Goal: Task Accomplishment & Management: Manage account settings

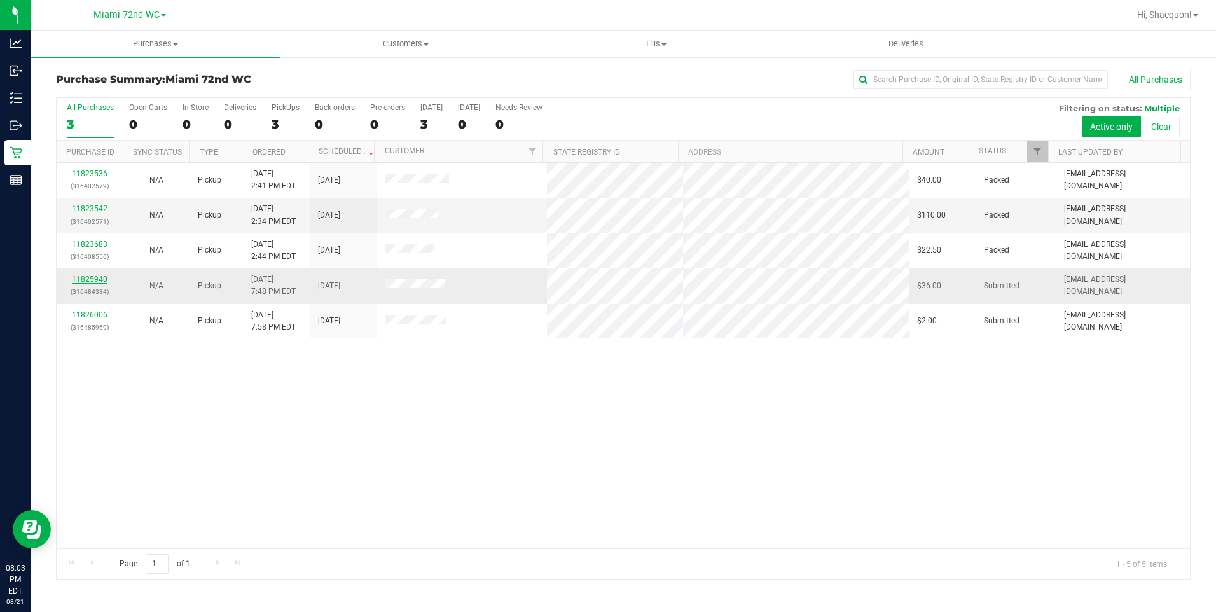
click at [100, 277] on link "11825940" at bounding box center [90, 279] width 36 height 9
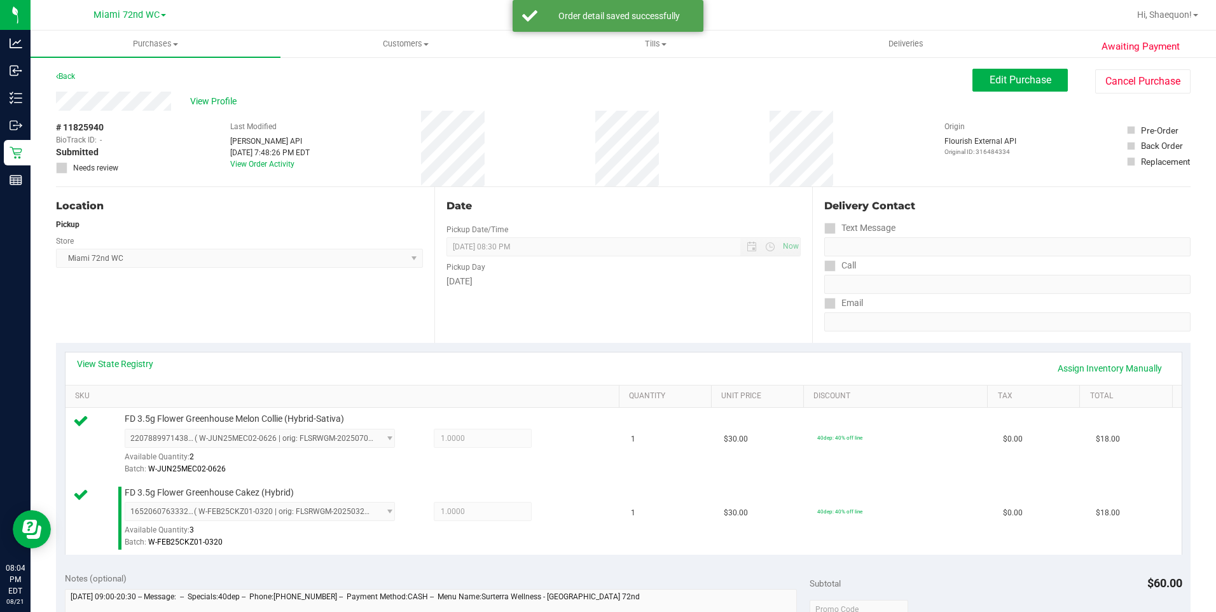
scroll to position [254, 0]
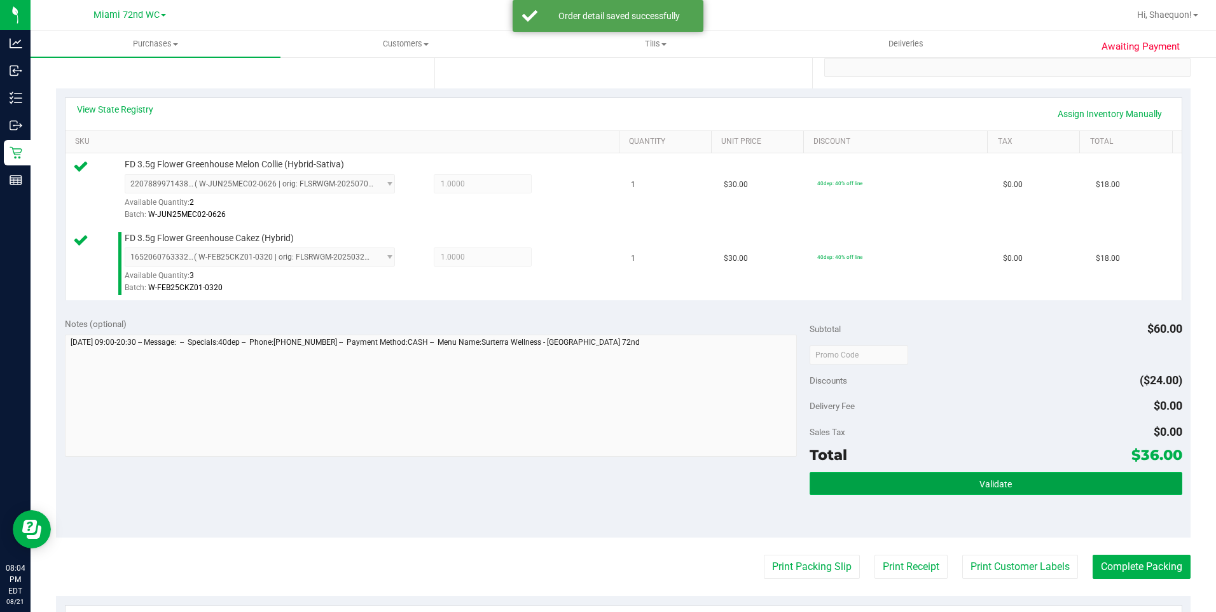
click at [1055, 491] on button "Validate" at bounding box center [995, 483] width 373 height 23
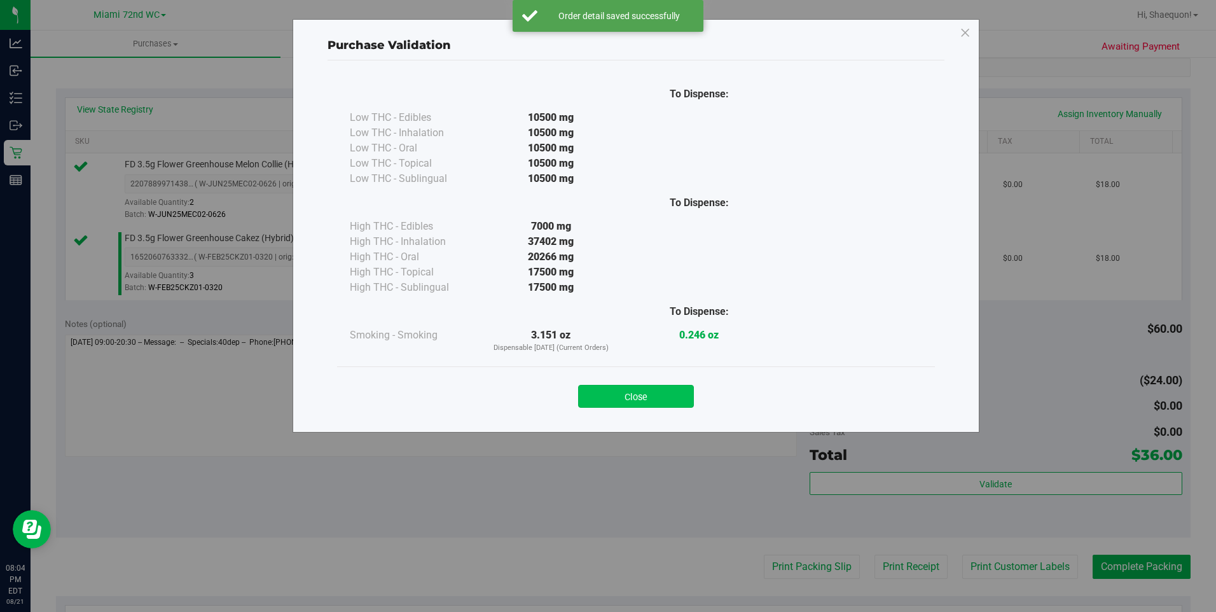
click at [653, 391] on button "Close" at bounding box center [636, 396] width 116 height 23
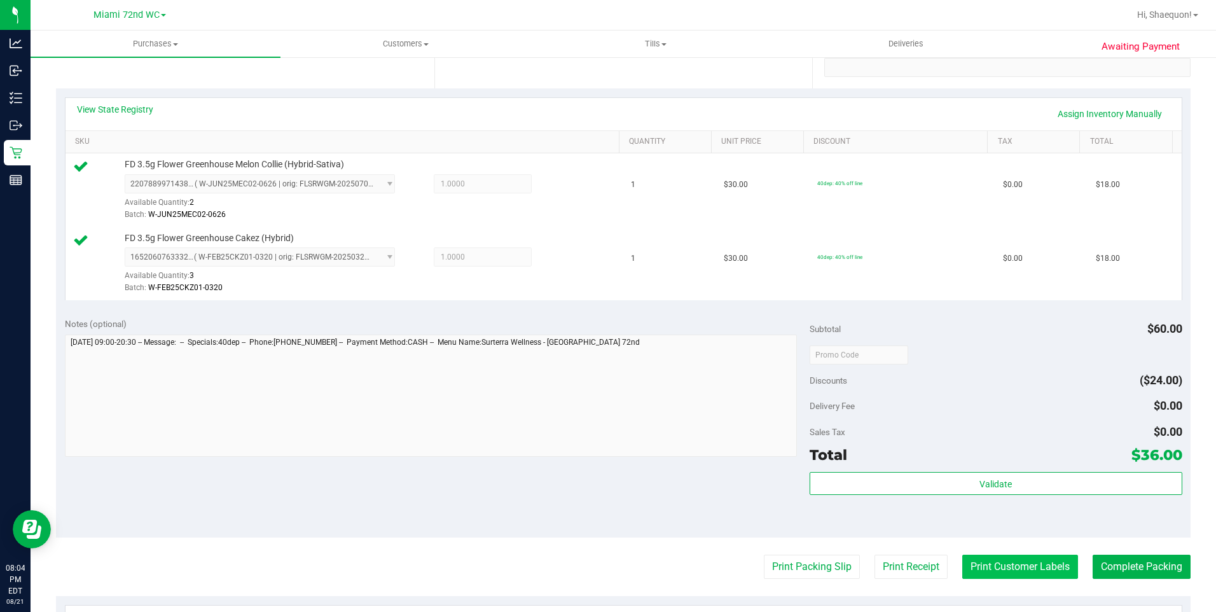
click at [1033, 565] on button "Print Customer Labels" at bounding box center [1020, 566] width 116 height 24
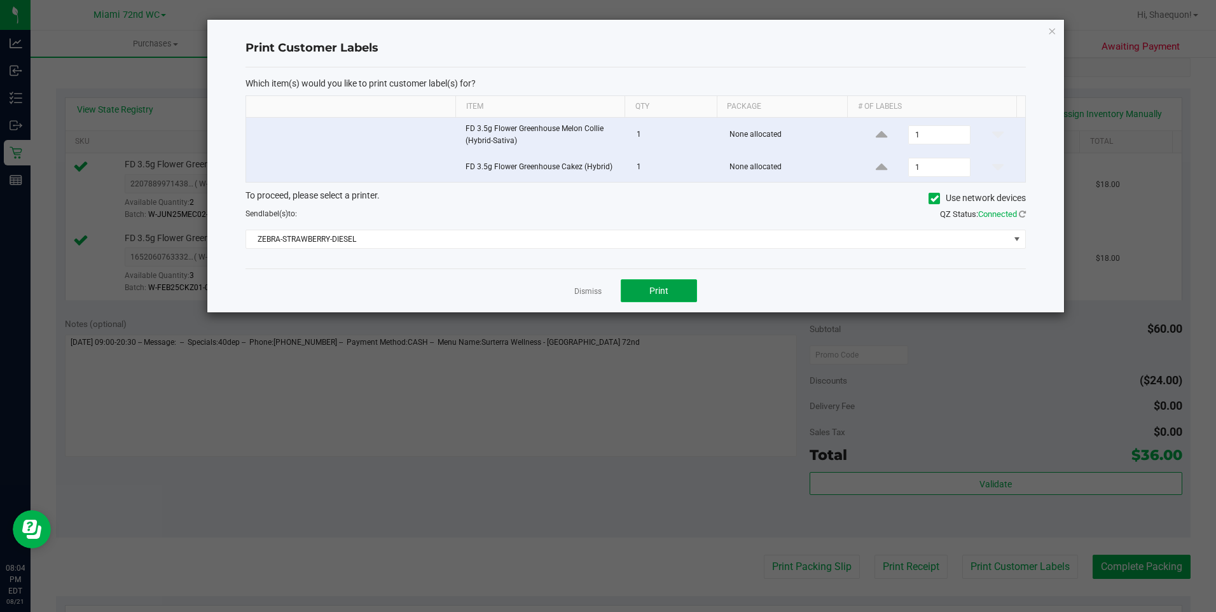
click at [667, 294] on span "Print" at bounding box center [658, 290] width 19 height 10
click at [580, 292] on link "Dismiss" at bounding box center [587, 291] width 27 height 11
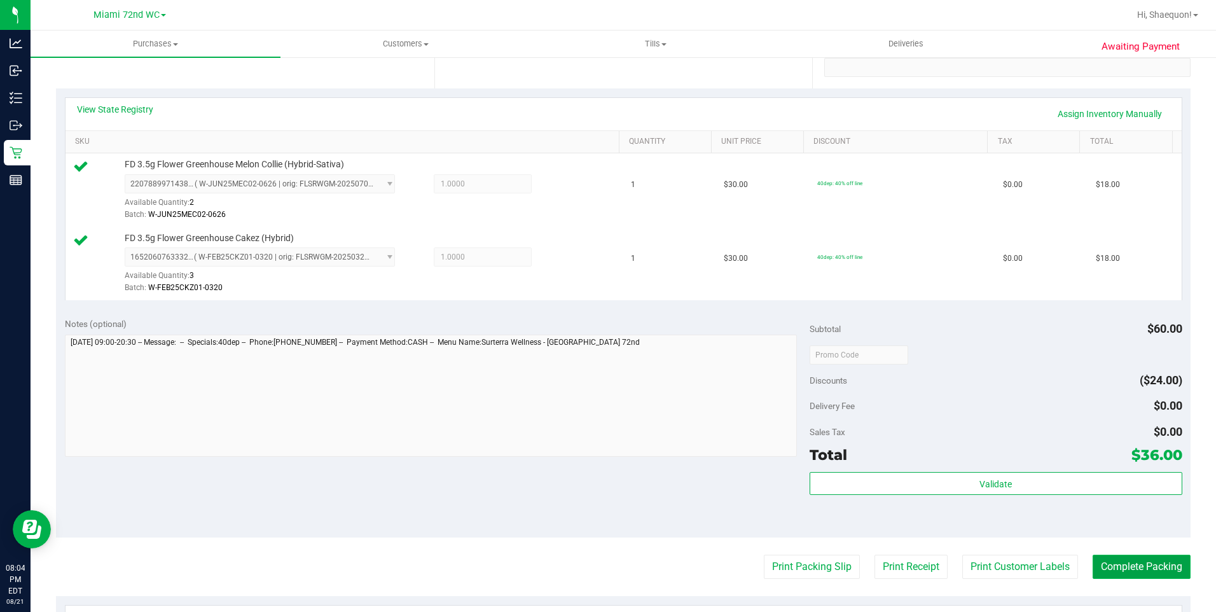
click at [1144, 570] on button "Complete Packing" at bounding box center [1141, 566] width 98 height 24
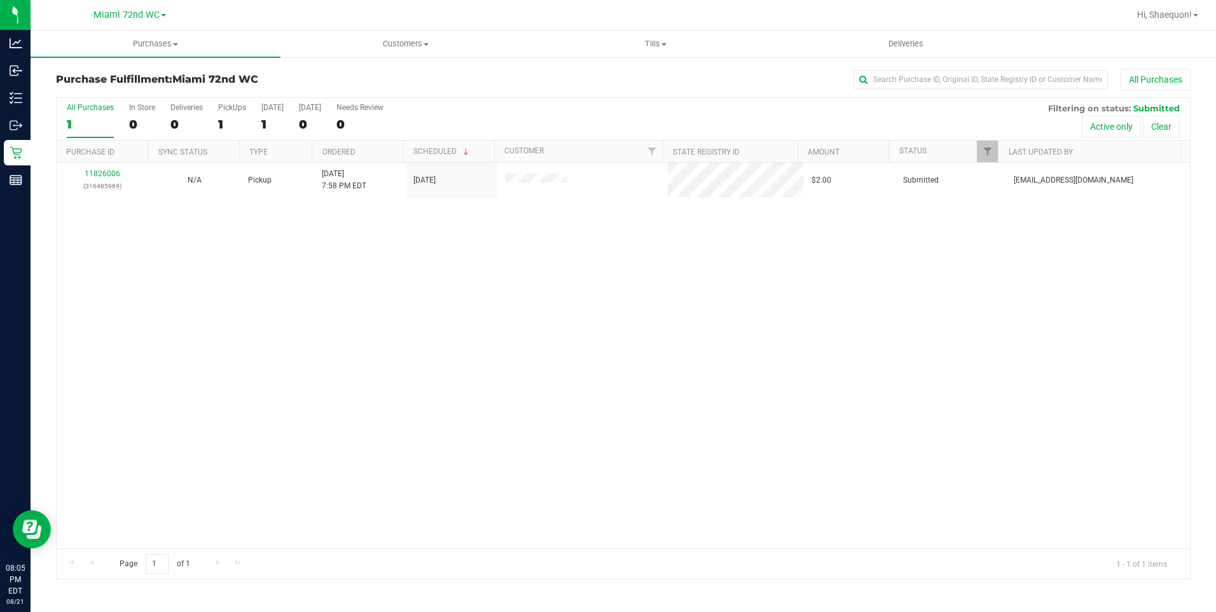
click at [643, 326] on div "11826006 (316485969) N/A Pickup [DATE] 7:58 PM EDT 8/21/2025 $2.00 Submitted [E…" at bounding box center [623, 355] width 1133 height 385
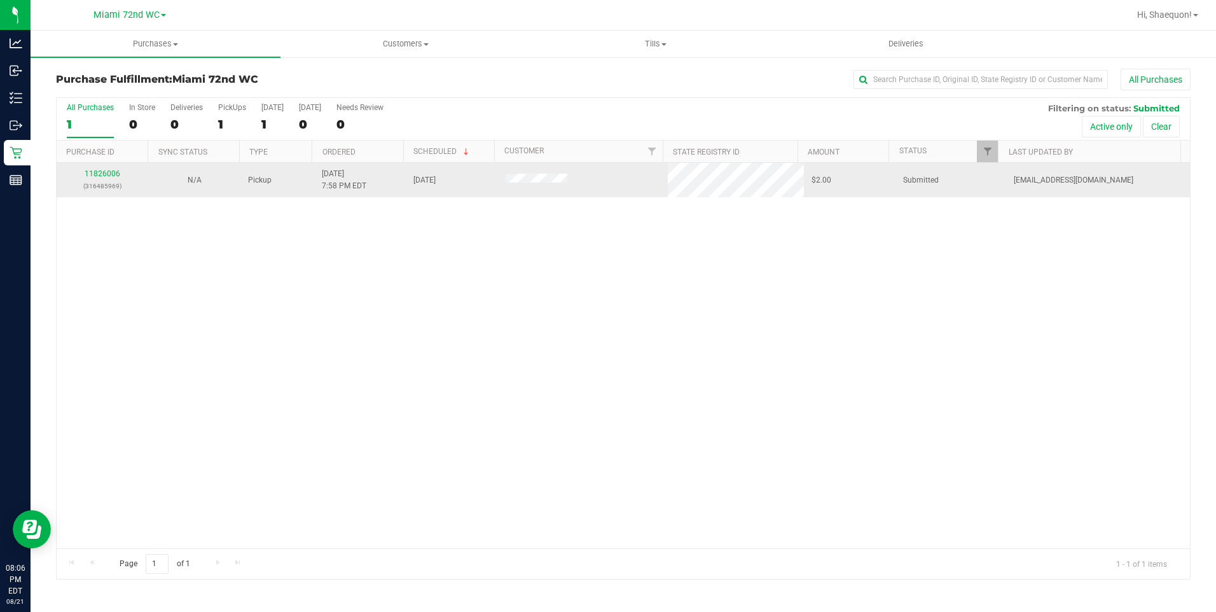
click at [104, 178] on div "11826006 (316485969)" at bounding box center [102, 180] width 77 height 24
click at [106, 167] on td "11826006 (316485969)" at bounding box center [103, 180] width 92 height 34
click at [95, 172] on link "11826006" at bounding box center [103, 173] width 36 height 9
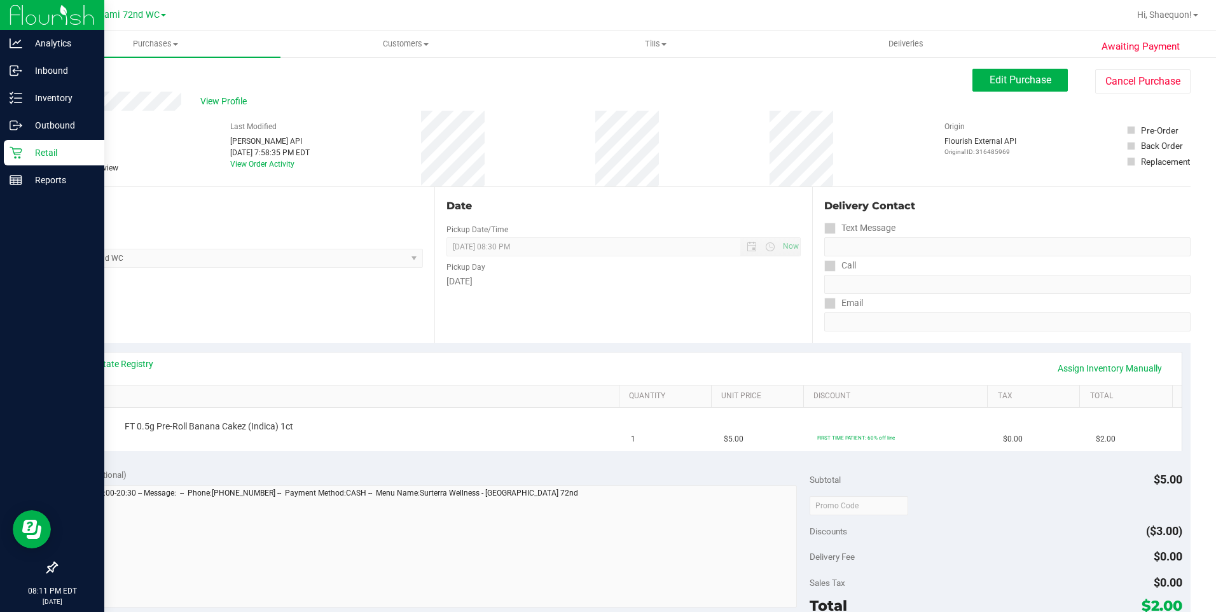
click at [16, 152] on icon at bounding box center [16, 152] width 13 height 13
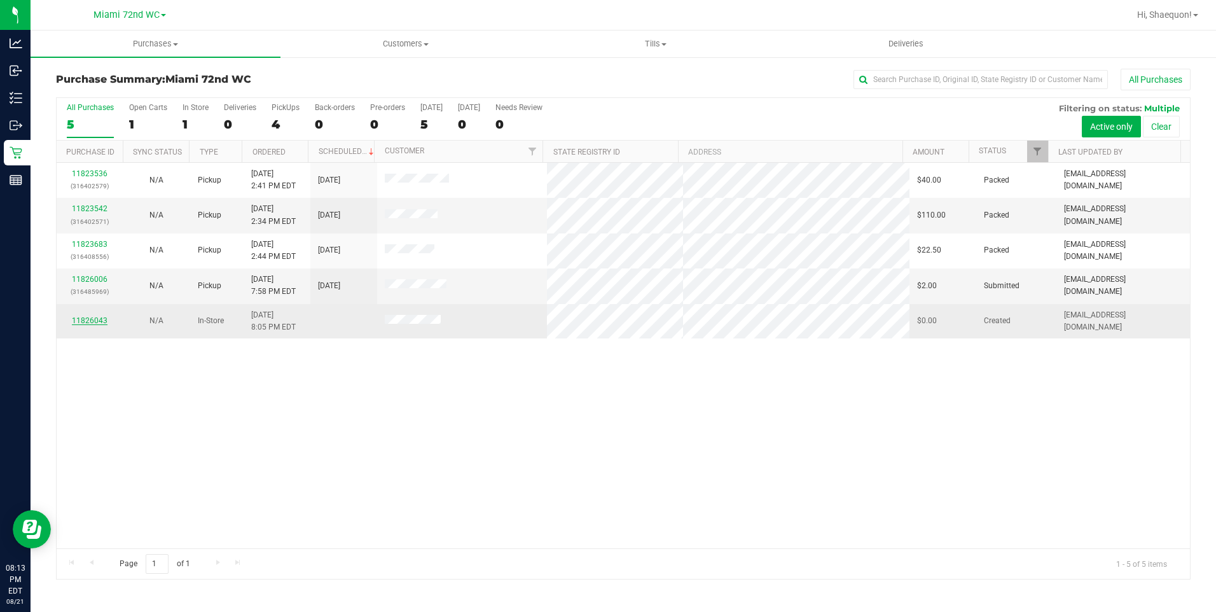
click at [94, 320] on link "11826043" at bounding box center [90, 320] width 36 height 9
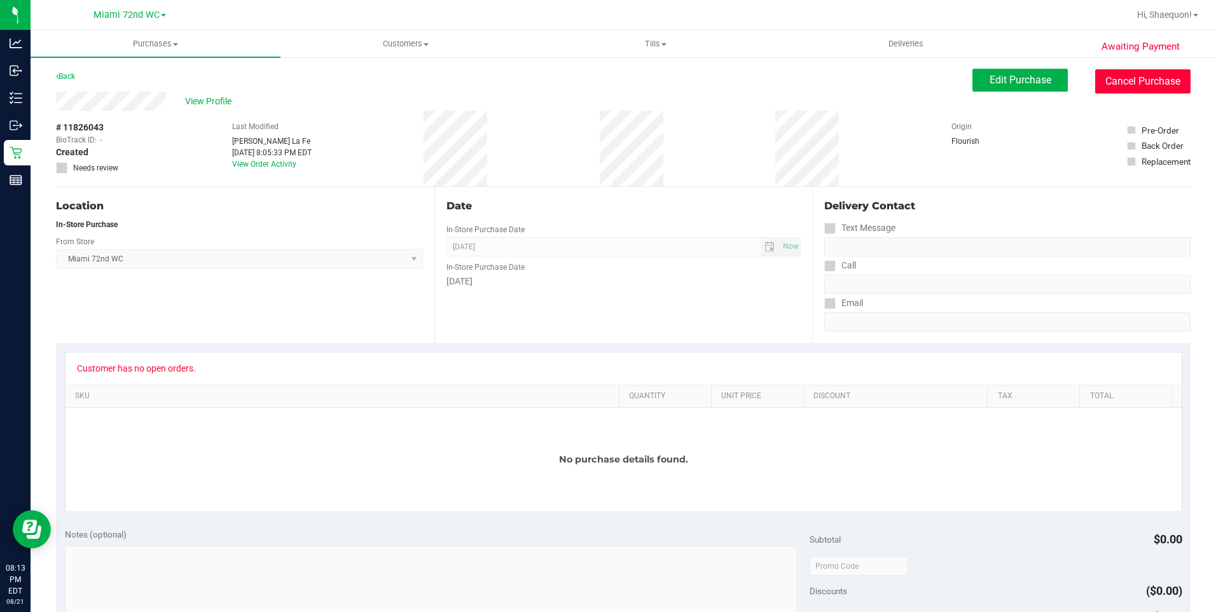
click at [1144, 82] on button "Cancel Purchase" at bounding box center [1142, 81] width 95 height 24
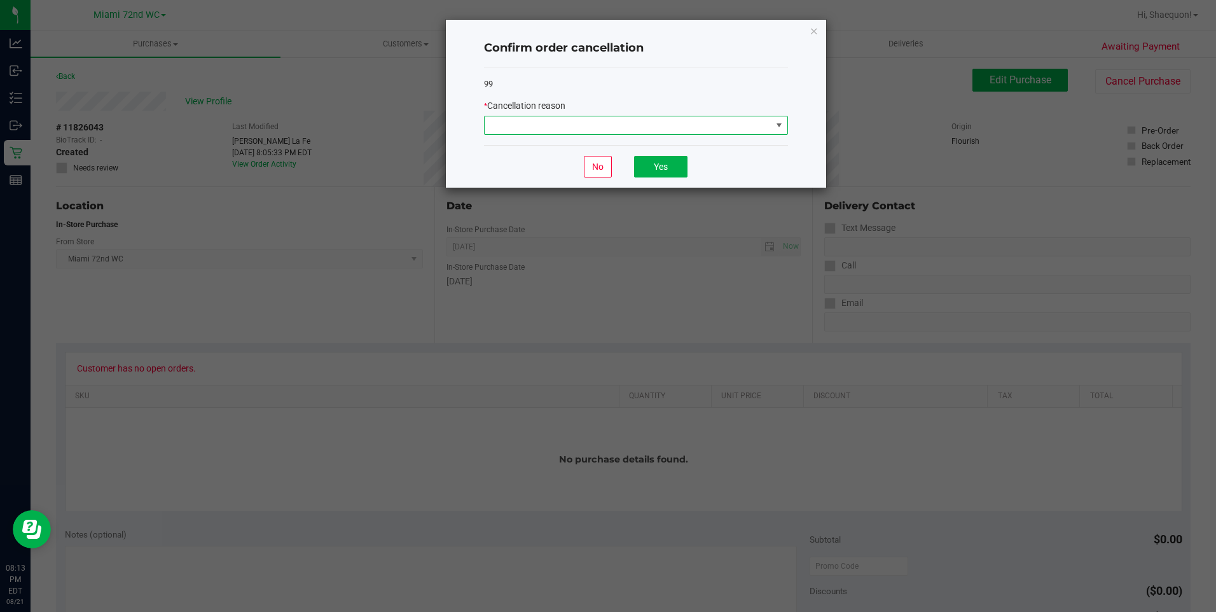
click at [778, 128] on span at bounding box center [779, 125] width 10 height 10
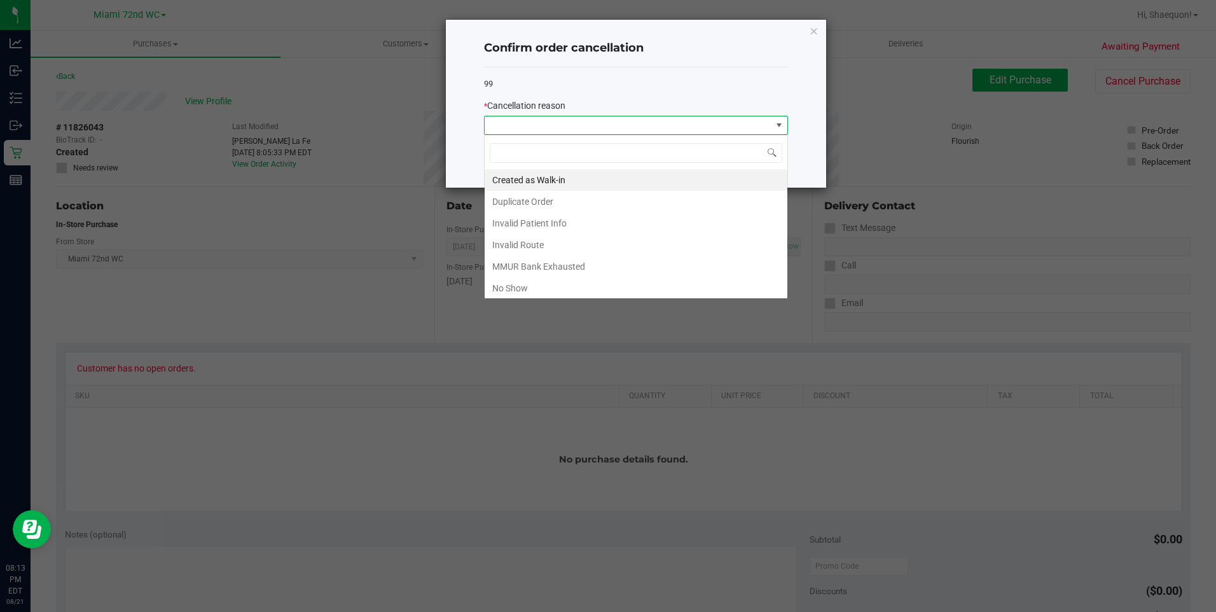
scroll to position [19, 304]
click at [692, 182] on li "Created as Walk-in" at bounding box center [635, 180] width 303 height 22
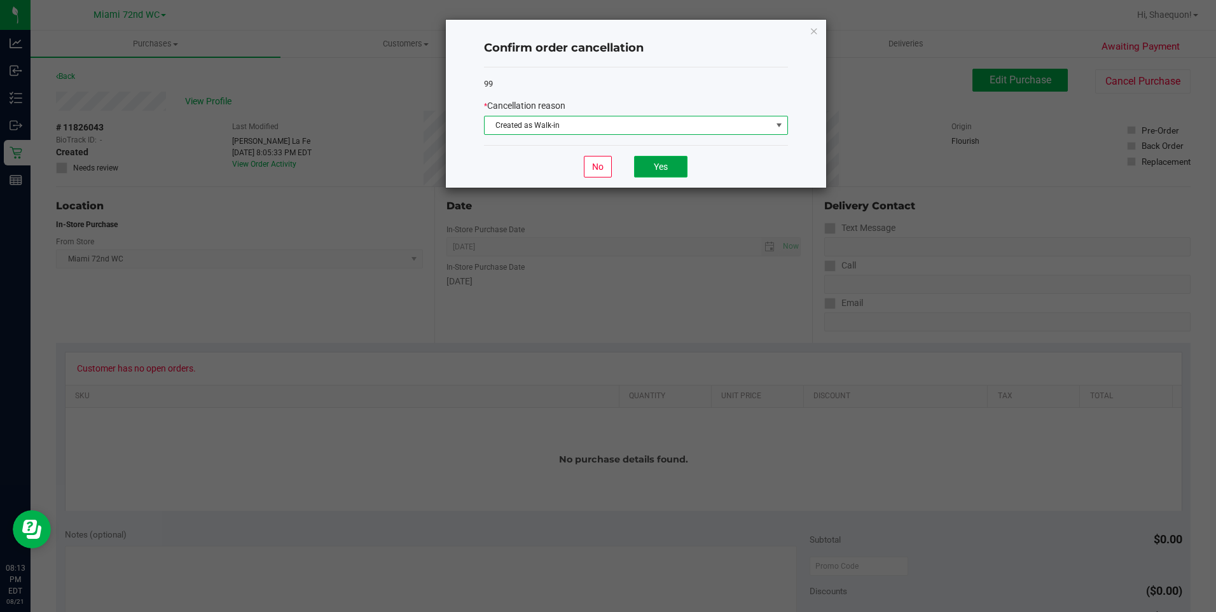
click at [680, 175] on button "Yes" at bounding box center [660, 167] width 53 height 22
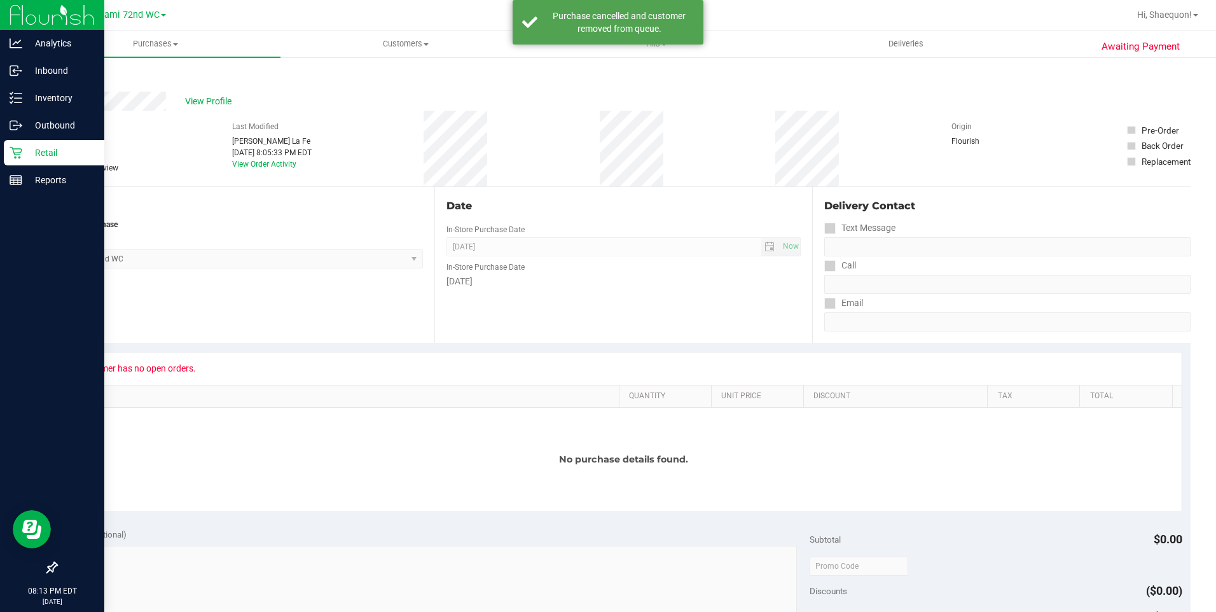
click at [25, 142] on div "Retail" at bounding box center [54, 152] width 100 height 25
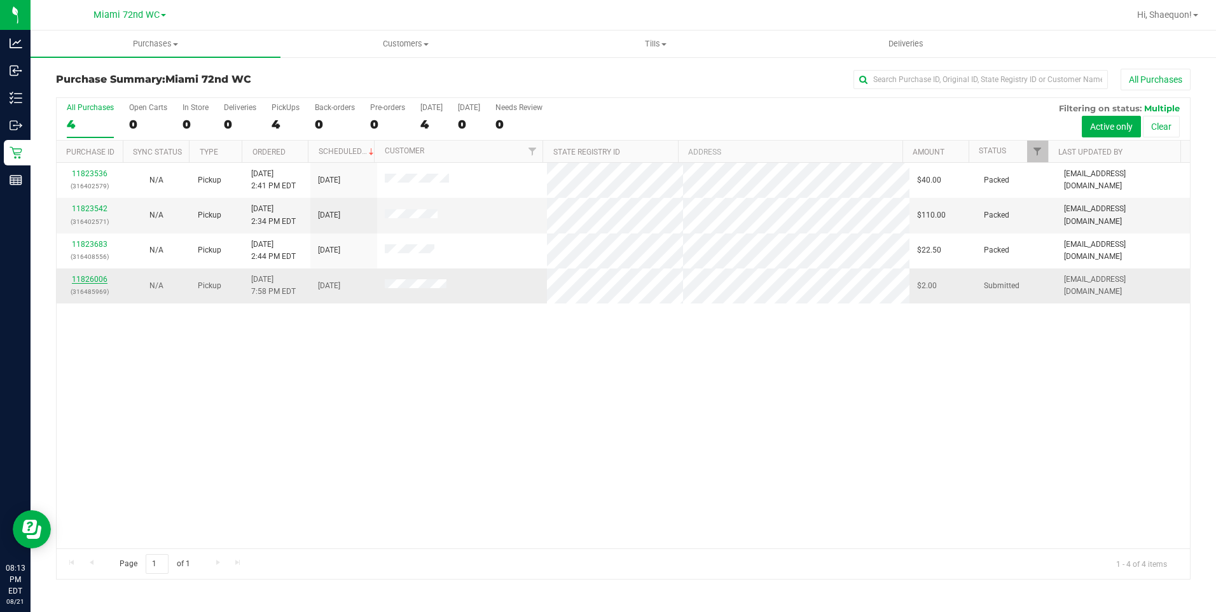
click at [85, 280] on link "11826006" at bounding box center [90, 279] width 36 height 9
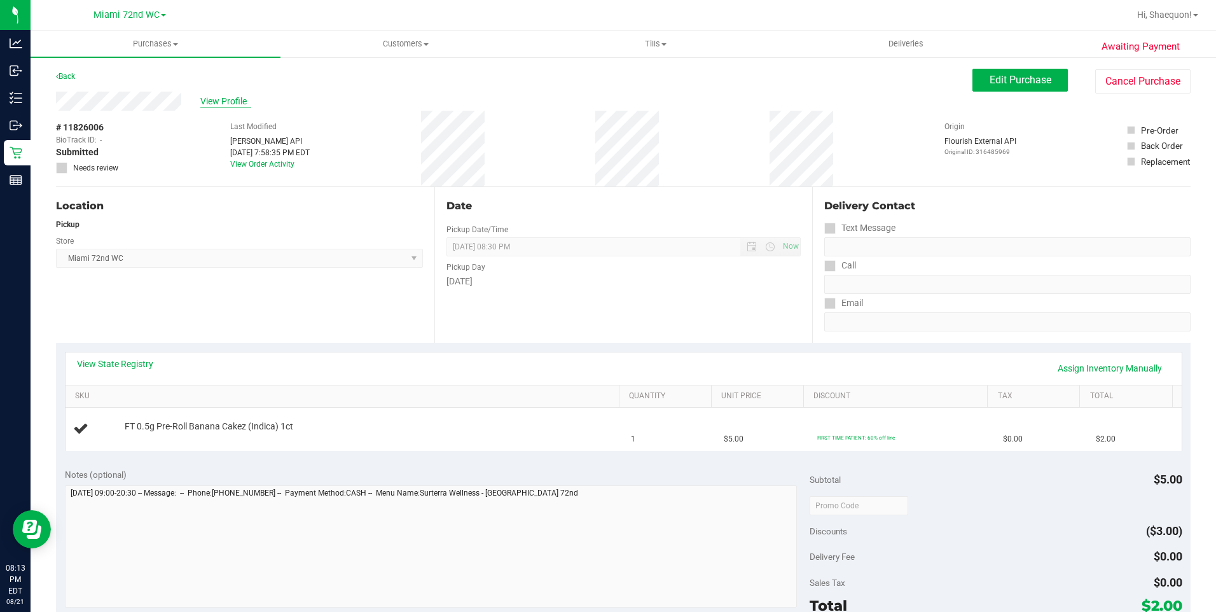
click at [223, 100] on span "View Profile" at bounding box center [225, 101] width 51 height 13
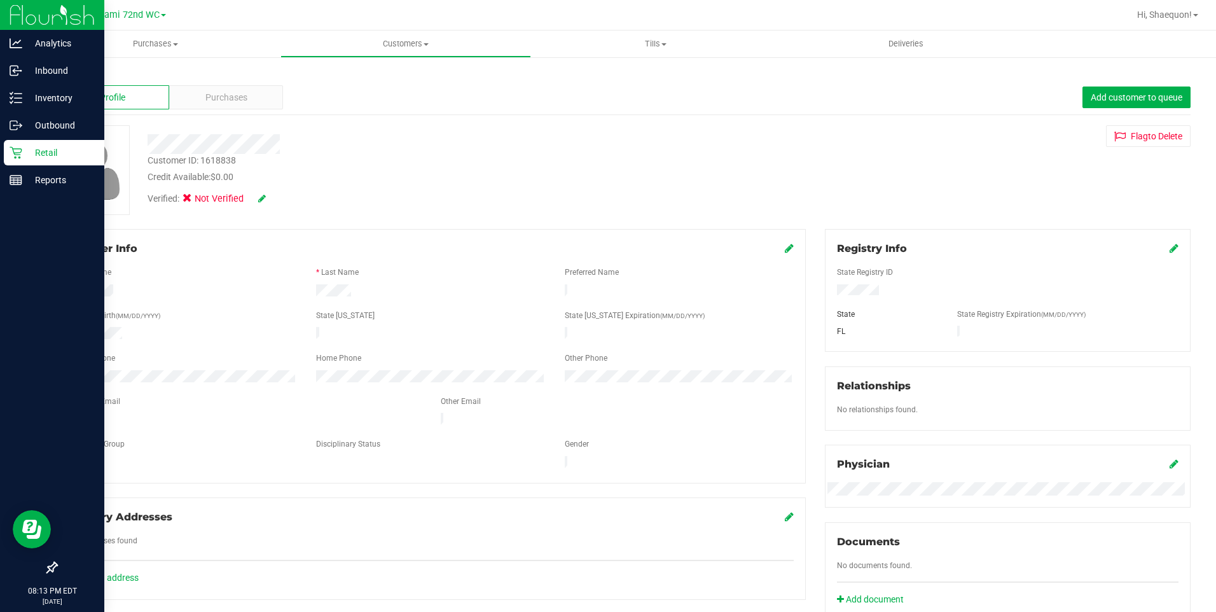
click at [6, 156] on div "Retail" at bounding box center [54, 152] width 100 height 25
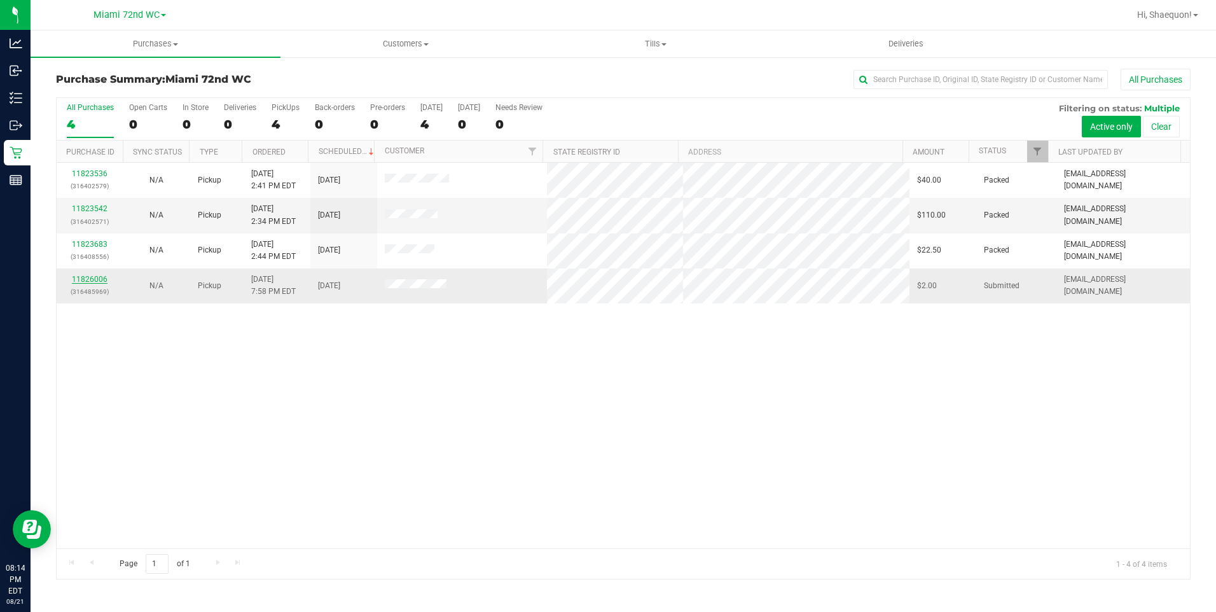
click at [92, 276] on link "11826006" at bounding box center [90, 279] width 36 height 9
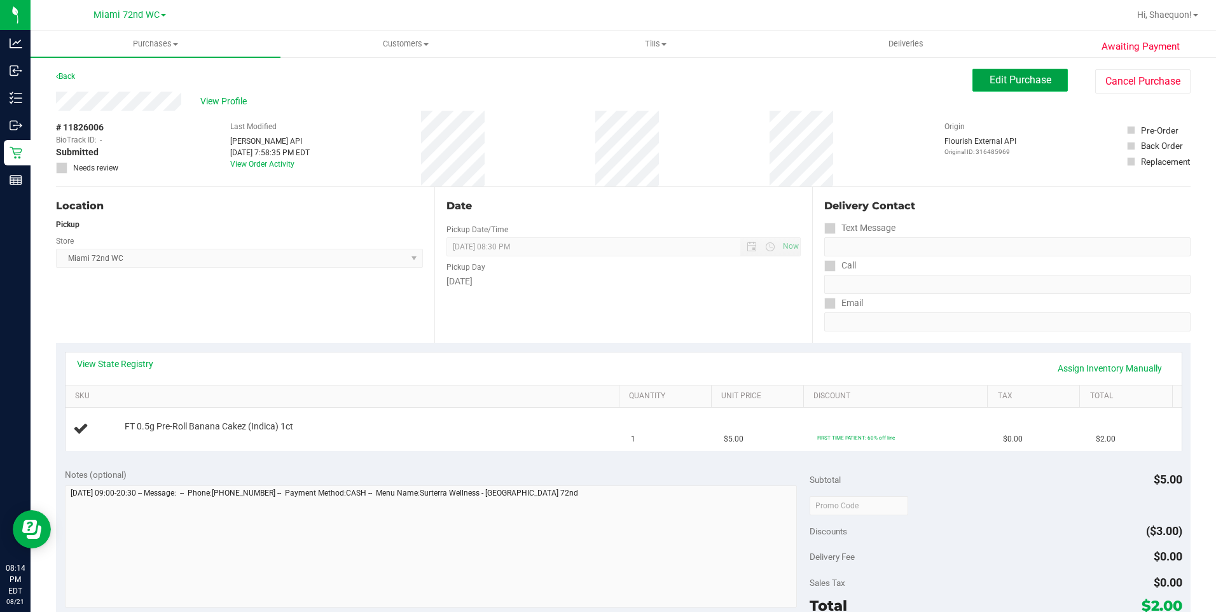
click at [998, 85] on span "Edit Purchase" at bounding box center [1020, 80] width 62 height 12
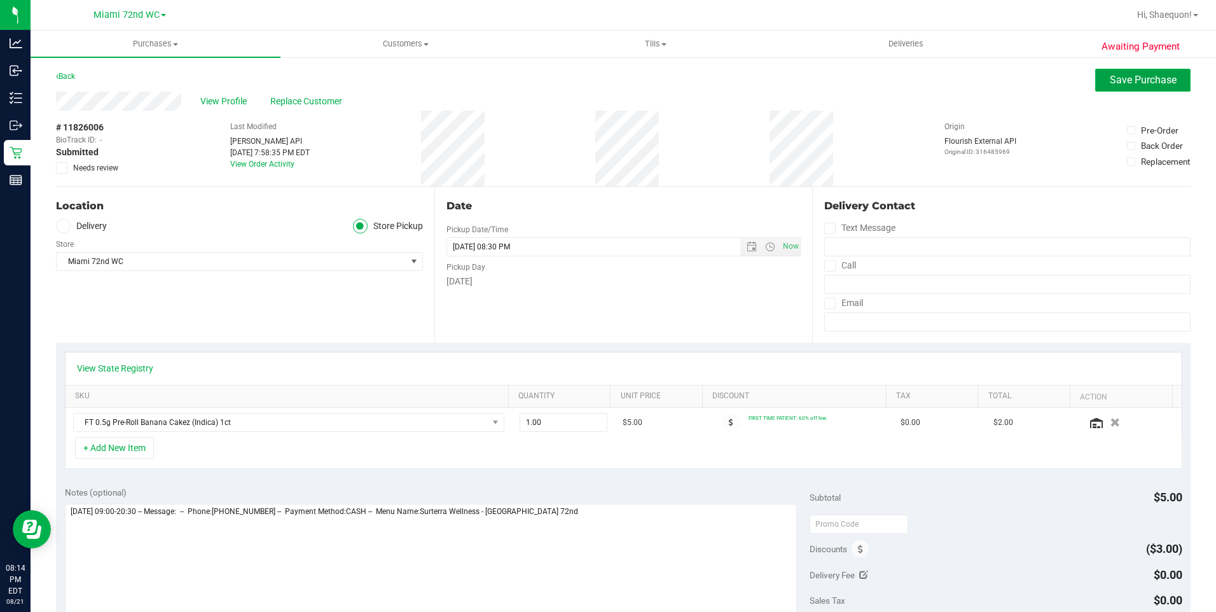
click at [1123, 78] on span "Save Purchase" at bounding box center [1142, 80] width 67 height 12
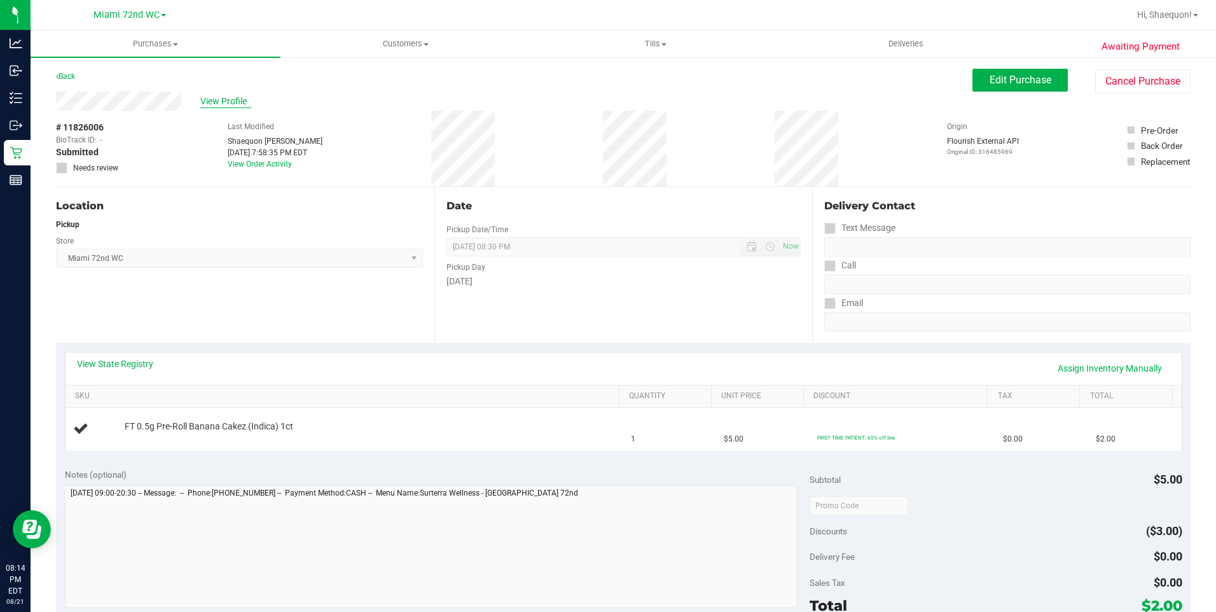
click at [232, 101] on span "View Profile" at bounding box center [225, 101] width 51 height 13
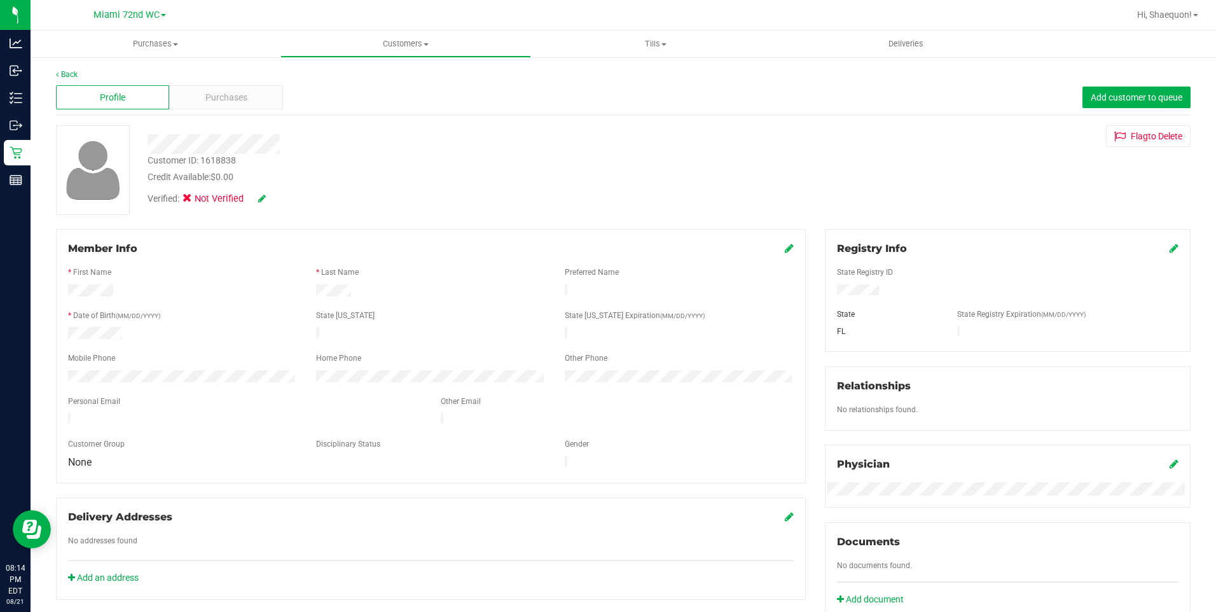
click at [261, 200] on icon at bounding box center [262, 198] width 8 height 9
click at [193, 200] on icon at bounding box center [191, 200] width 8 height 0
click at [0, 0] on input "Medical" at bounding box center [0, 0] width 0 height 0
click at [282, 198] on icon at bounding box center [279, 199] width 10 height 9
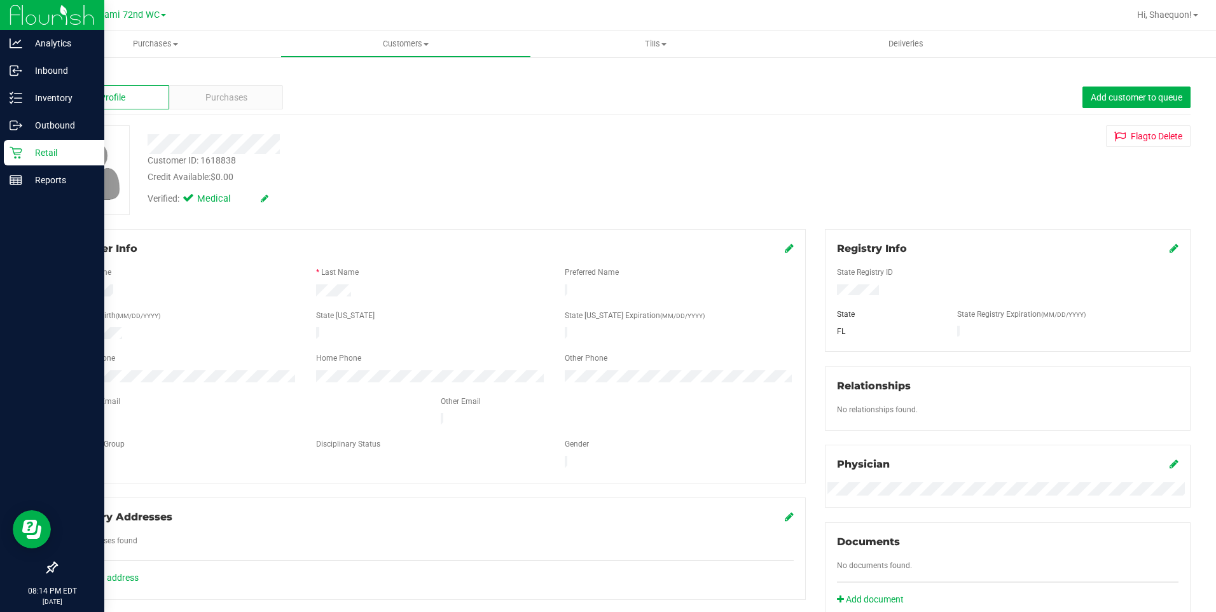
click at [20, 148] on icon at bounding box center [16, 152] width 13 height 13
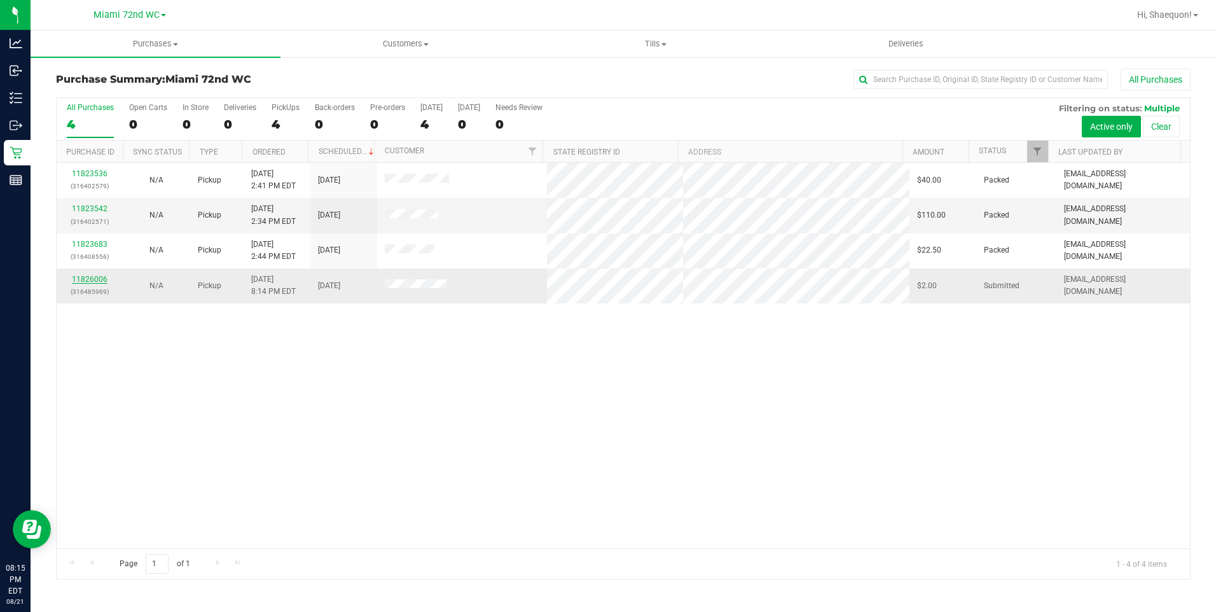
click at [93, 277] on link "11826006" at bounding box center [90, 279] width 36 height 9
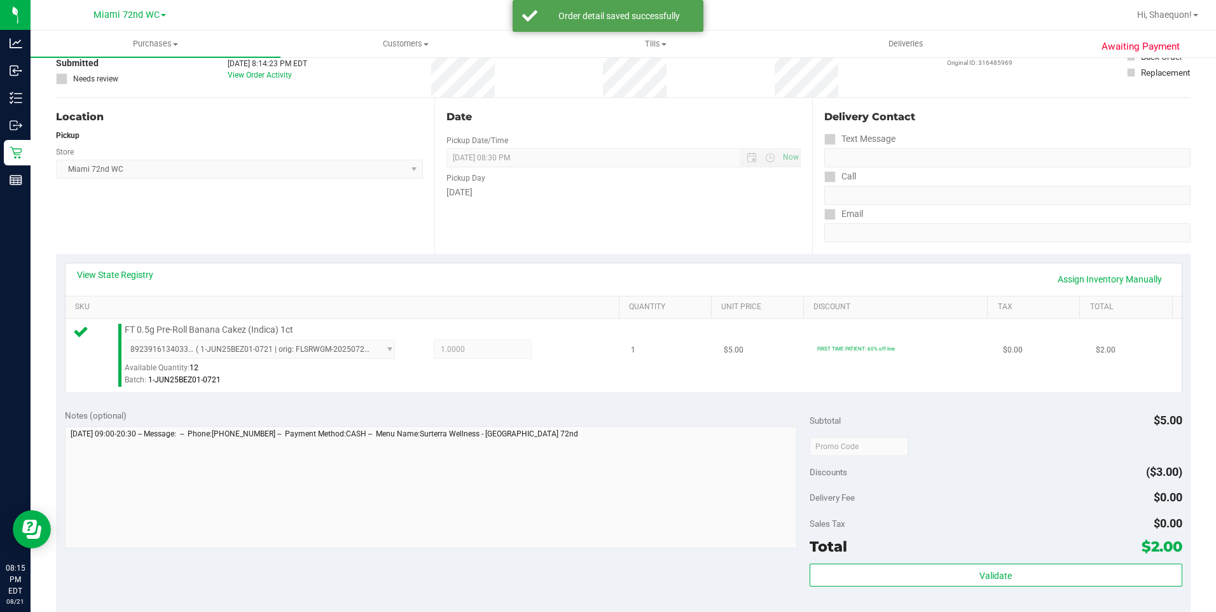
scroll to position [127, 0]
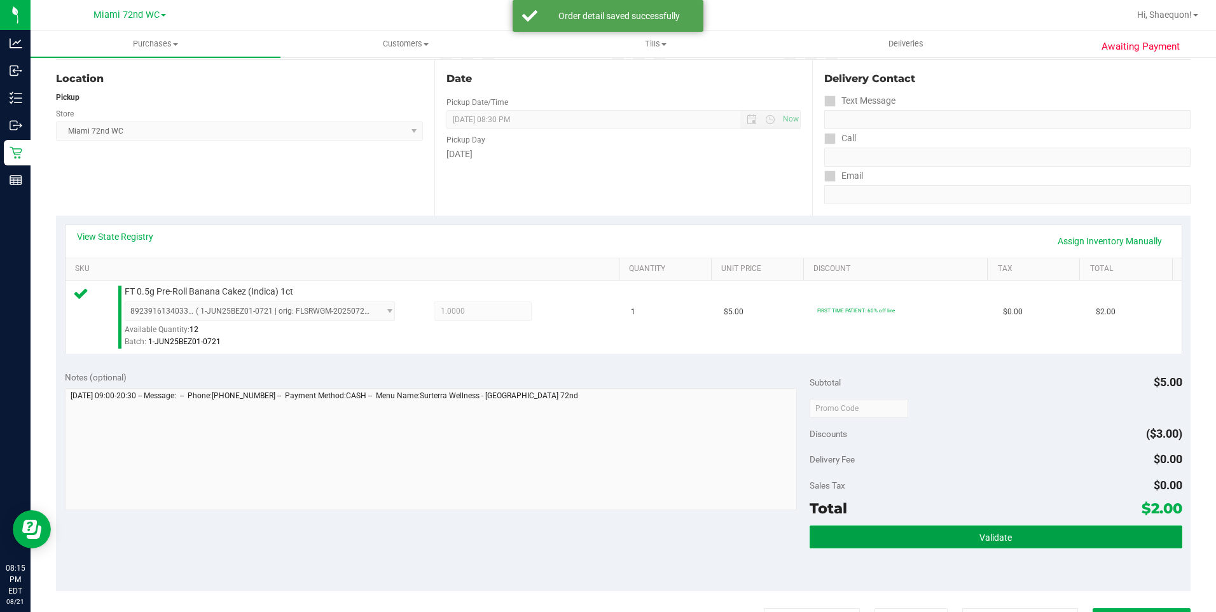
click at [1007, 538] on button "Validate" at bounding box center [995, 536] width 373 height 23
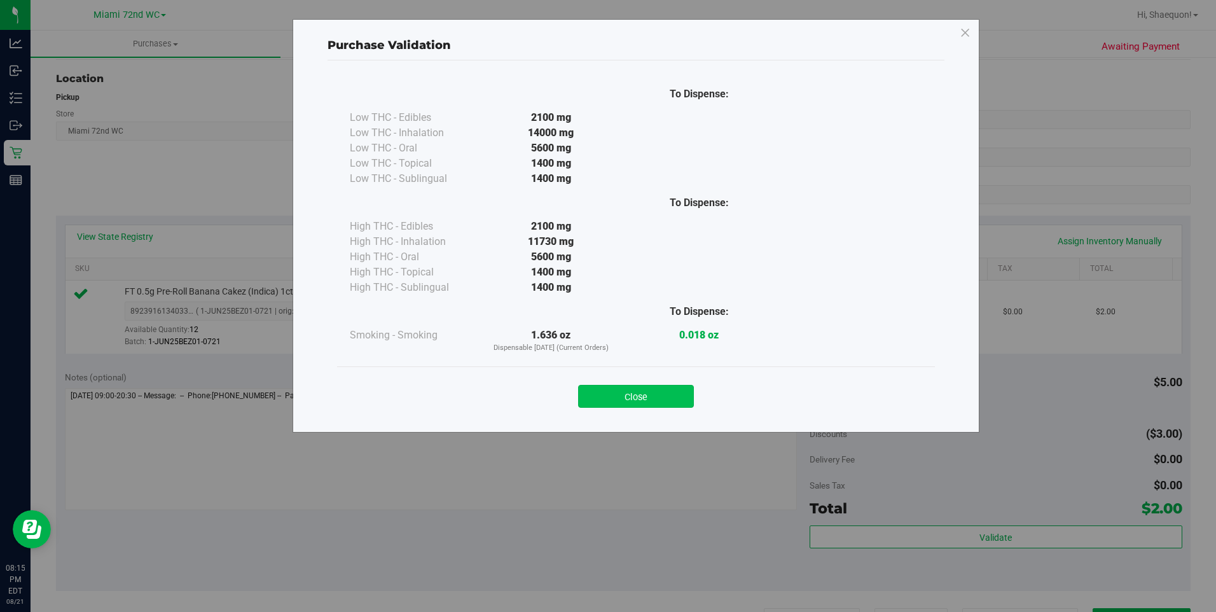
click at [663, 396] on button "Close" at bounding box center [636, 396] width 116 height 23
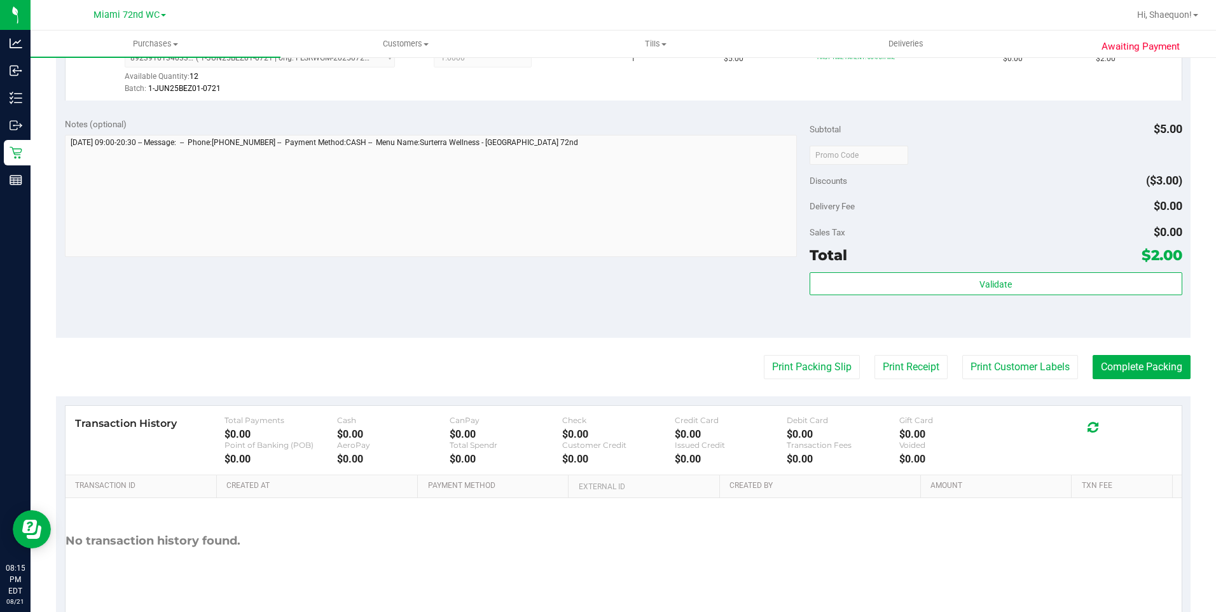
scroll to position [381, 0]
click at [1044, 364] on button "Print Customer Labels" at bounding box center [1020, 366] width 116 height 24
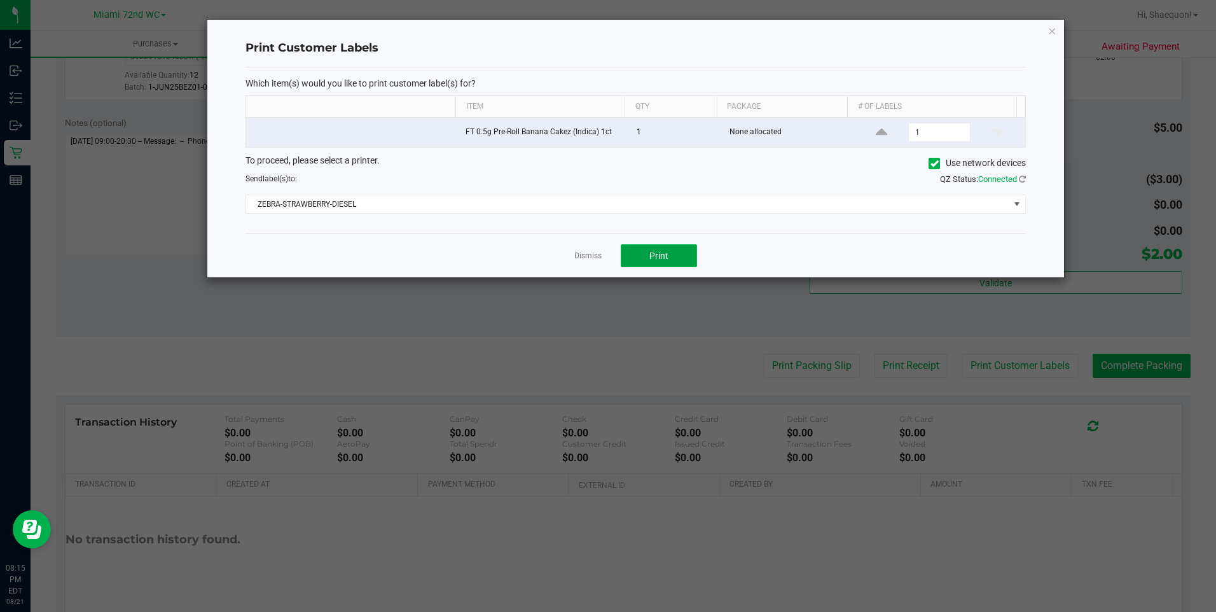
click at [659, 264] on button "Print" at bounding box center [659, 255] width 76 height 23
click at [595, 254] on link "Dismiss" at bounding box center [587, 256] width 27 height 11
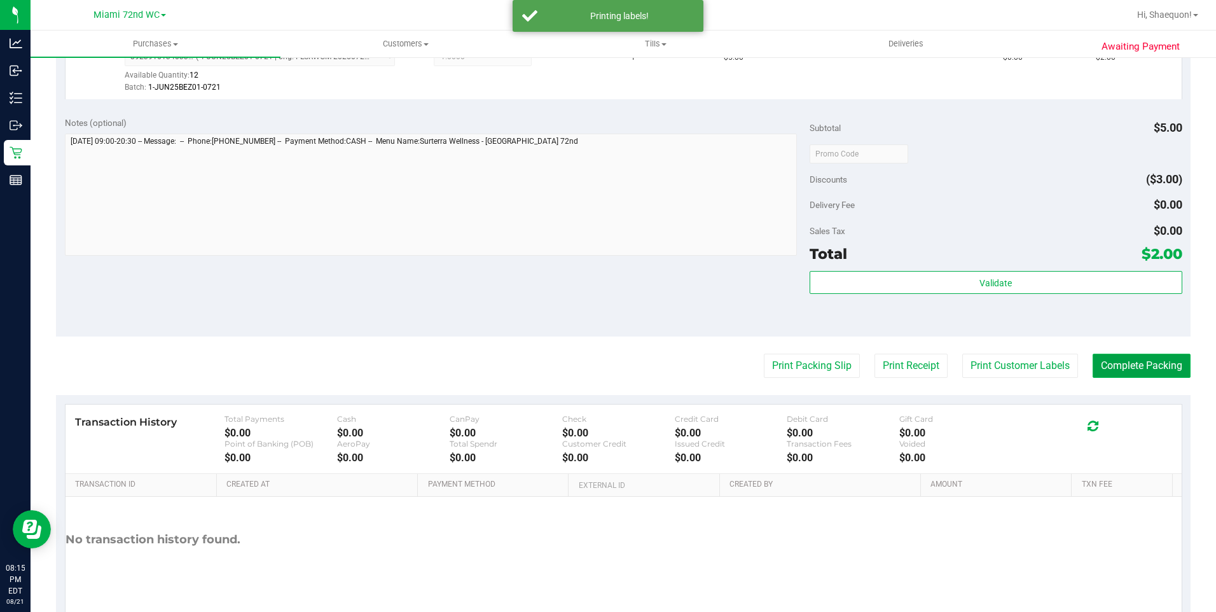
click at [1131, 370] on button "Complete Packing" at bounding box center [1141, 366] width 98 height 24
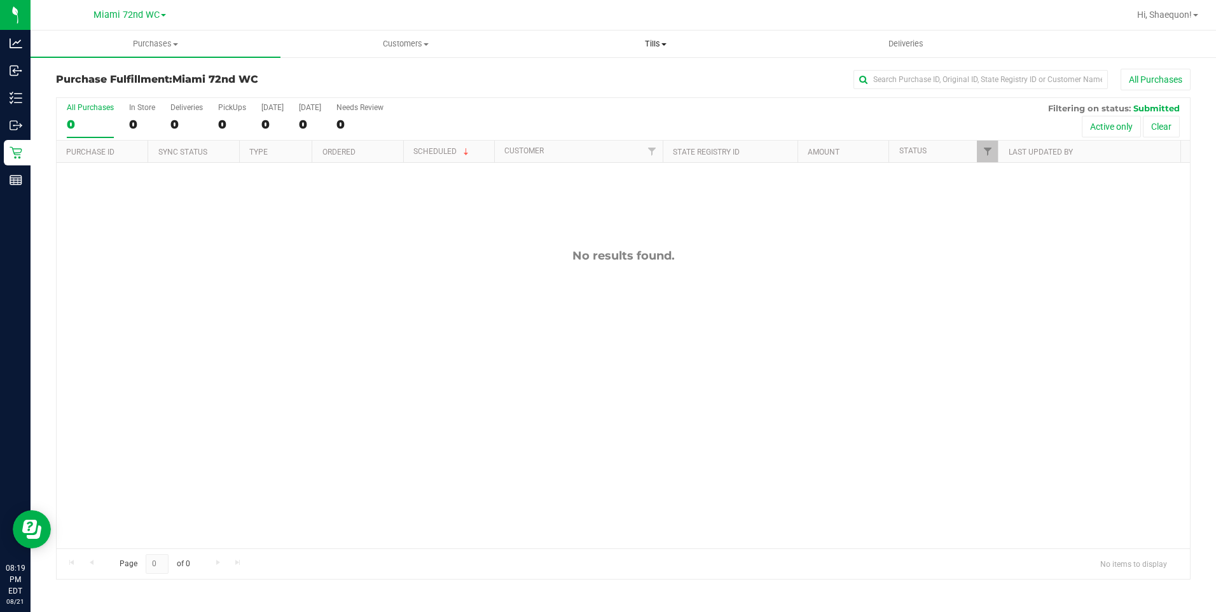
click at [662, 42] on span "Tills" at bounding box center [656, 43] width 249 height 11
click at [595, 79] on span "Manage tills" at bounding box center [574, 76] width 86 height 11
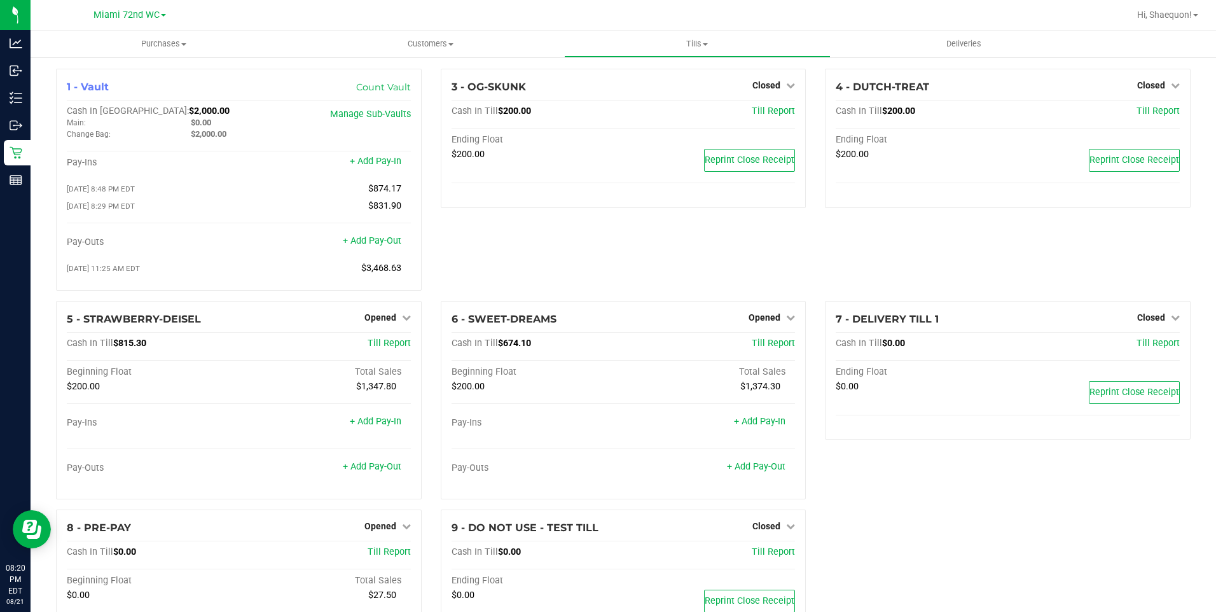
scroll to position [64, 0]
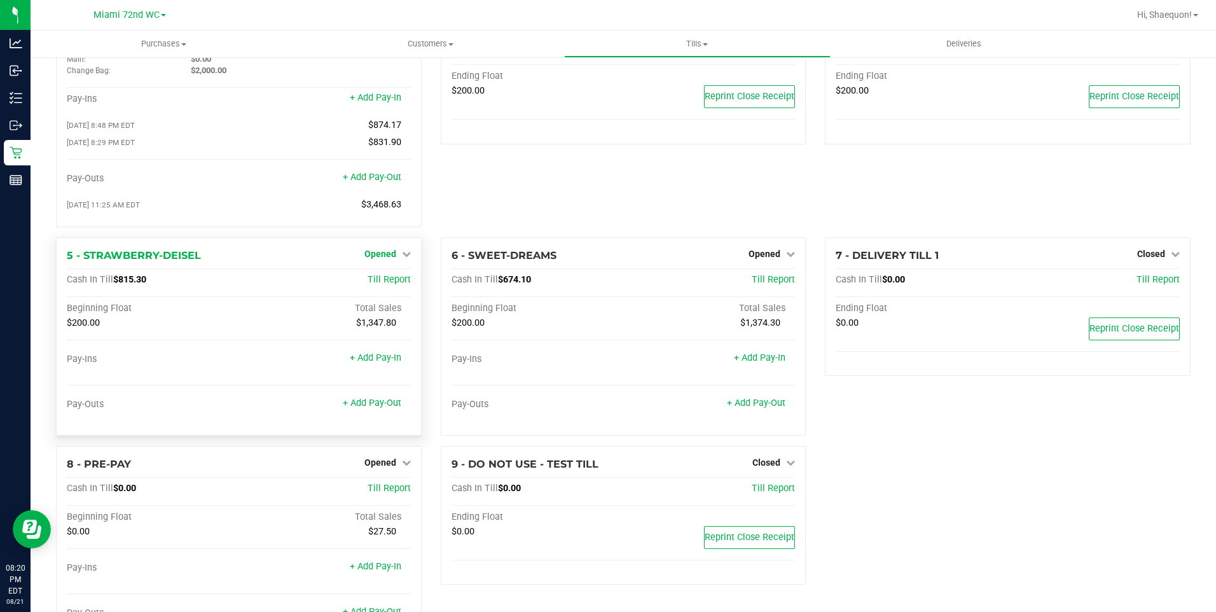
click at [402, 258] on icon at bounding box center [406, 253] width 9 height 9
click at [378, 285] on link "Close Till" at bounding box center [381, 280] width 34 height 10
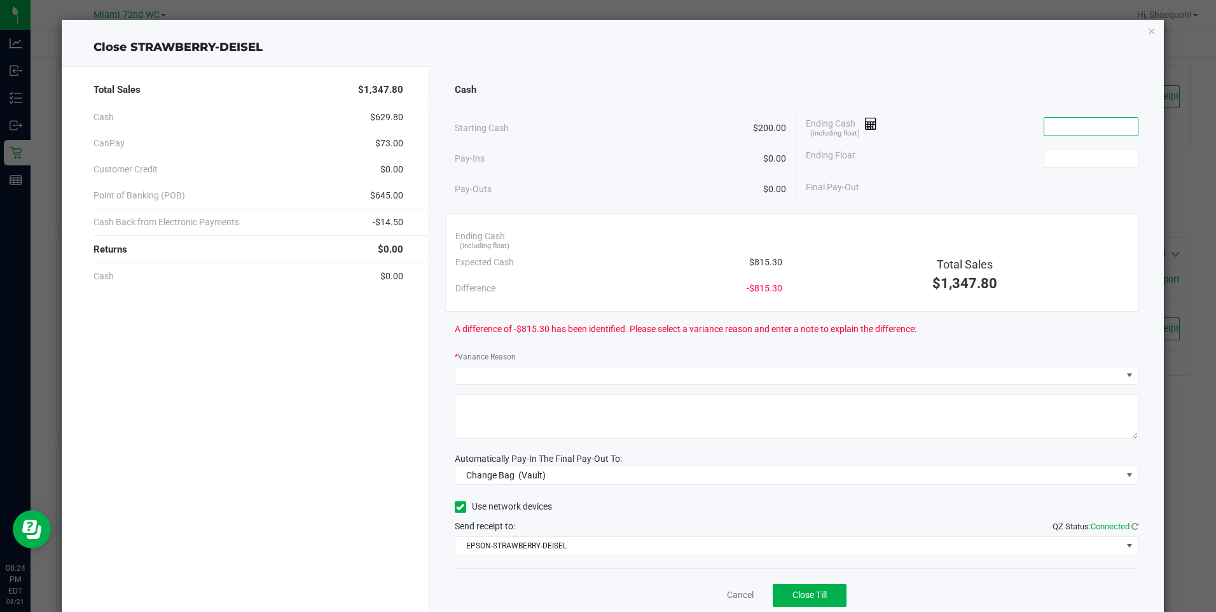
click at [1104, 128] on input at bounding box center [1090, 127] width 93 height 18
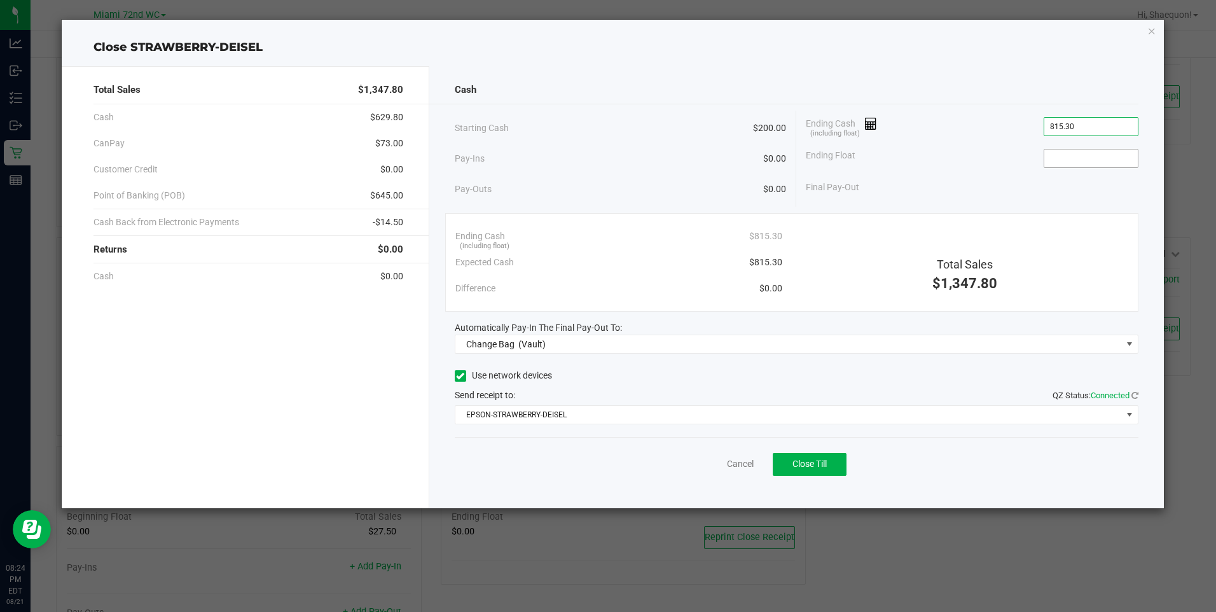
type input "$815.30"
click at [1105, 160] on input at bounding box center [1090, 158] width 93 height 18
type input "$200.00"
click at [1032, 199] on div "Final Pay-Out $615.30" at bounding box center [972, 187] width 332 height 26
click at [830, 467] on button "Close Till" at bounding box center [810, 464] width 74 height 23
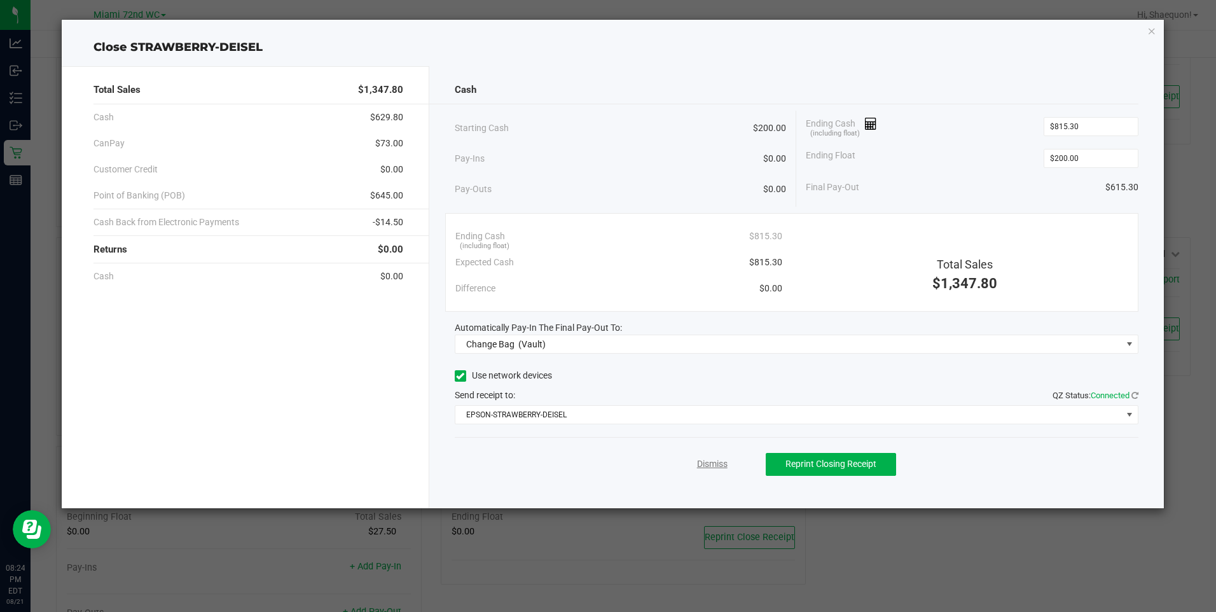
click at [718, 465] on link "Dismiss" at bounding box center [712, 463] width 31 height 13
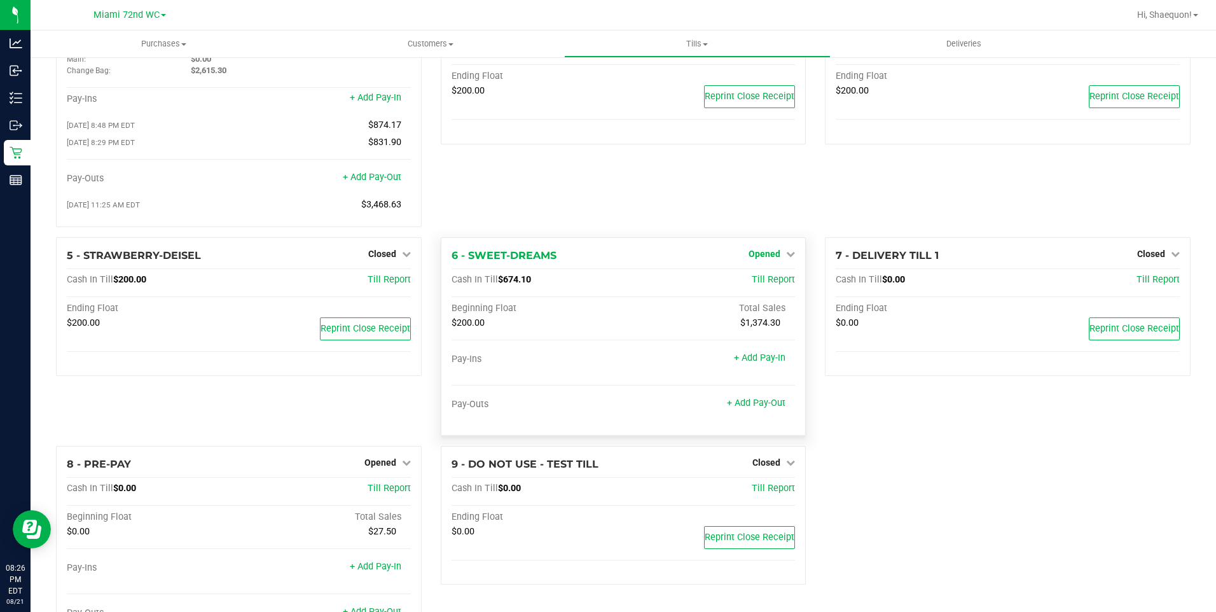
click at [786, 255] on icon at bounding box center [790, 253] width 9 height 9
click at [806, 188] on div "3 - OG-SKUNK Closed Open Till Cash In Till $200.00 Till Report Ending Float $20…" at bounding box center [623, 121] width 385 height 232
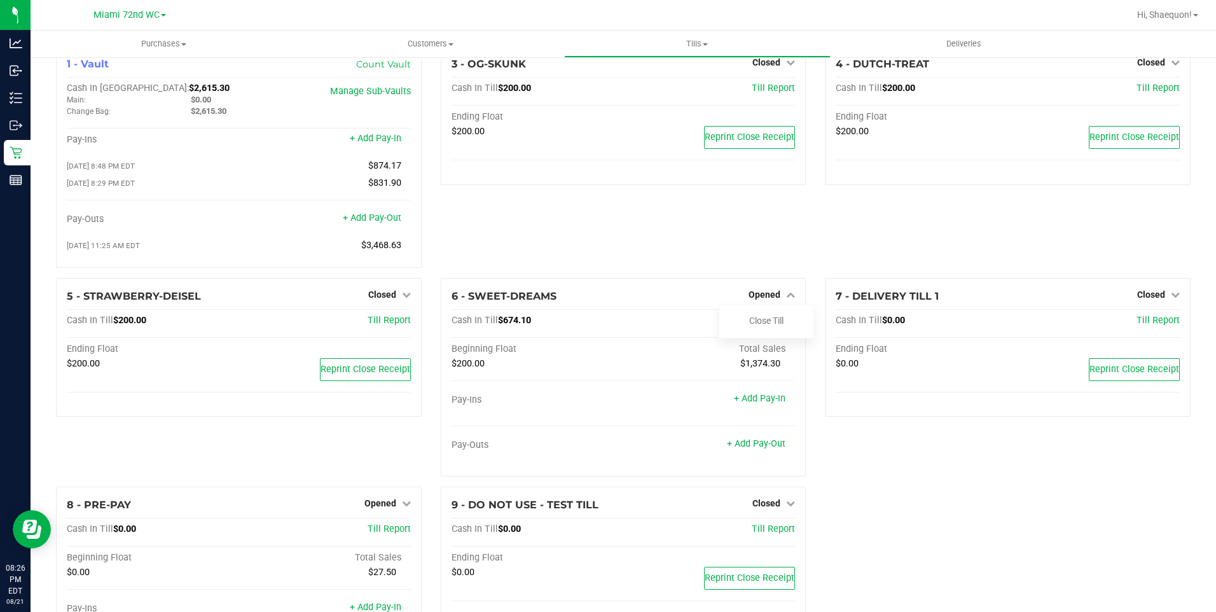
scroll to position [0, 0]
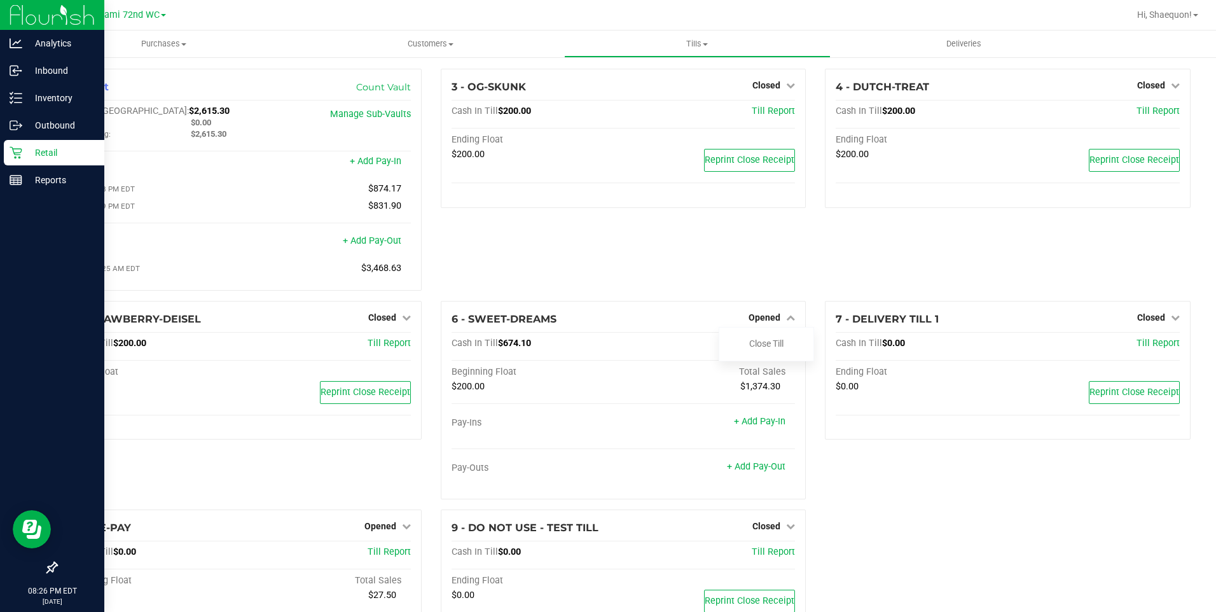
click at [53, 158] on p "Retail" at bounding box center [60, 152] width 76 height 15
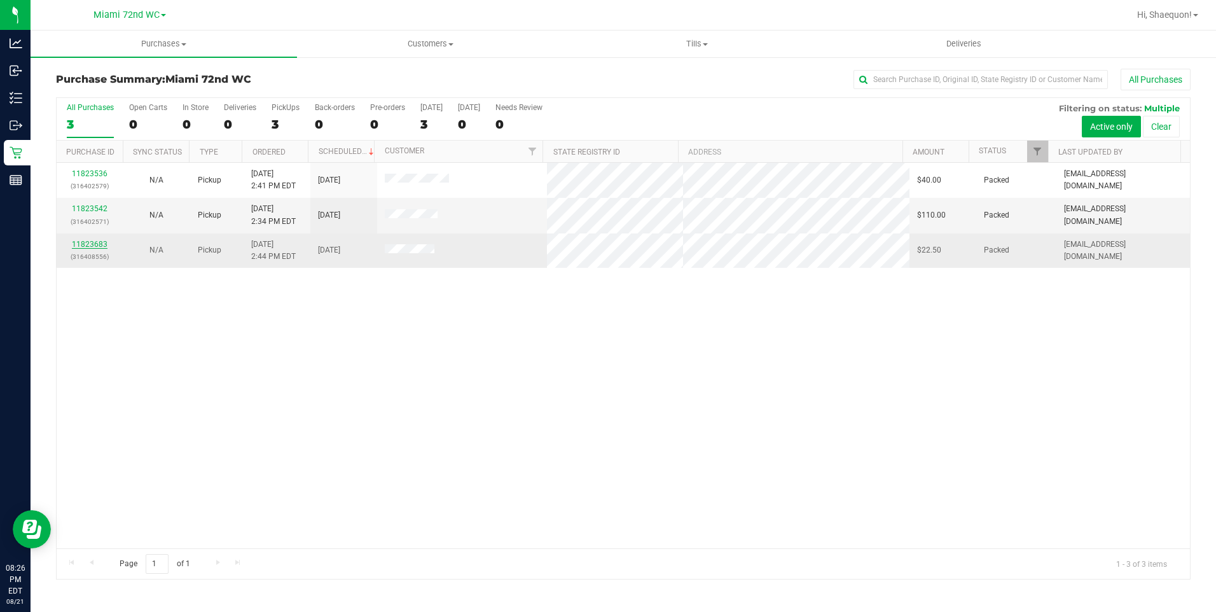
click at [83, 247] on link "11823683" at bounding box center [90, 244] width 36 height 9
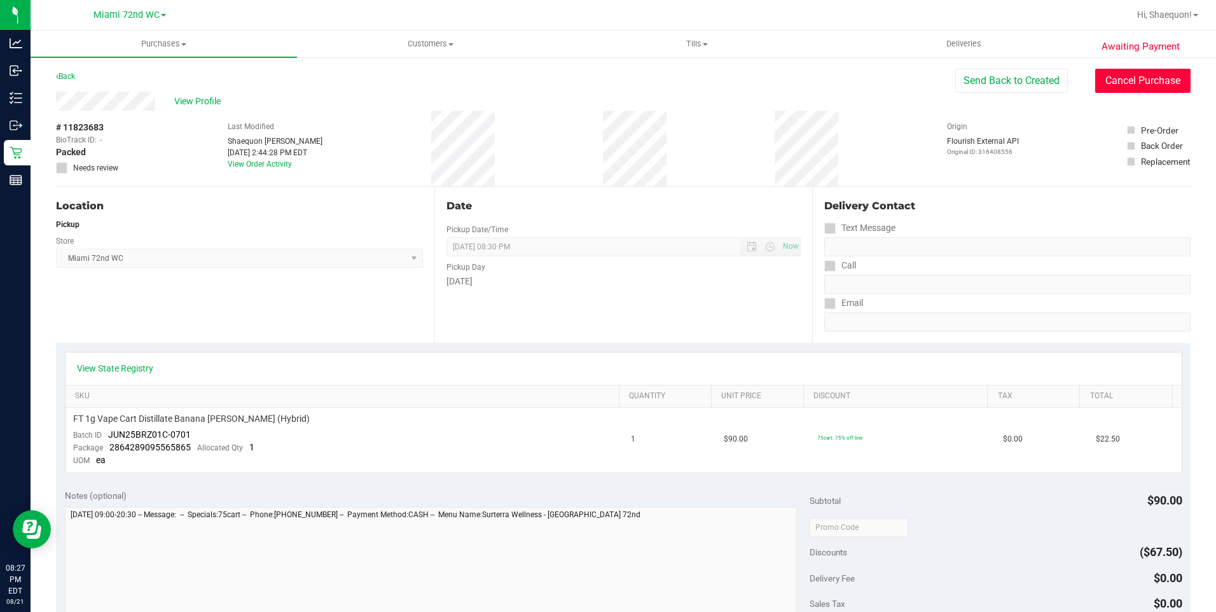
click at [1151, 77] on button "Cancel Purchase" at bounding box center [1142, 81] width 95 height 24
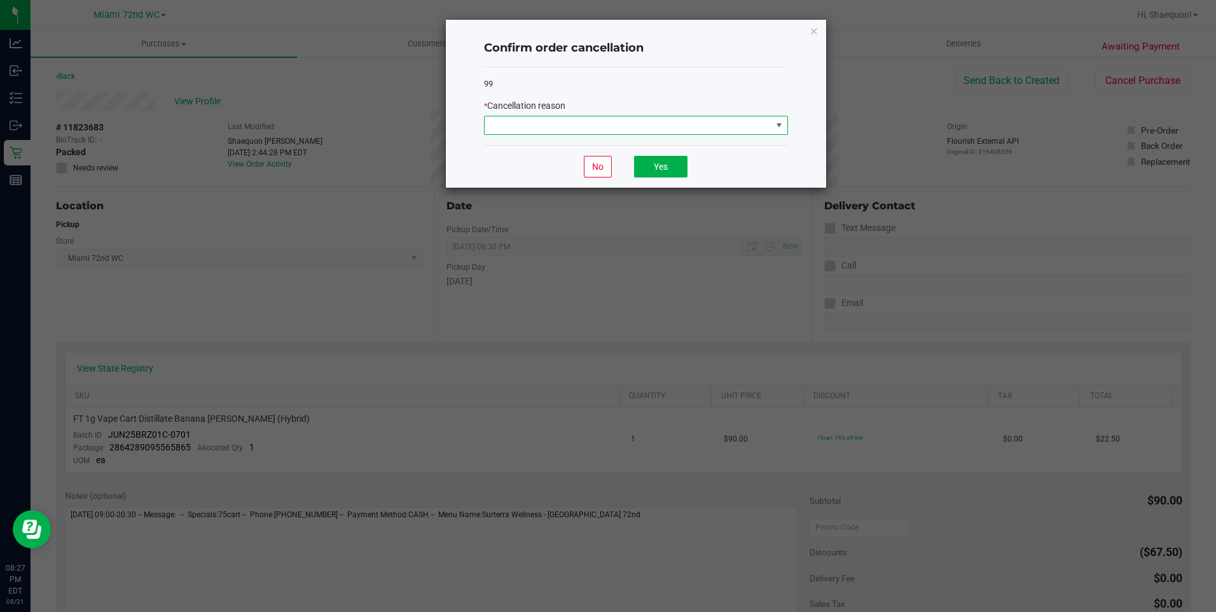
click at [783, 118] on span at bounding box center [779, 125] width 16 height 18
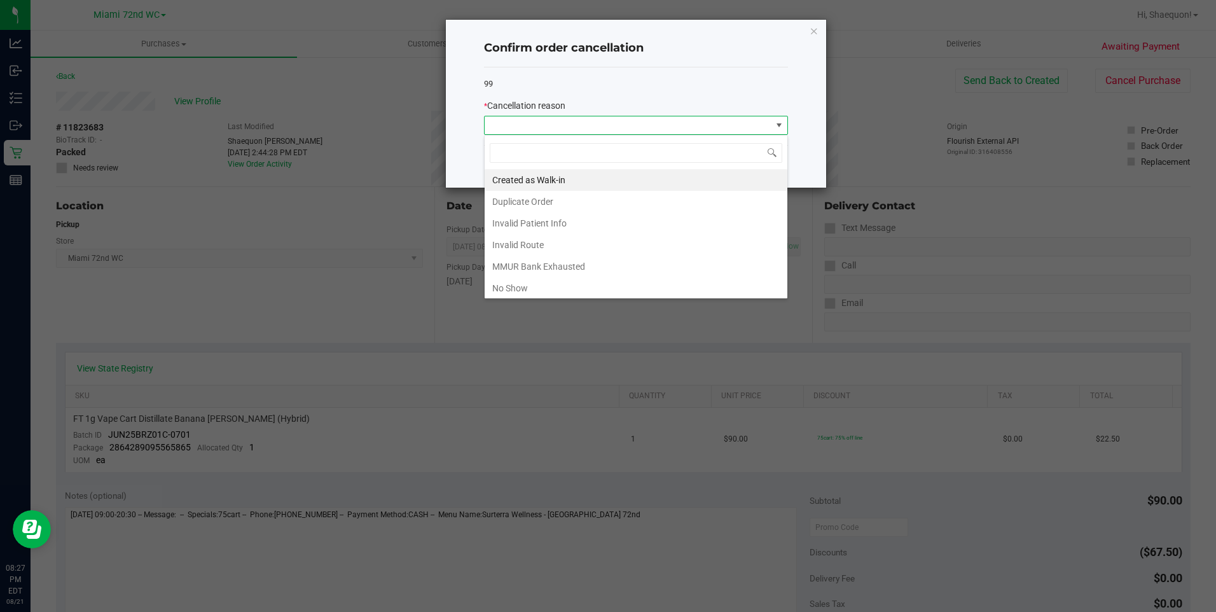
scroll to position [19, 304]
click at [587, 289] on li "No Show" at bounding box center [635, 288] width 303 height 22
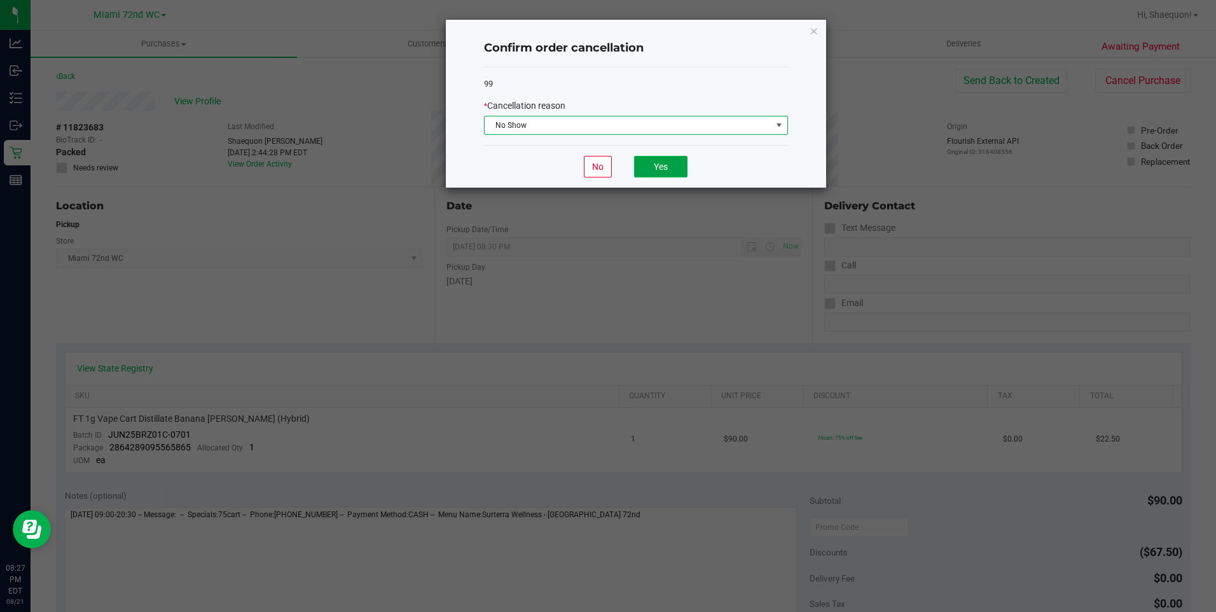
click at [670, 161] on button "Yes" at bounding box center [660, 167] width 53 height 22
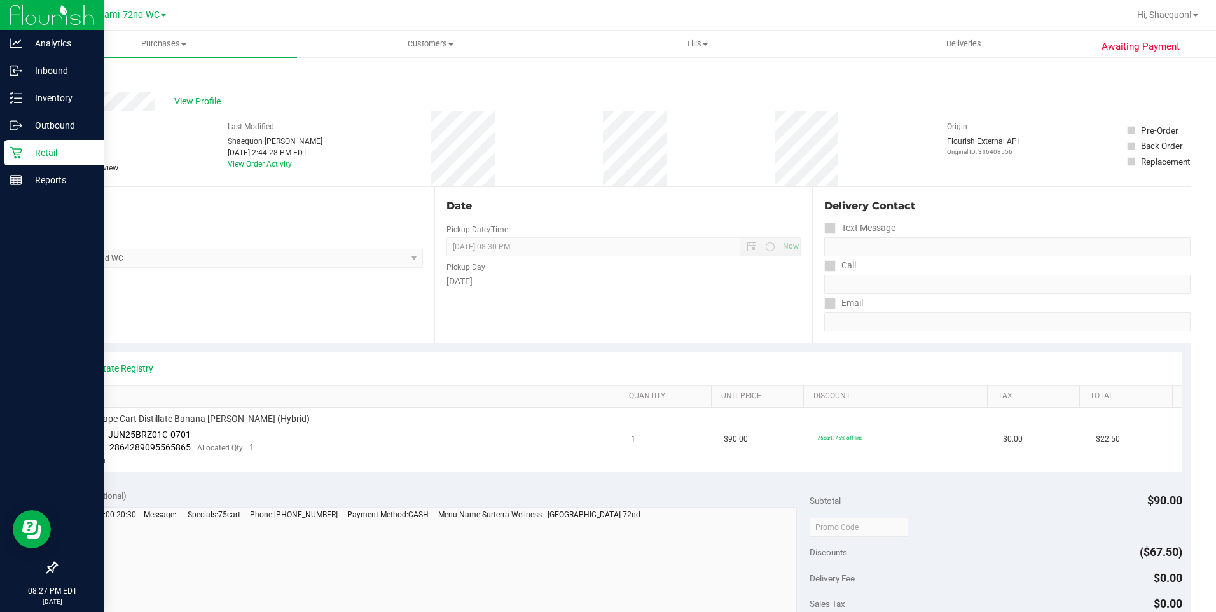
click at [47, 161] on div "Retail" at bounding box center [54, 152] width 100 height 25
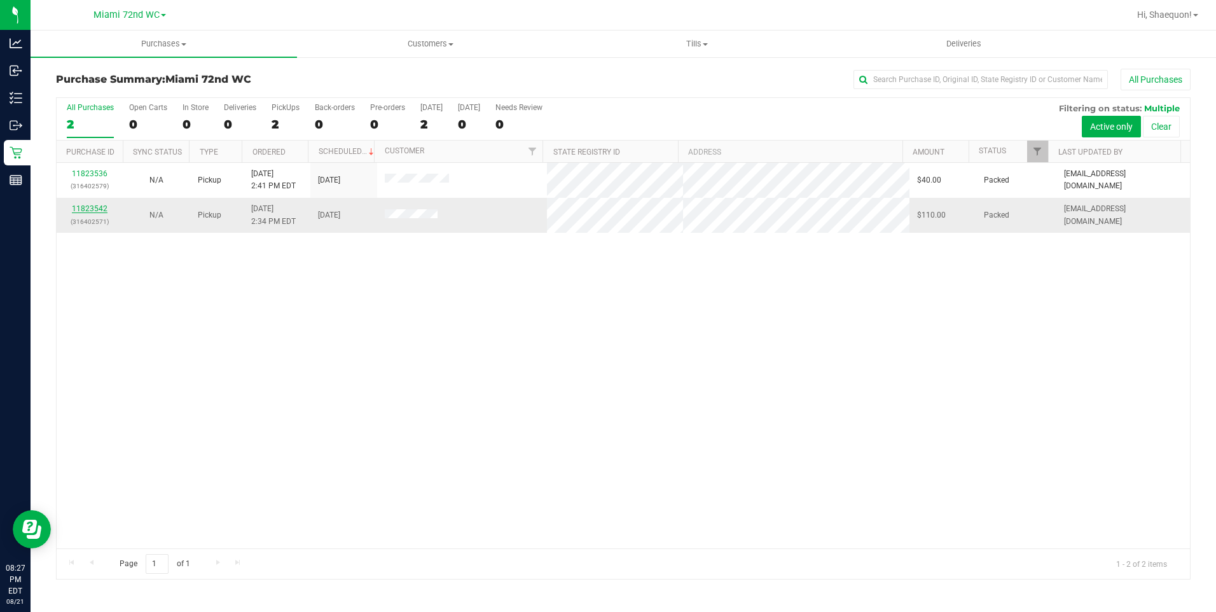
click at [88, 212] on link "11823542" at bounding box center [90, 208] width 36 height 9
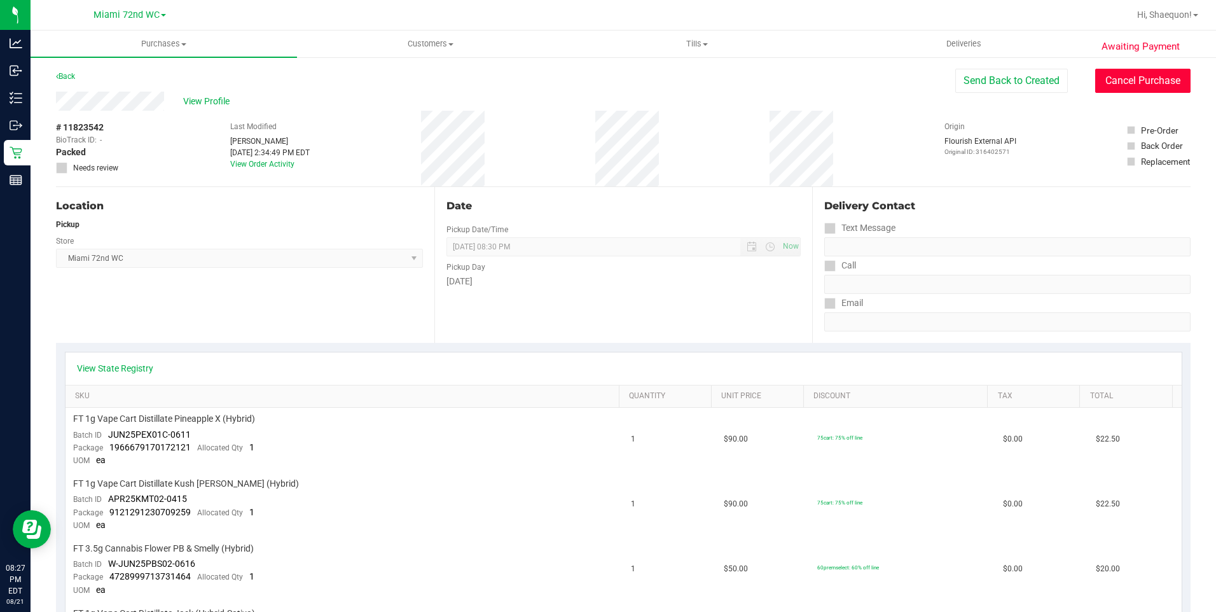
click at [1139, 83] on button "Cancel Purchase" at bounding box center [1142, 81] width 95 height 24
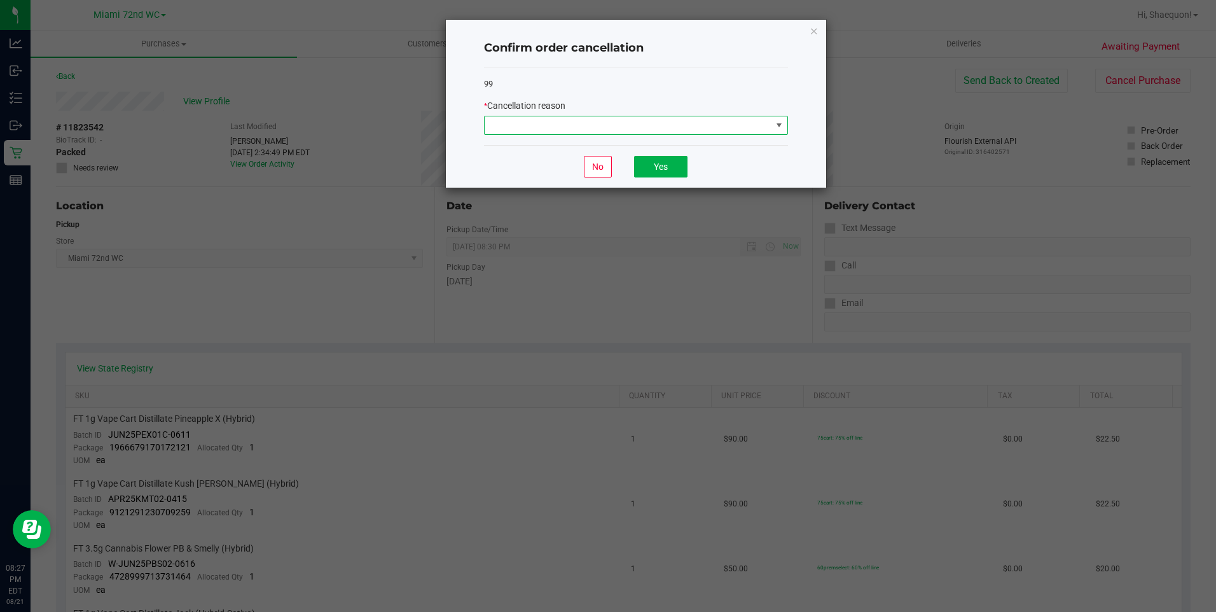
click at [783, 123] on span at bounding box center [779, 125] width 10 height 10
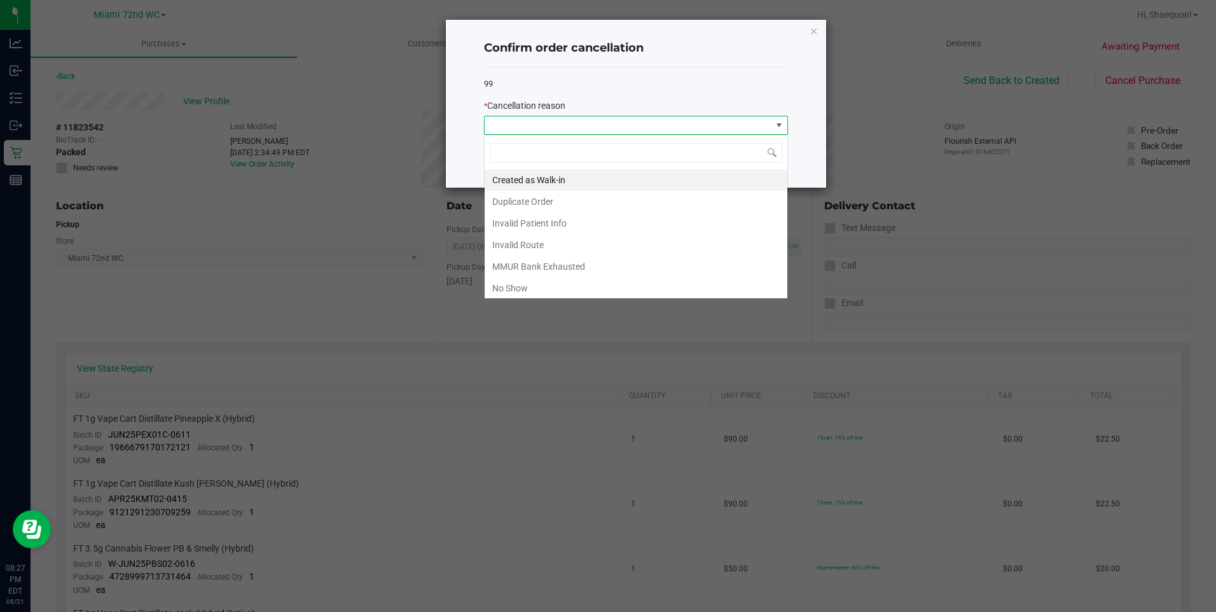
scroll to position [19, 304]
click at [702, 291] on li "No Show" at bounding box center [635, 288] width 303 height 22
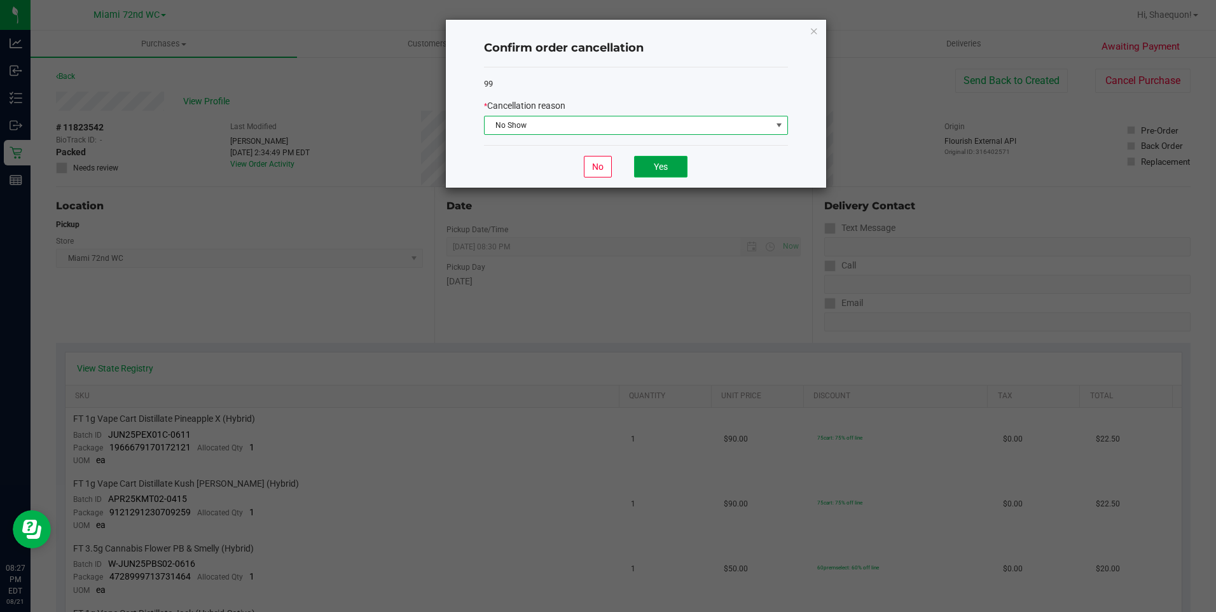
click at [678, 163] on button "Yes" at bounding box center [660, 167] width 53 height 22
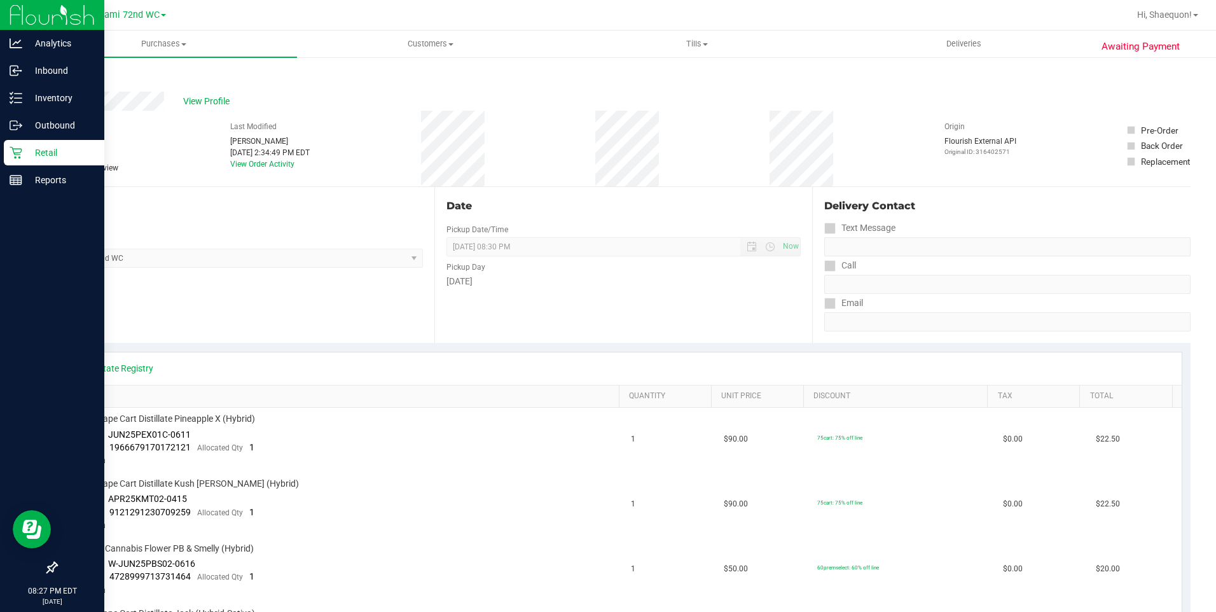
click at [39, 161] on div "Retail" at bounding box center [54, 152] width 100 height 25
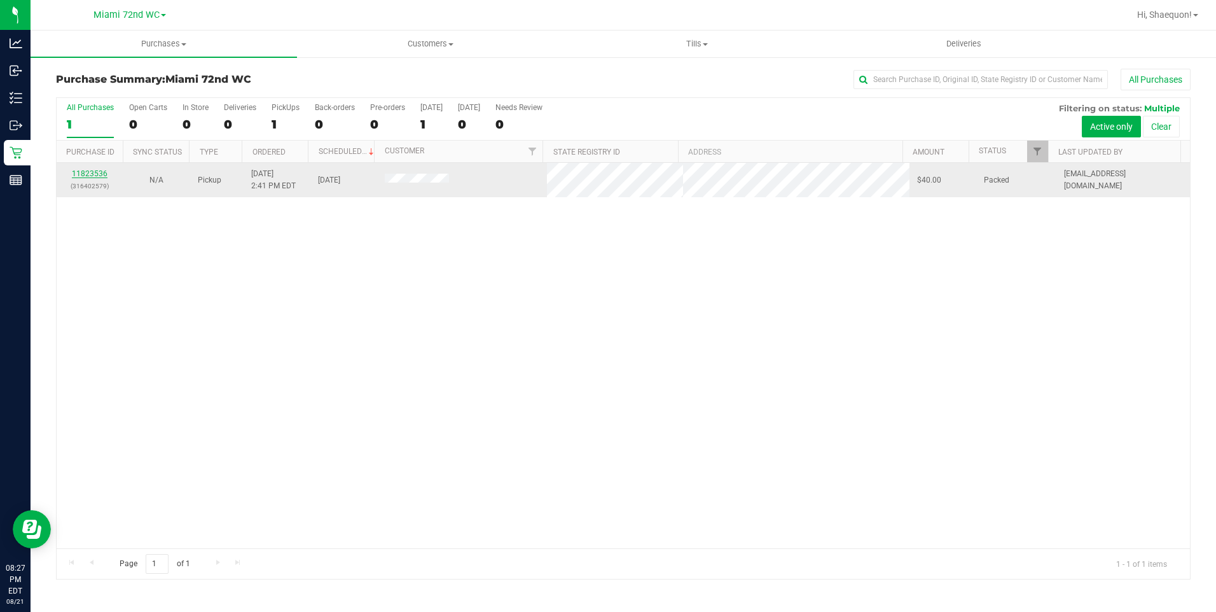
click at [86, 170] on link "11823536" at bounding box center [90, 173] width 36 height 9
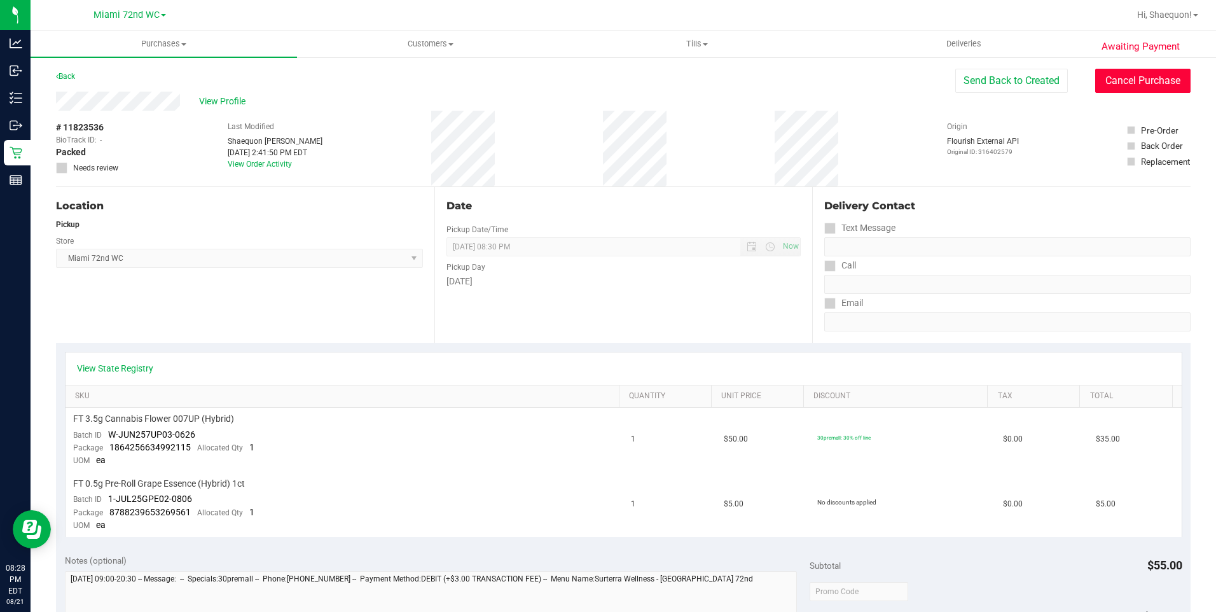
click at [1140, 81] on button "Cancel Purchase" at bounding box center [1142, 81] width 95 height 24
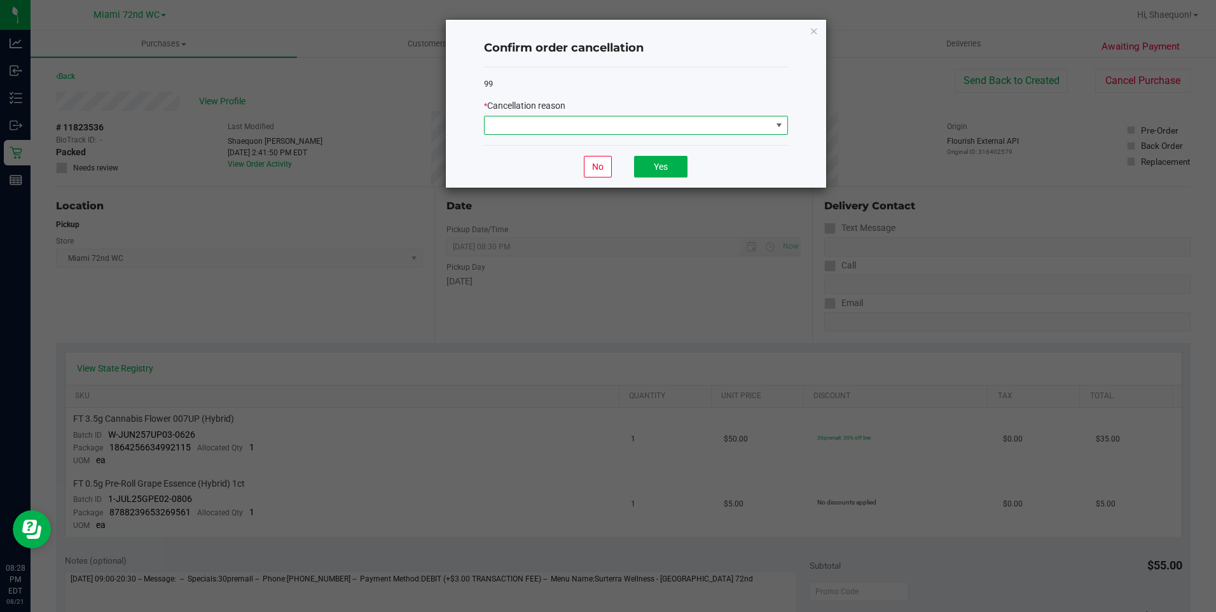
click at [781, 129] on span at bounding box center [779, 125] width 10 height 10
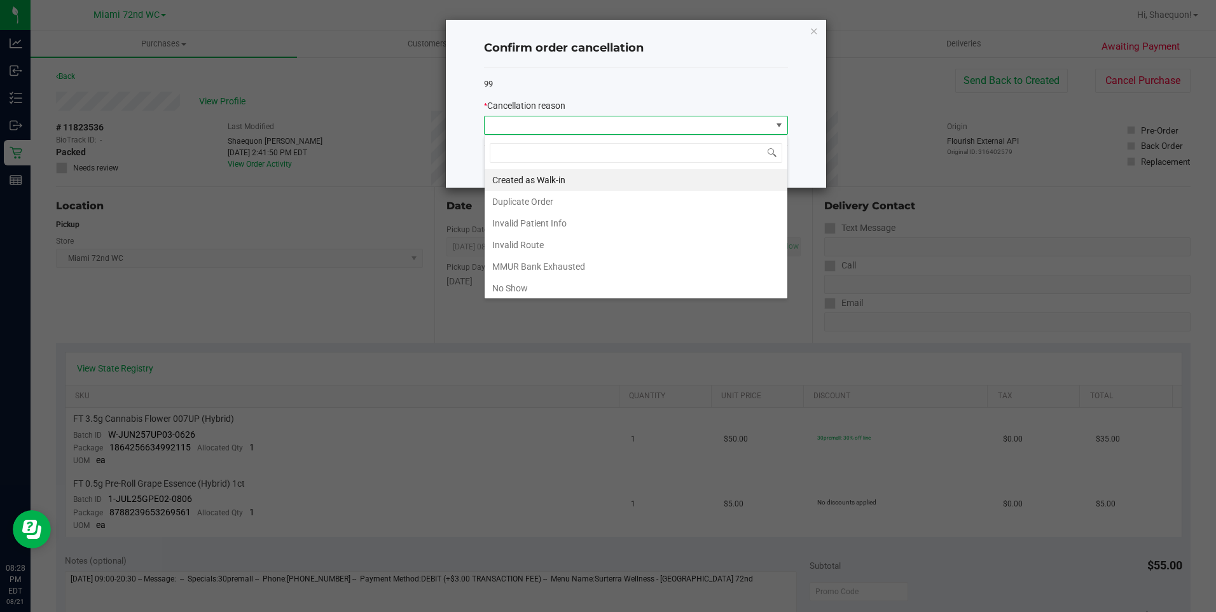
scroll to position [19, 304]
click at [687, 280] on li "No Show" at bounding box center [635, 288] width 303 height 22
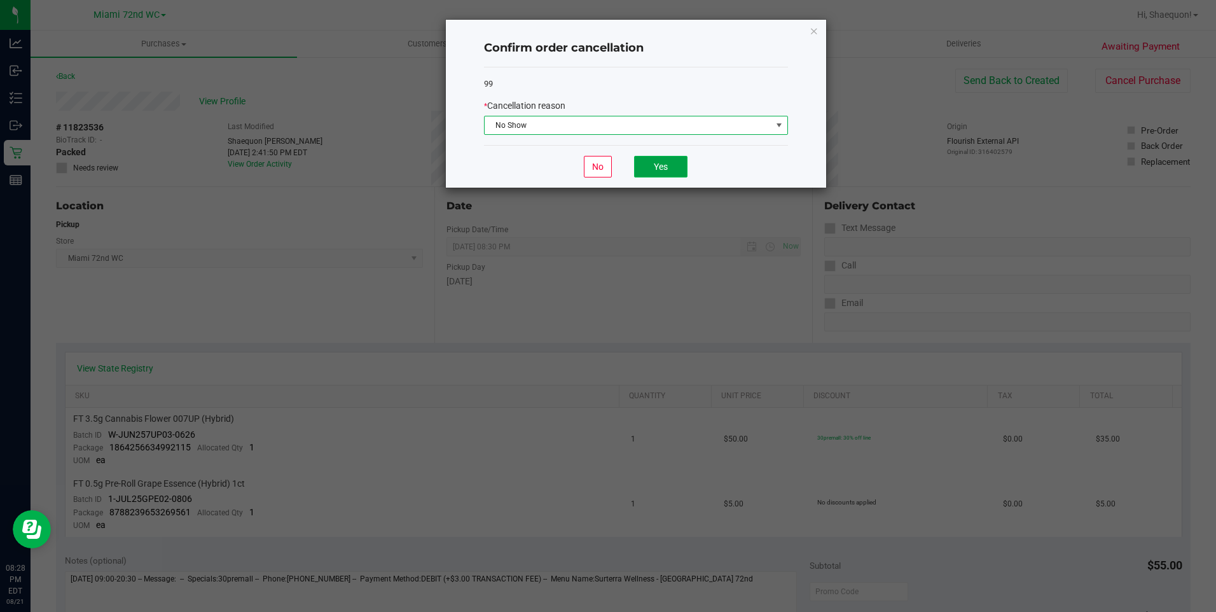
click at [673, 174] on button "Yes" at bounding box center [660, 167] width 53 height 22
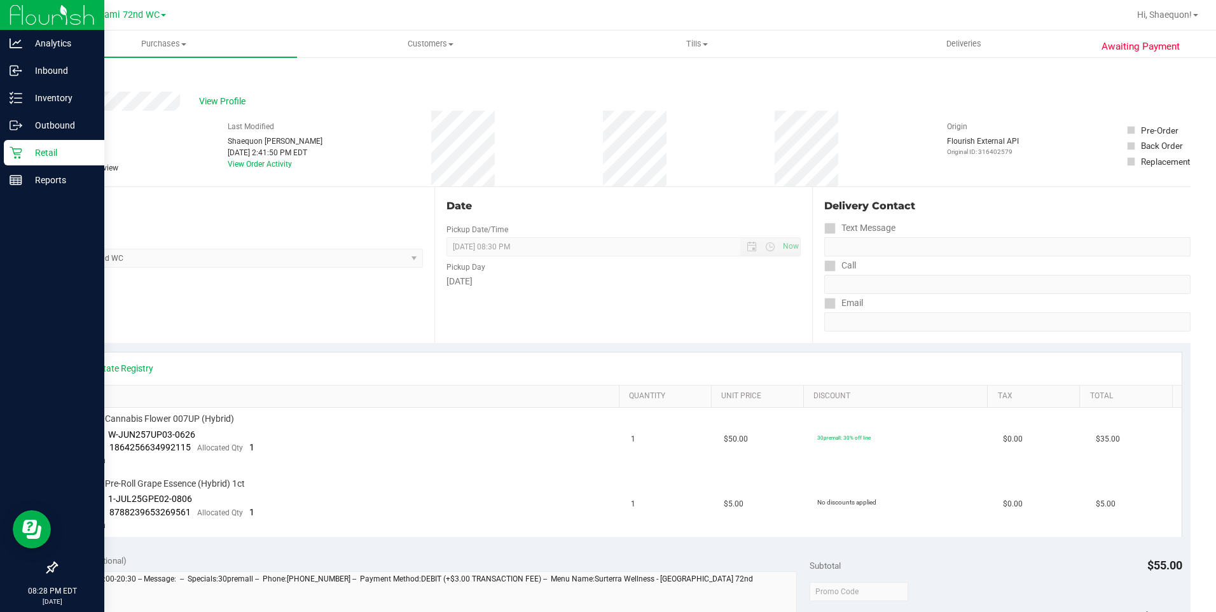
click at [43, 149] on p "Retail" at bounding box center [60, 152] width 76 height 15
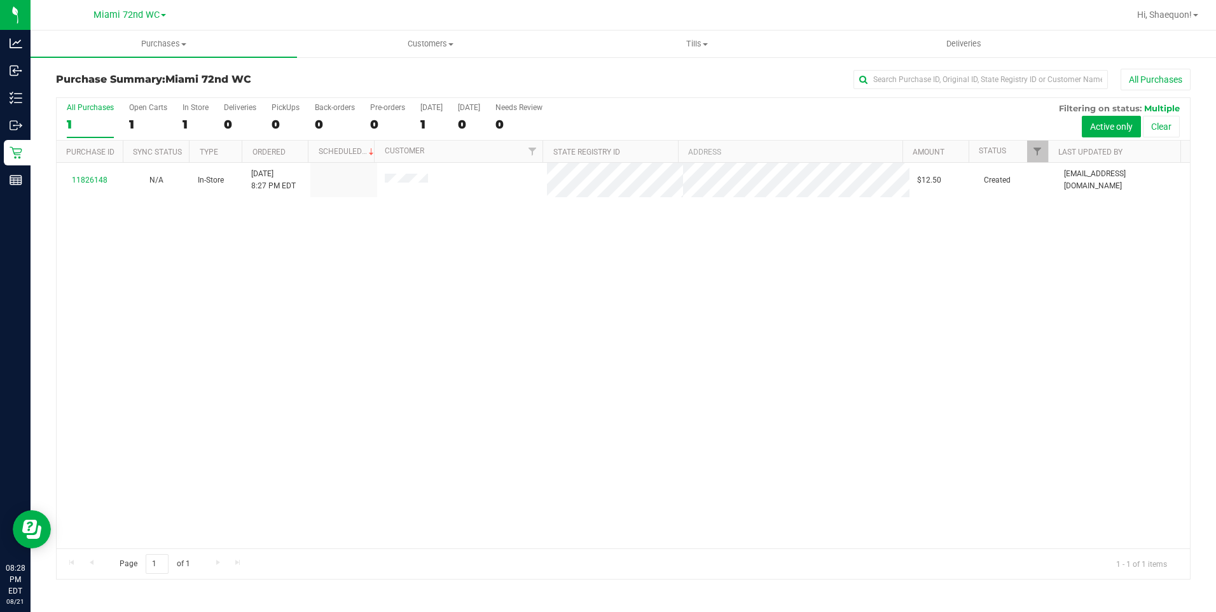
click at [569, 345] on div "11826148 N/A In-Store [DATE] 8:27 PM EDT $12.50 Created [EMAIL_ADDRESS][DOMAIN_…" at bounding box center [623, 355] width 1133 height 385
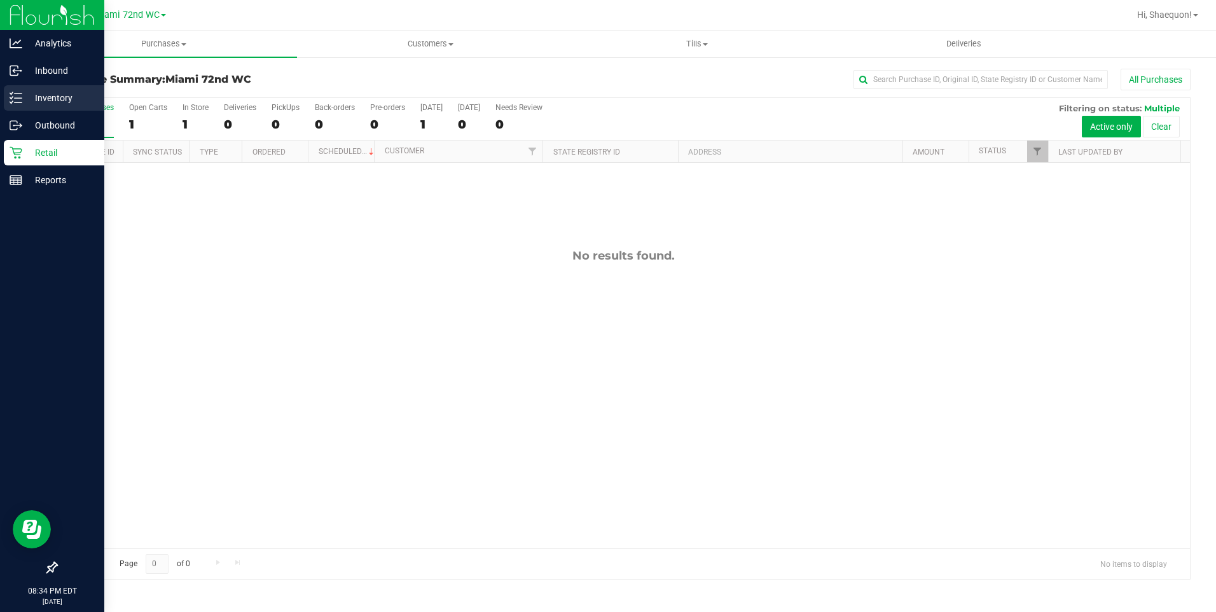
click at [28, 97] on p "Inventory" at bounding box center [60, 97] width 76 height 15
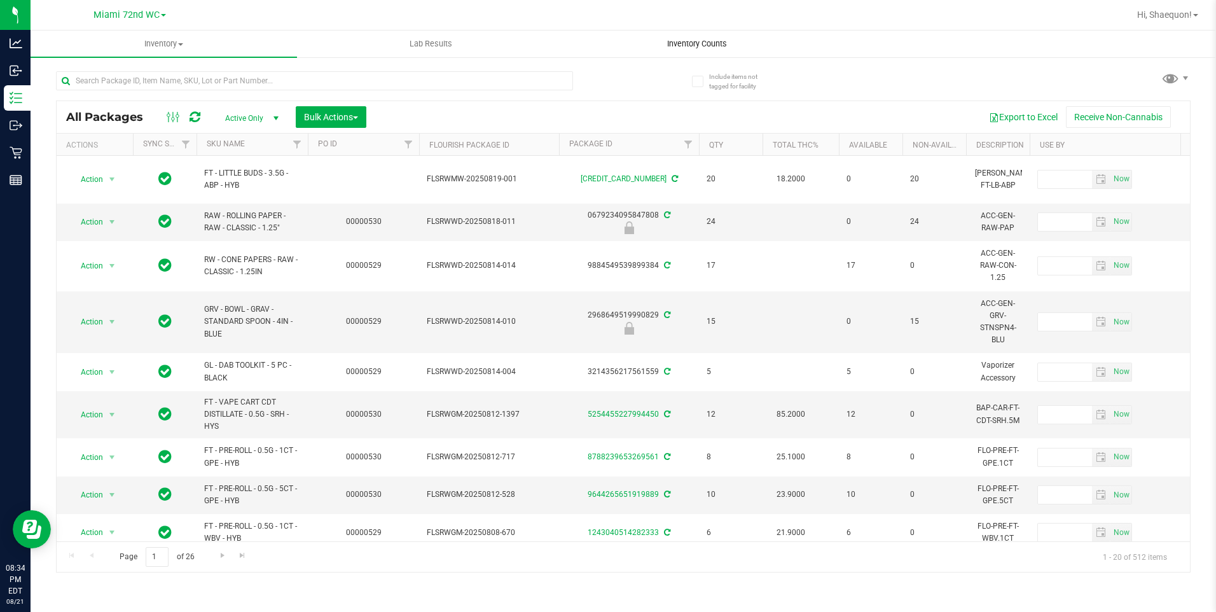
click at [711, 45] on span "Inventory Counts" at bounding box center [697, 43] width 94 height 11
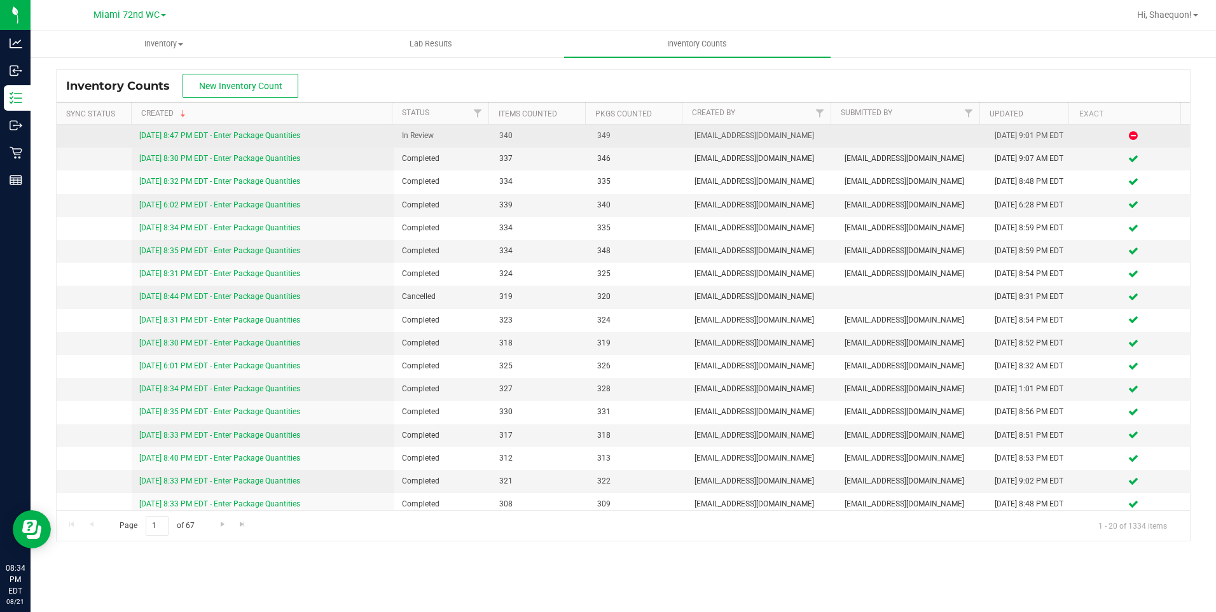
click at [241, 133] on link "[DATE] 8:47 PM EDT - Enter Package Quantities" at bounding box center [219, 135] width 161 height 9
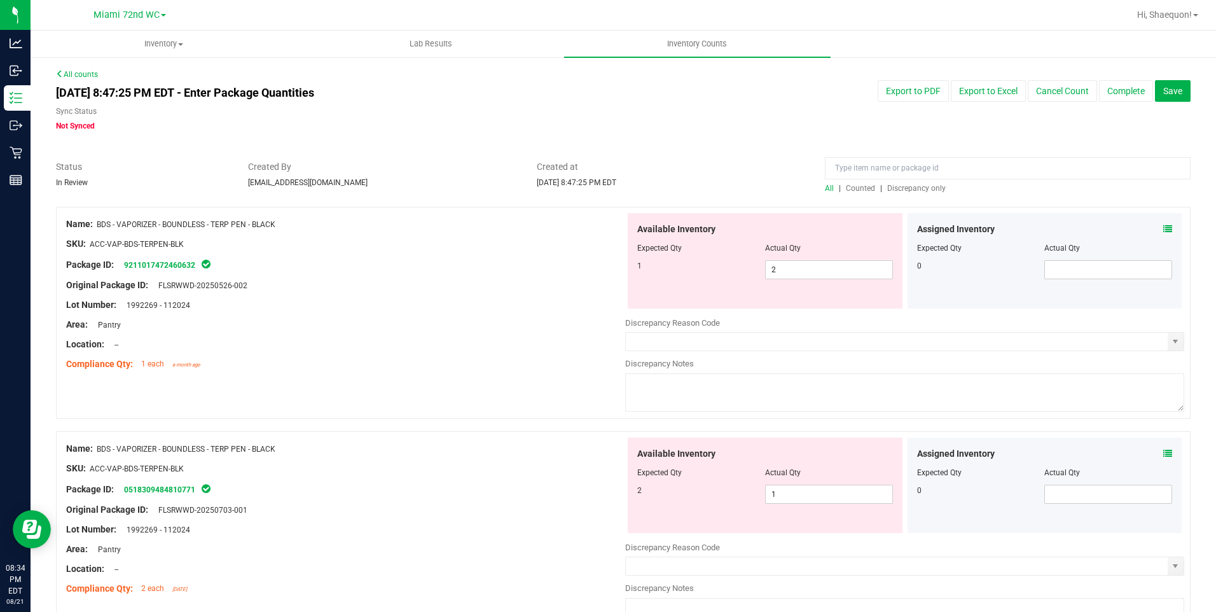
click at [914, 188] on span "Discrepancy only" at bounding box center [916, 188] width 58 height 9
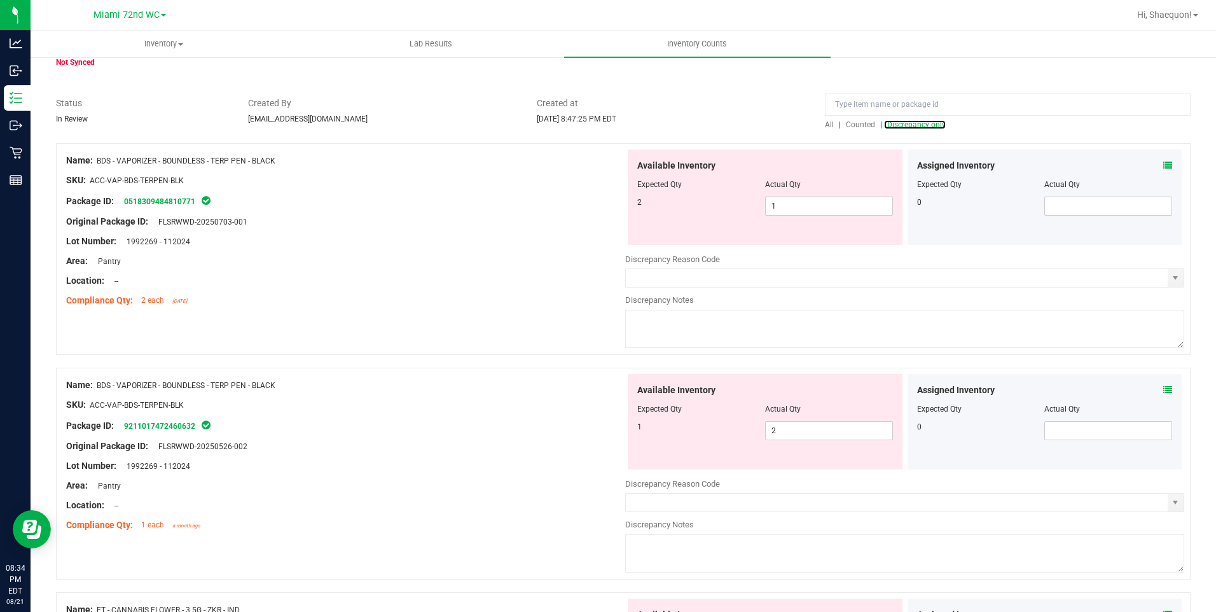
scroll to position [127, 0]
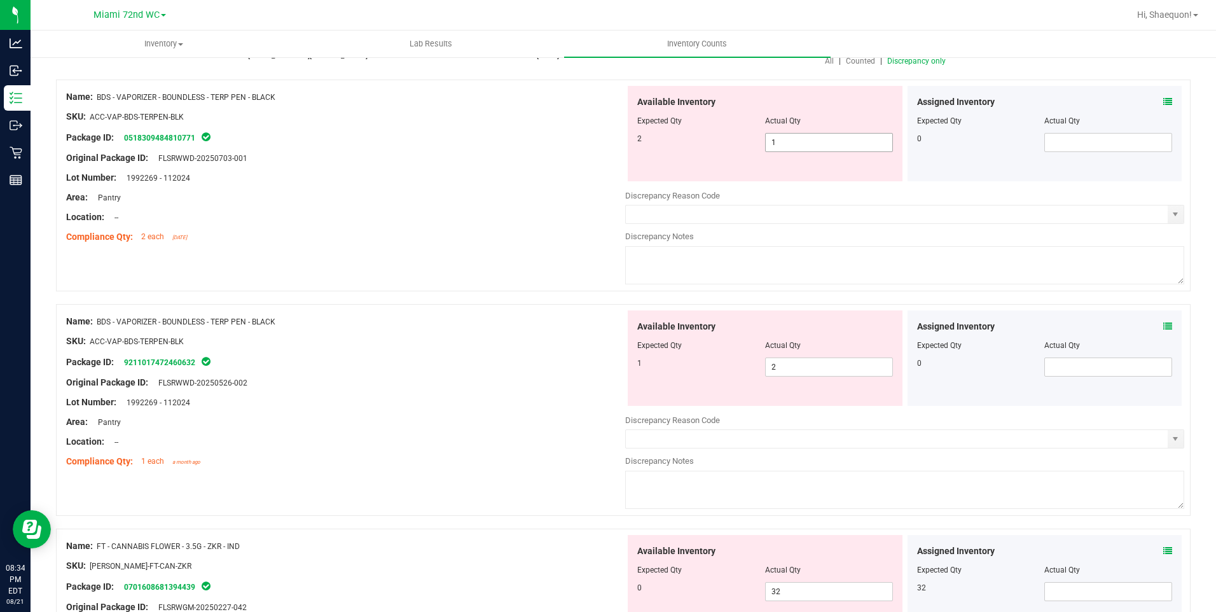
click at [816, 139] on span "1 1" at bounding box center [829, 142] width 128 height 19
type input "2"
click at [788, 374] on div "Available Inventory Expected Qty Actual Qty 1 2 2" at bounding box center [904, 411] width 559 height 202
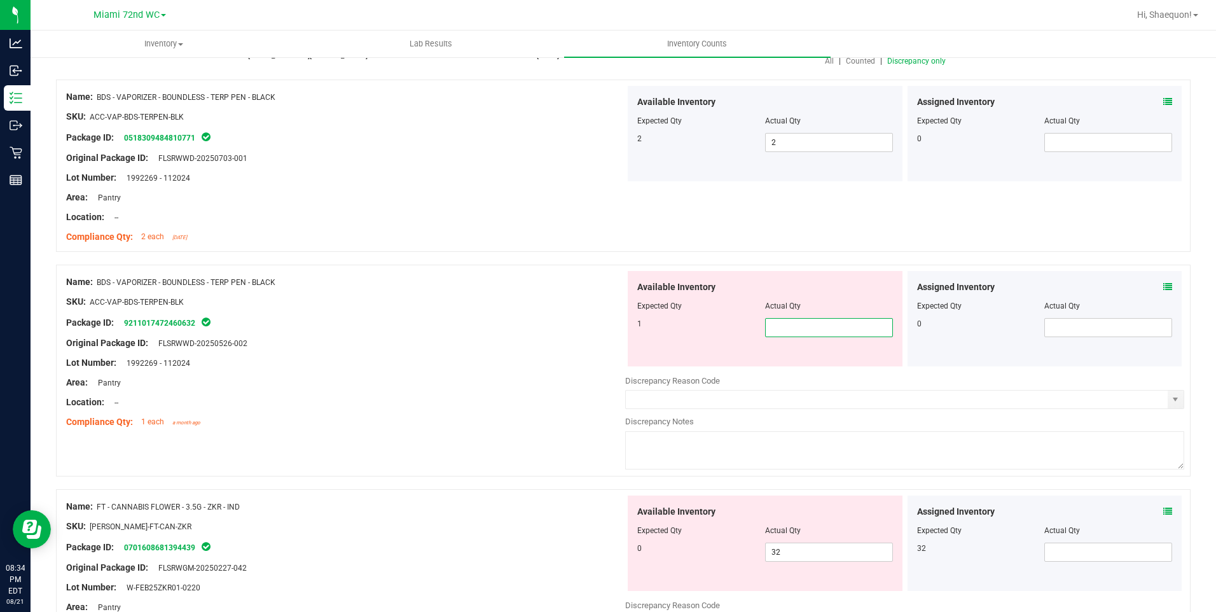
type input "1"
click at [561, 413] on div at bounding box center [345, 412] width 559 height 6
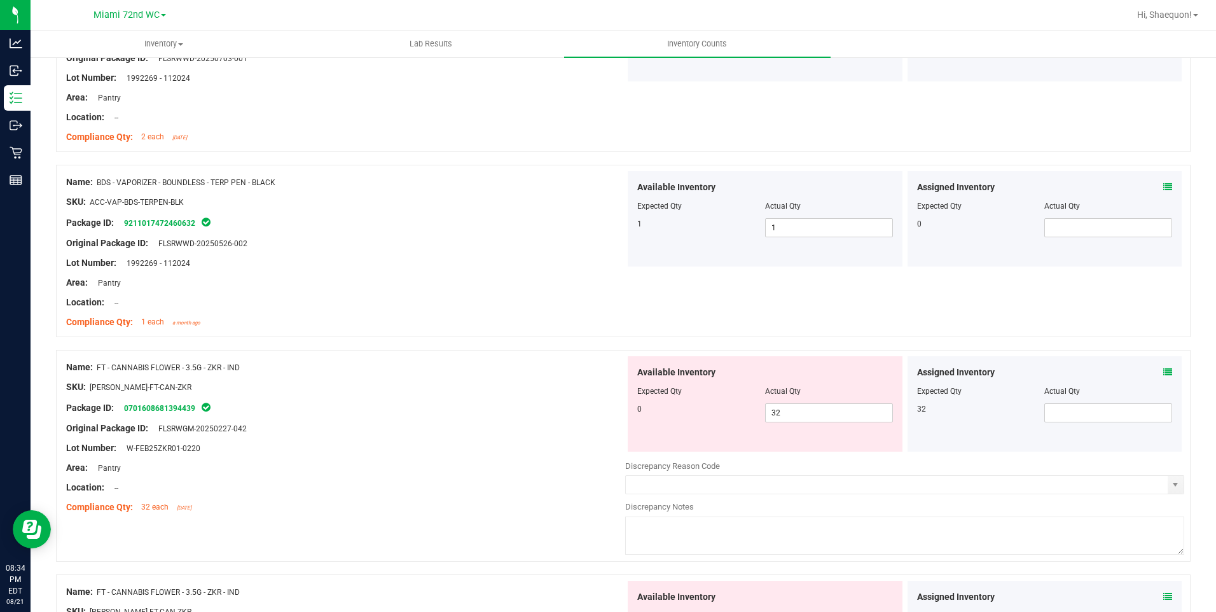
scroll to position [381, 0]
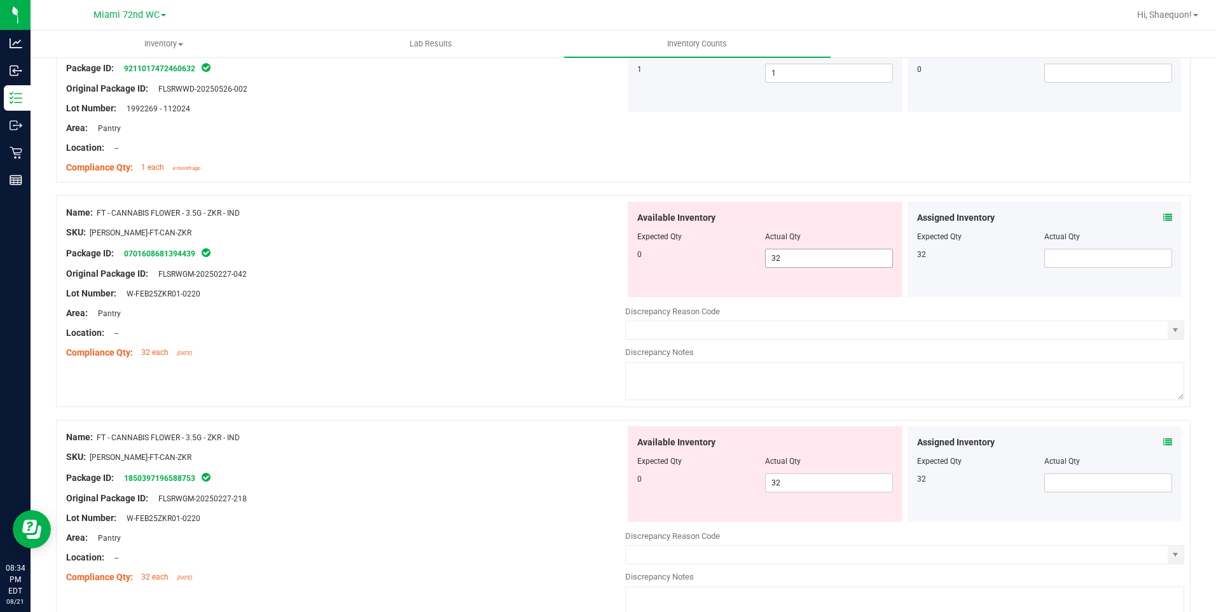
click at [802, 256] on span "32 32" at bounding box center [829, 258] width 128 height 19
type input "3"
type input "0"
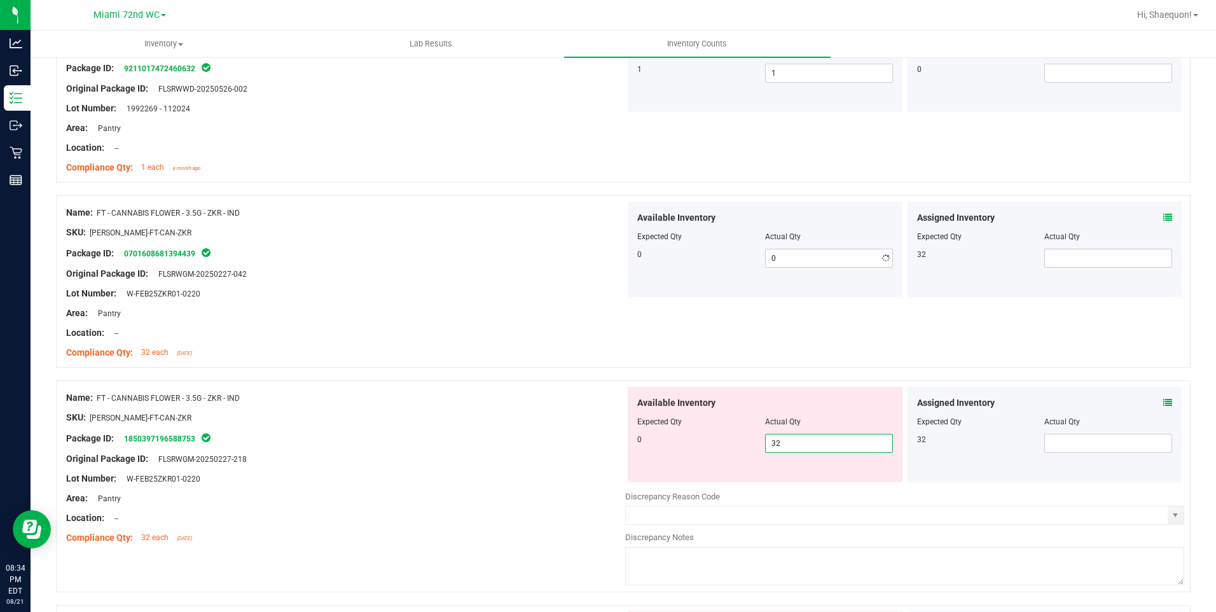
click at [789, 483] on div "Available Inventory Expected Qty Actual Qty 0 32 32" at bounding box center [904, 488] width 559 height 202
type input "3"
type input "0"
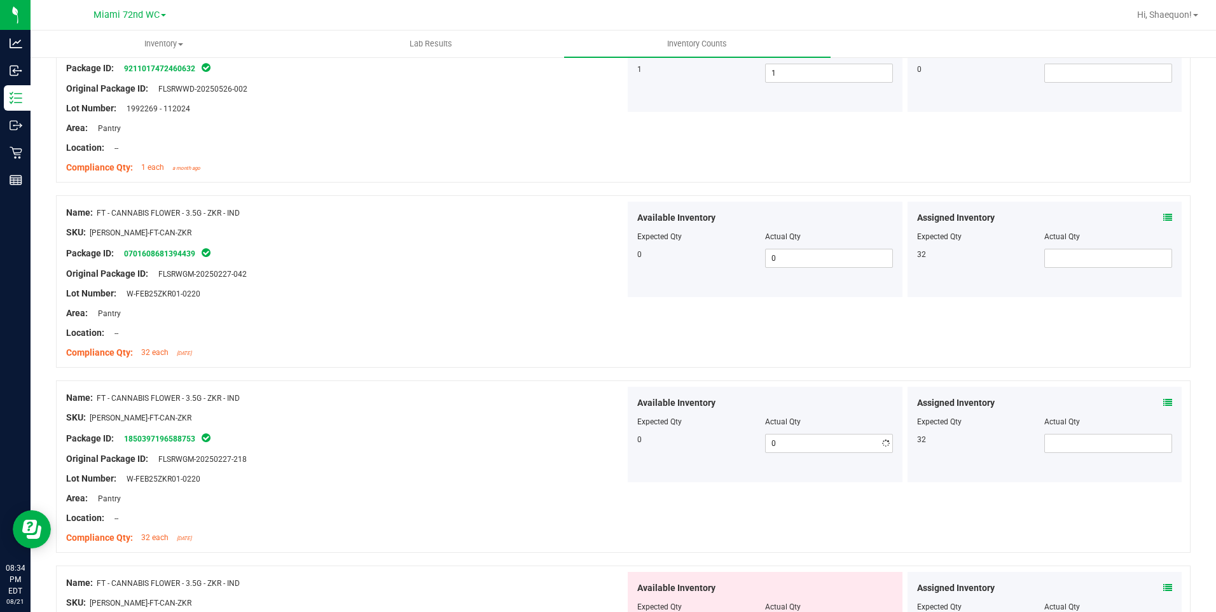
click at [497, 458] on div "Original Package ID: FLSRWGM-20250227-218" at bounding box center [345, 458] width 559 height 13
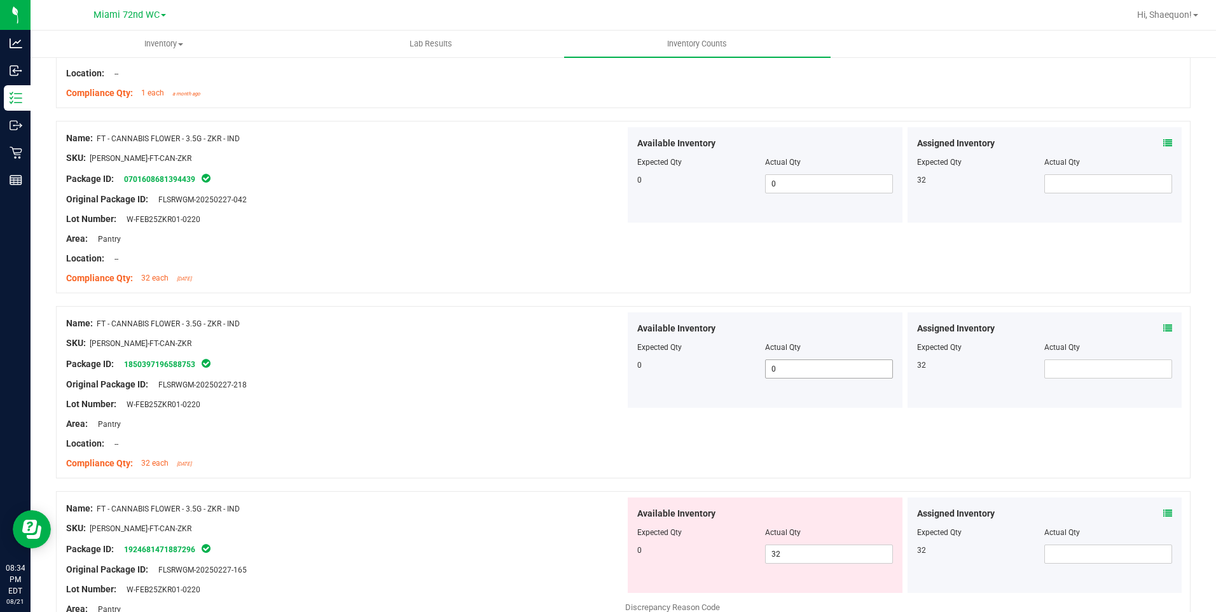
scroll to position [636, 0]
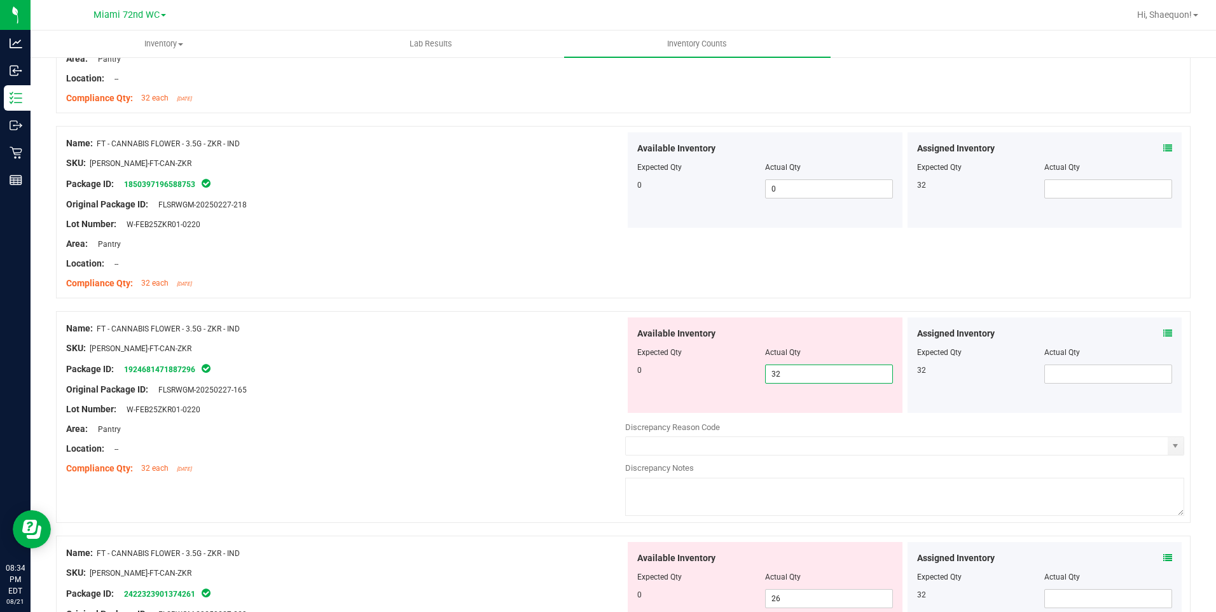
click at [793, 375] on span "32 32" at bounding box center [829, 373] width 128 height 19
type input "3"
type input "0"
click at [490, 392] on div "Original Package ID: FLSRWGM-20250227-165" at bounding box center [345, 389] width 559 height 13
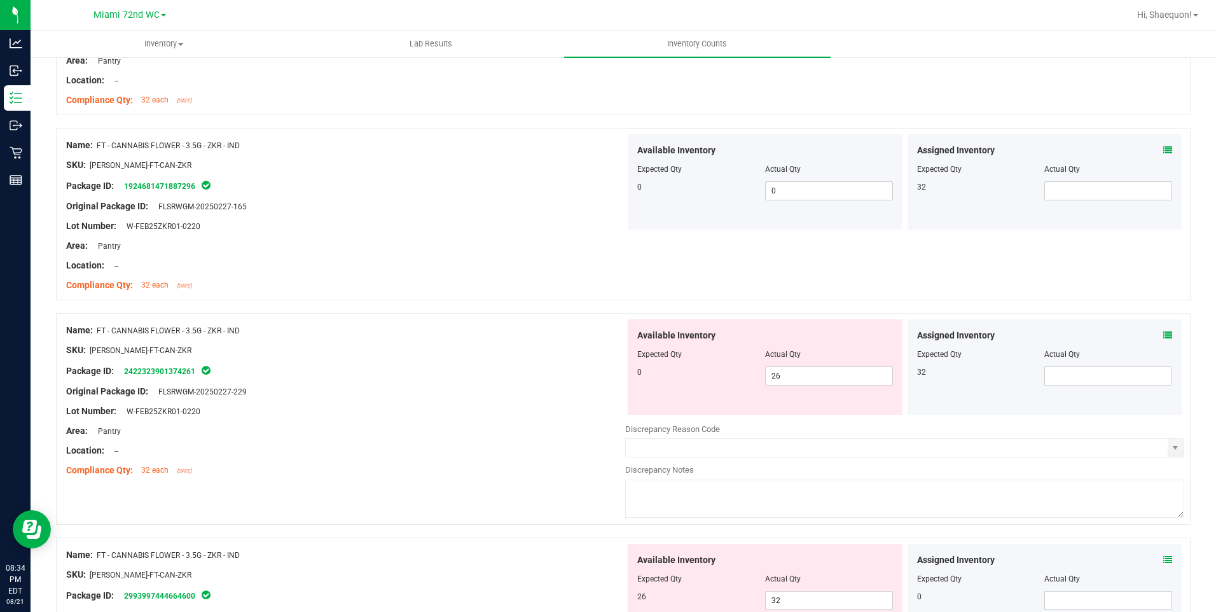
scroll to position [827, 0]
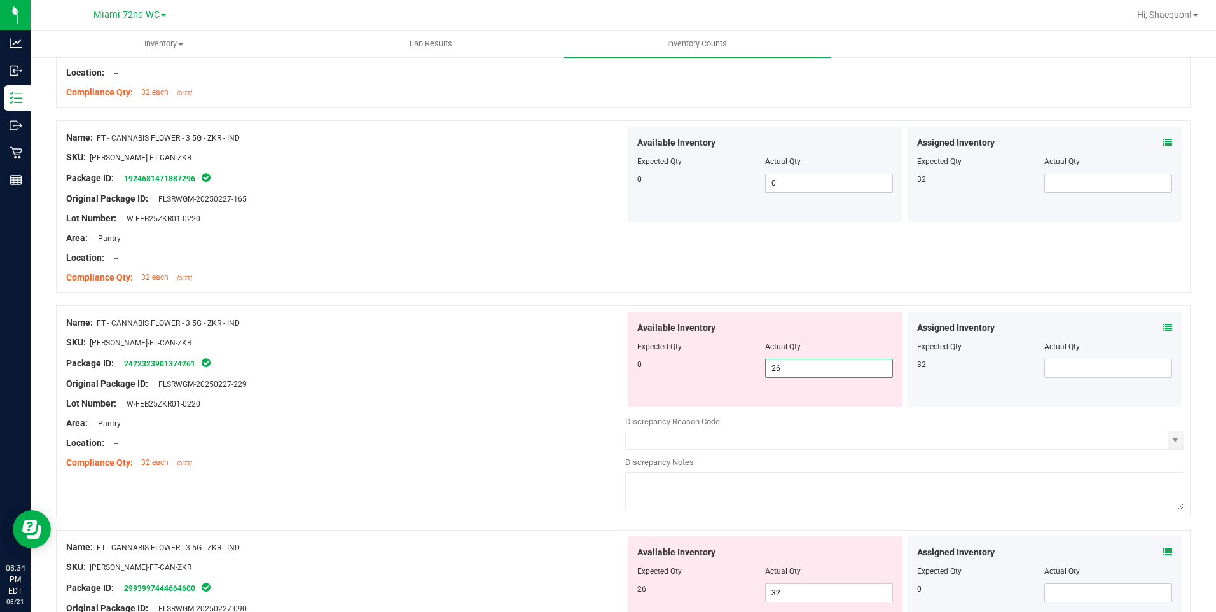
click at [800, 369] on span "26 26" at bounding box center [829, 368] width 128 height 19
type input "2"
type input "0"
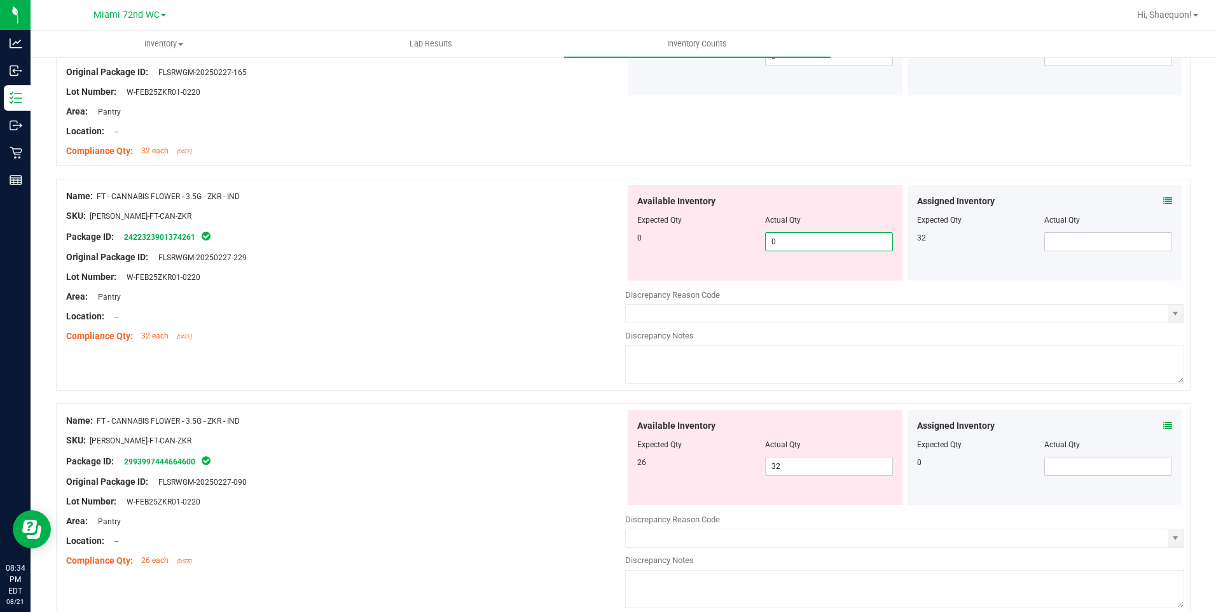
scroll to position [954, 0]
type input "0"
click at [791, 471] on div "Available Inventory Expected Qty Actual Qty 26 32 32" at bounding box center [904, 510] width 559 height 202
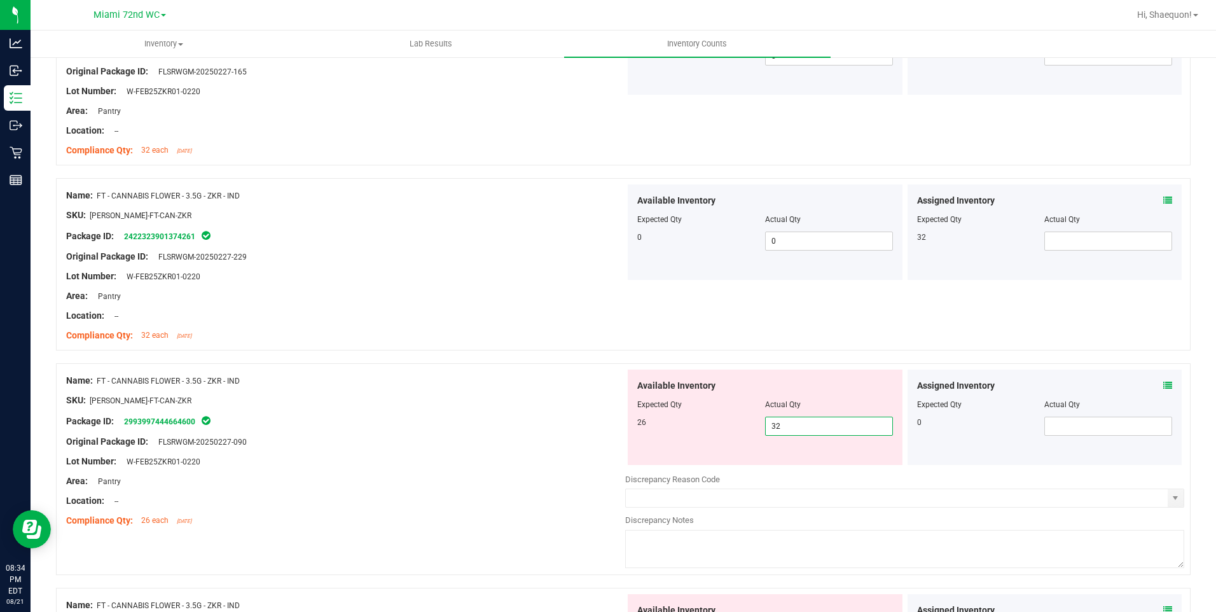
type input "3"
type input "26"
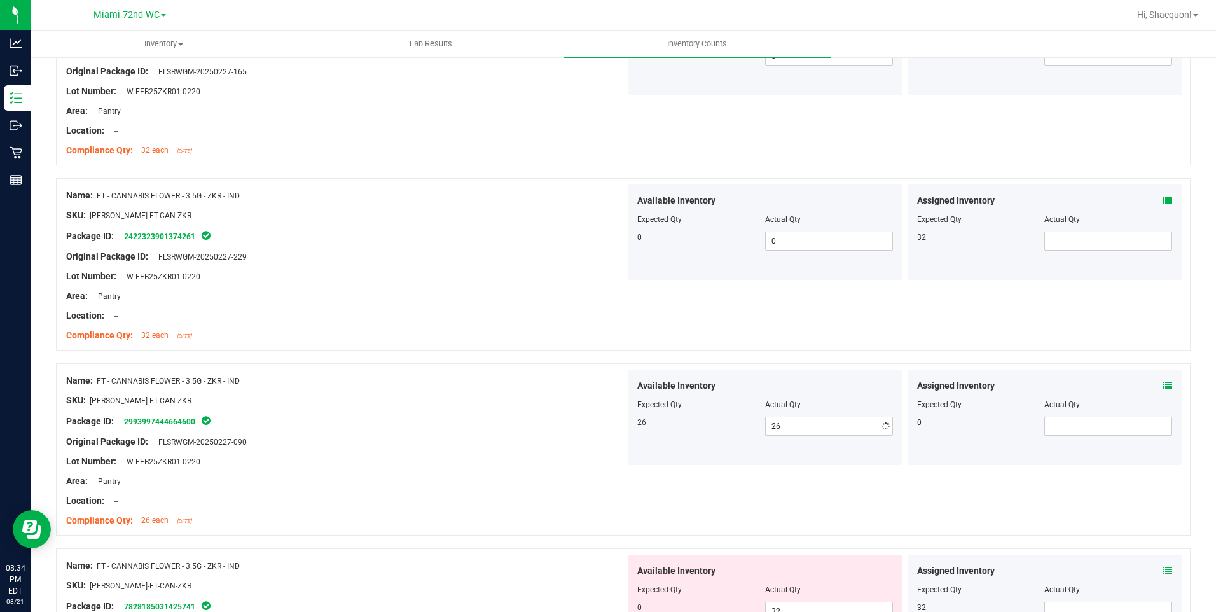
click at [519, 385] on div "Name: FT - CANNABIS FLOWER - 3.5G - ZKR - IND" at bounding box center [345, 380] width 559 height 13
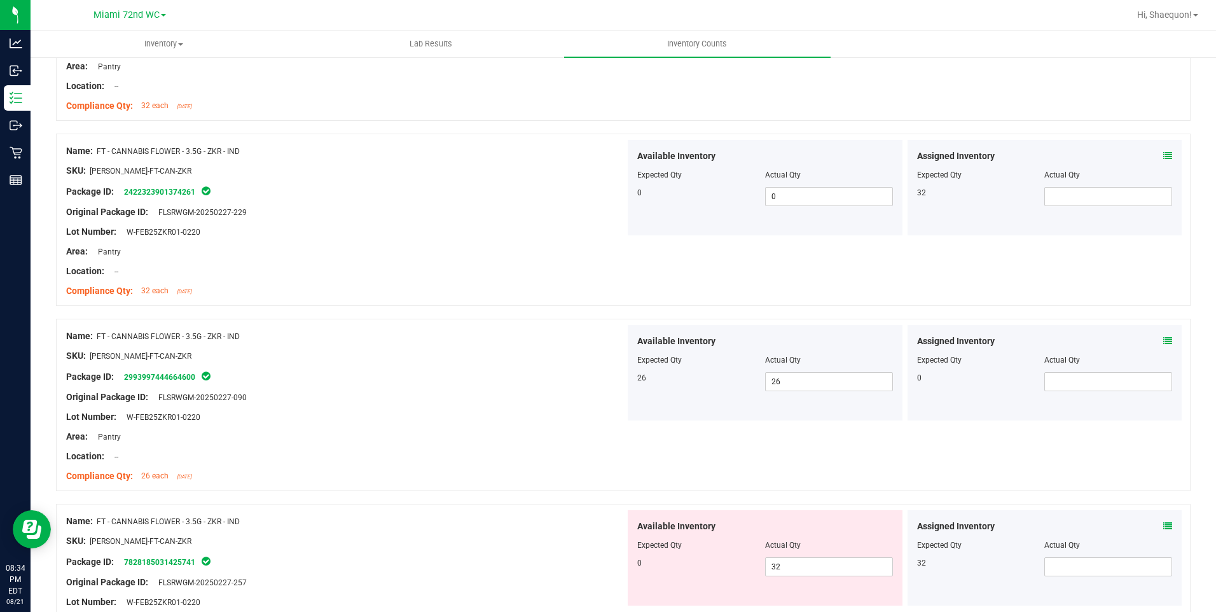
scroll to position [1144, 0]
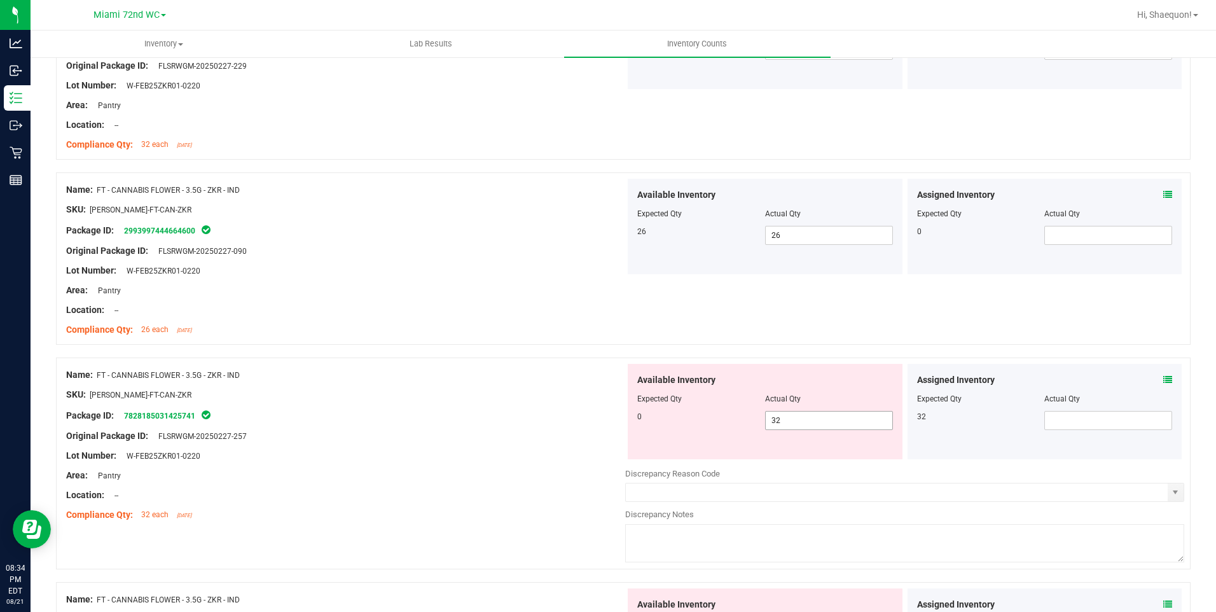
click at [820, 422] on span "32 32" at bounding box center [829, 420] width 128 height 19
type input "3"
type input "0"
click at [544, 461] on div "Lot Number: W-FEB25ZKR01-0220" at bounding box center [345, 455] width 559 height 13
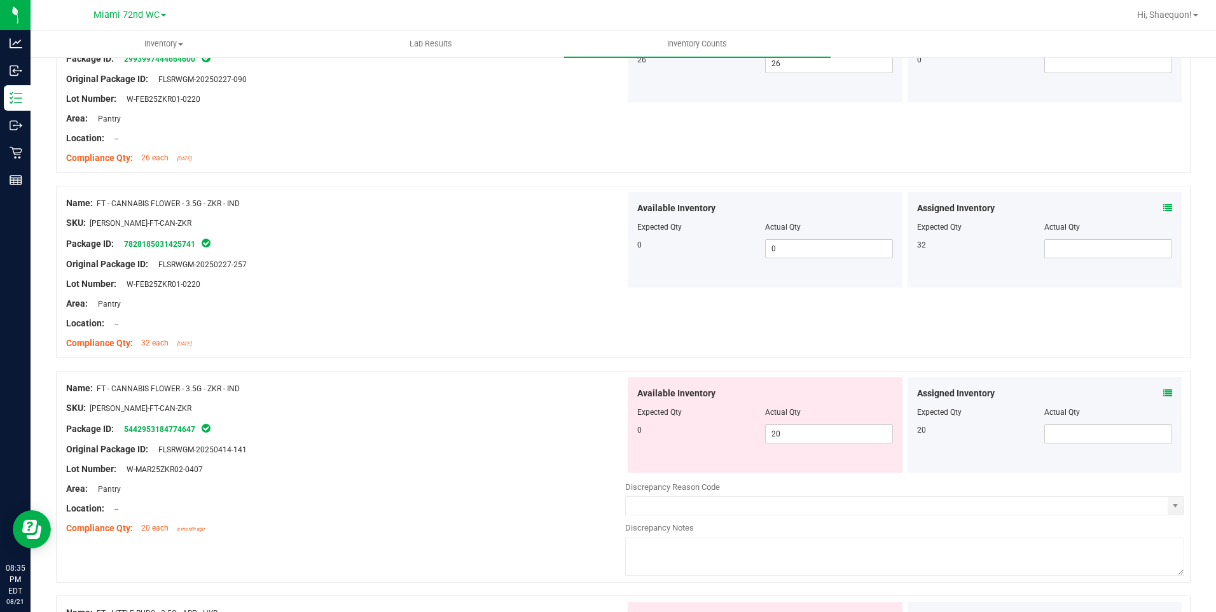
scroll to position [1335, 0]
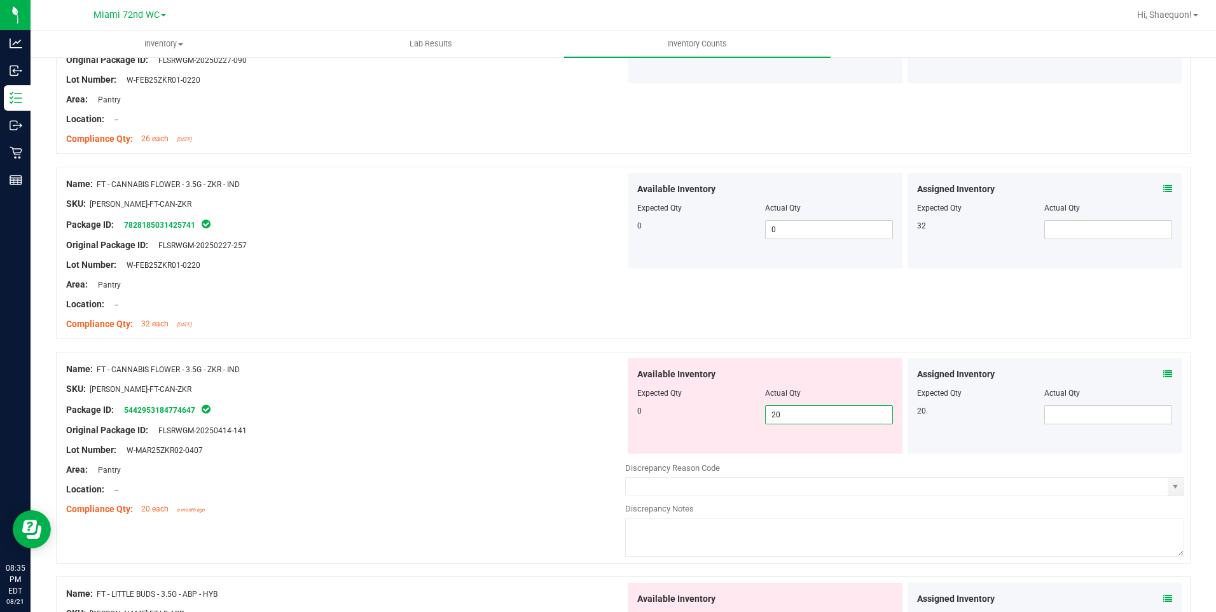
click at [811, 414] on span "20 20" at bounding box center [829, 414] width 128 height 19
type input "2"
type input "0"
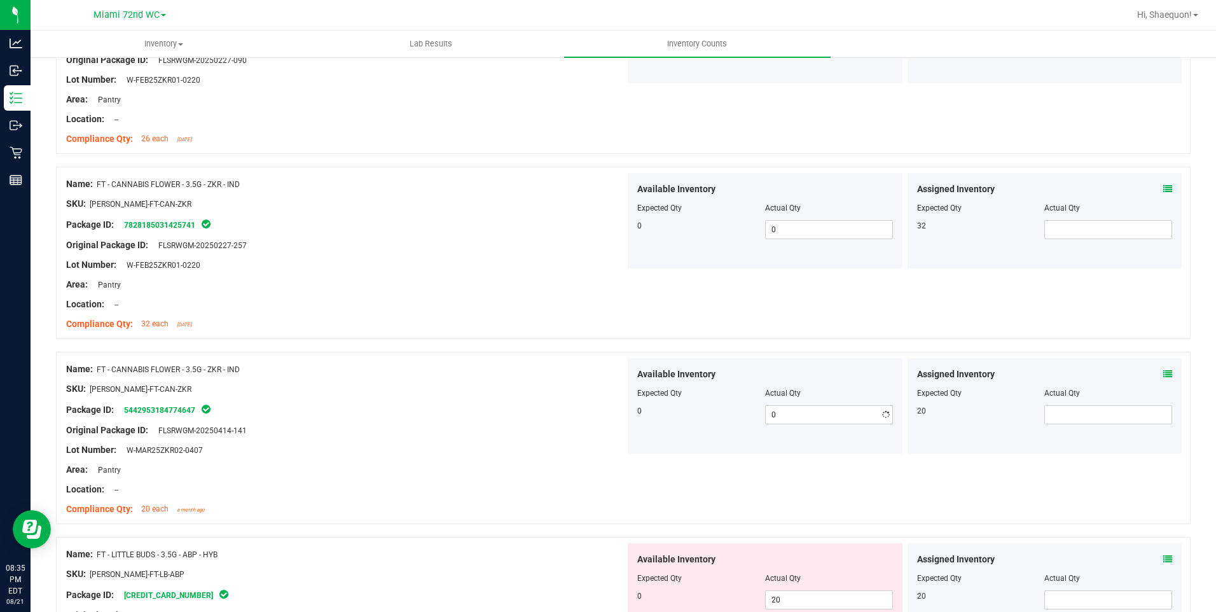
click at [538, 452] on div "Lot Number: W-MAR25ZKR02-0407" at bounding box center [345, 449] width 559 height 13
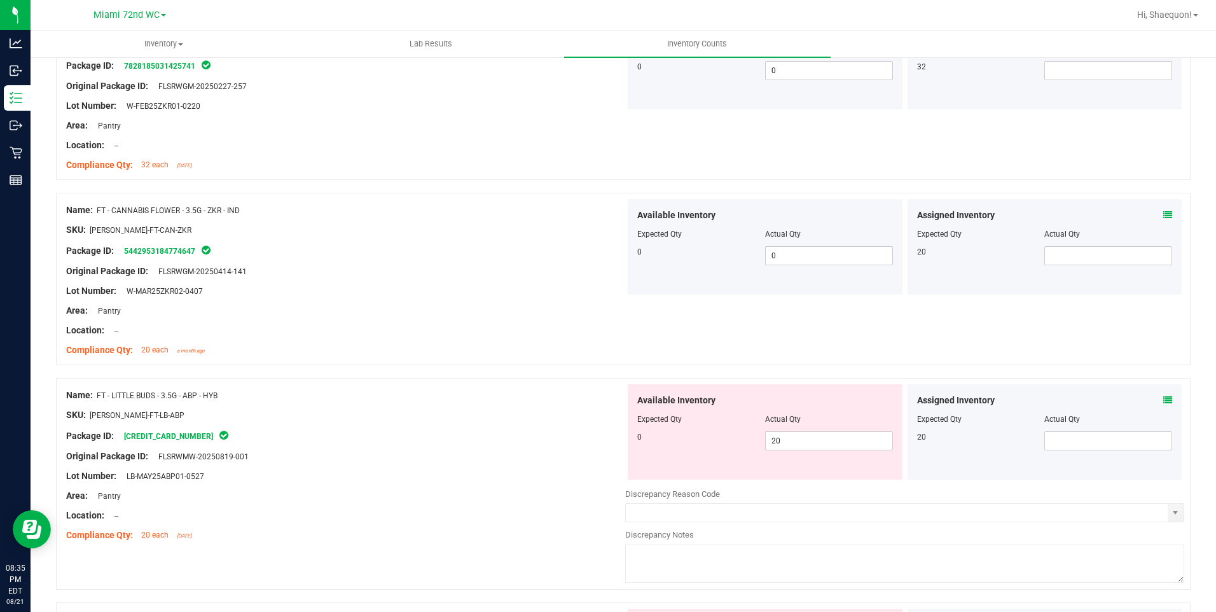
scroll to position [1526, 0]
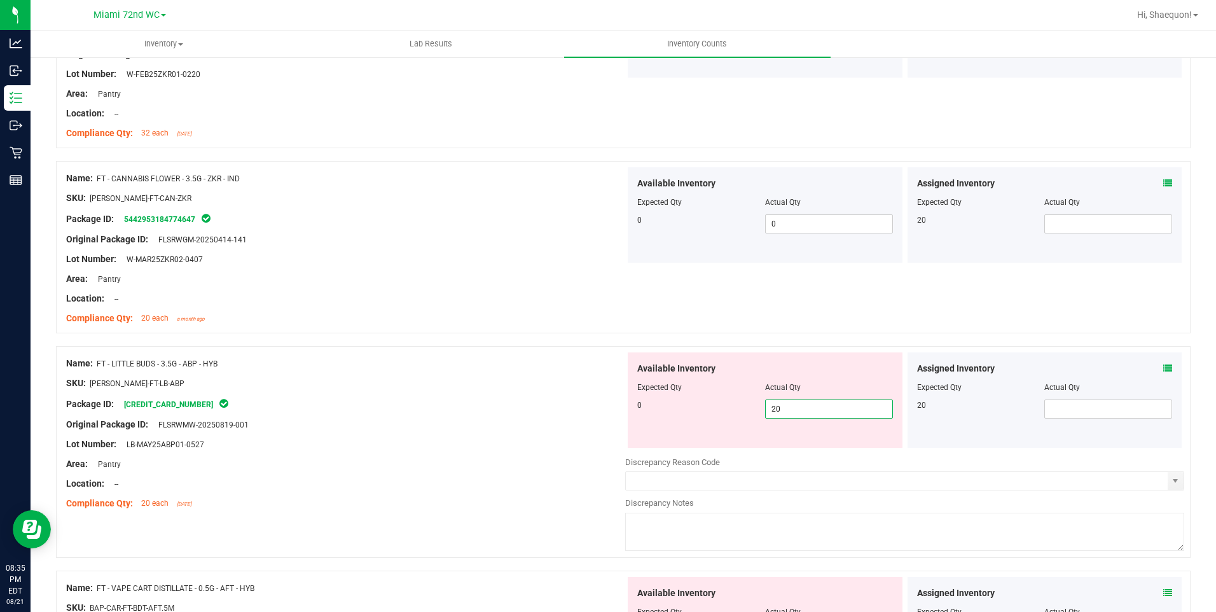
click at [808, 404] on span "20 20" at bounding box center [829, 408] width 128 height 19
type input "2"
type input "0"
click at [404, 450] on div "Lot Number: LB-MAY25ABP01-0527" at bounding box center [345, 443] width 559 height 13
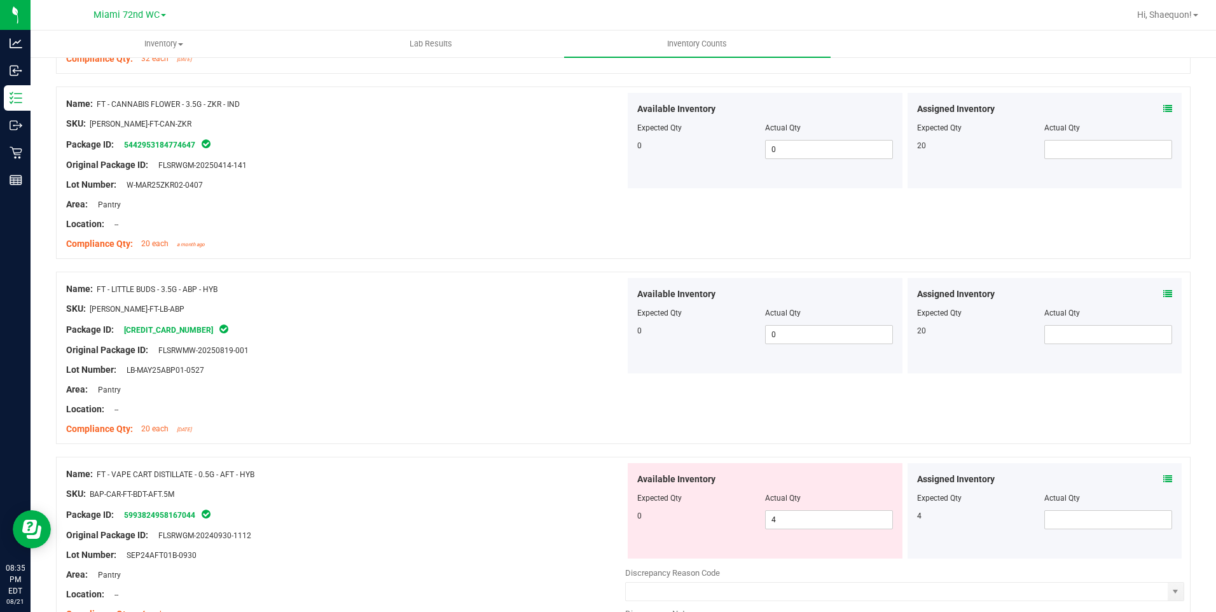
scroll to position [1717, 0]
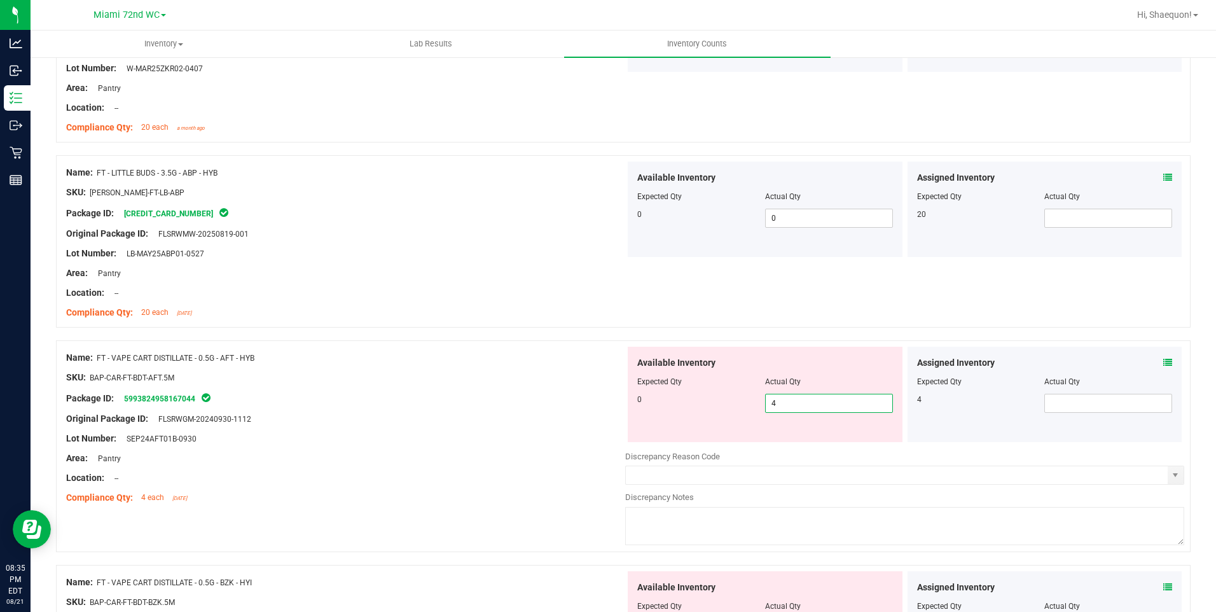
click at [798, 395] on span "4 4" at bounding box center [829, 403] width 128 height 19
type input "0"
click at [519, 451] on div "Area: Pantry" at bounding box center [345, 457] width 559 height 13
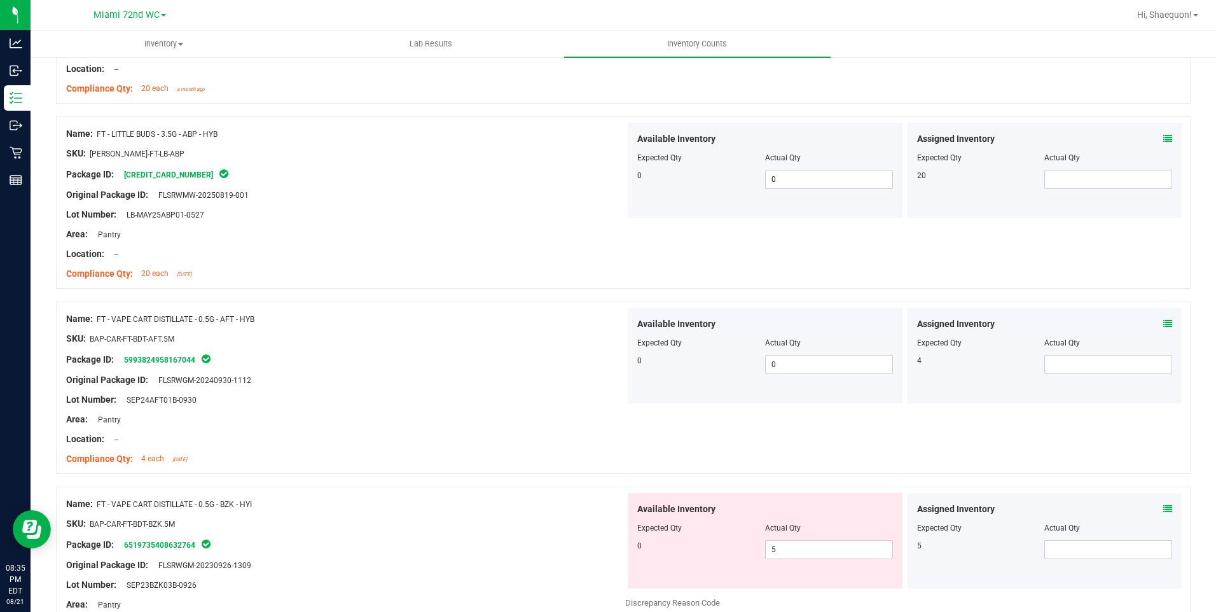
scroll to position [1907, 0]
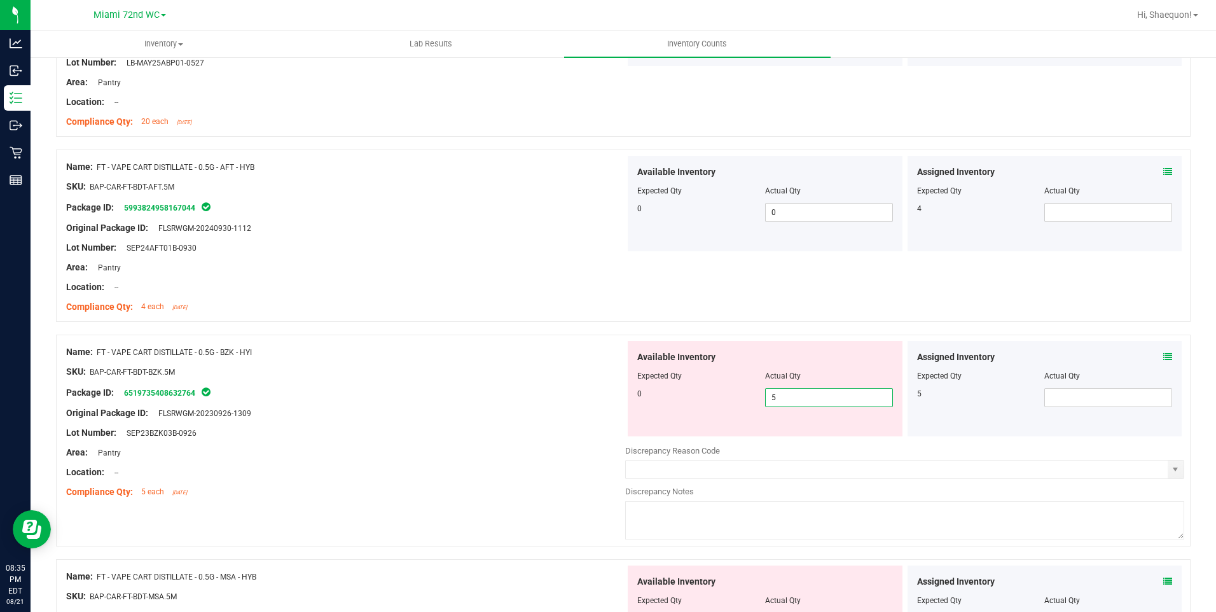
click at [793, 402] on span "5 5" at bounding box center [829, 397] width 128 height 19
type input "0"
click at [505, 446] on div "Area: Pantry" at bounding box center [345, 452] width 559 height 13
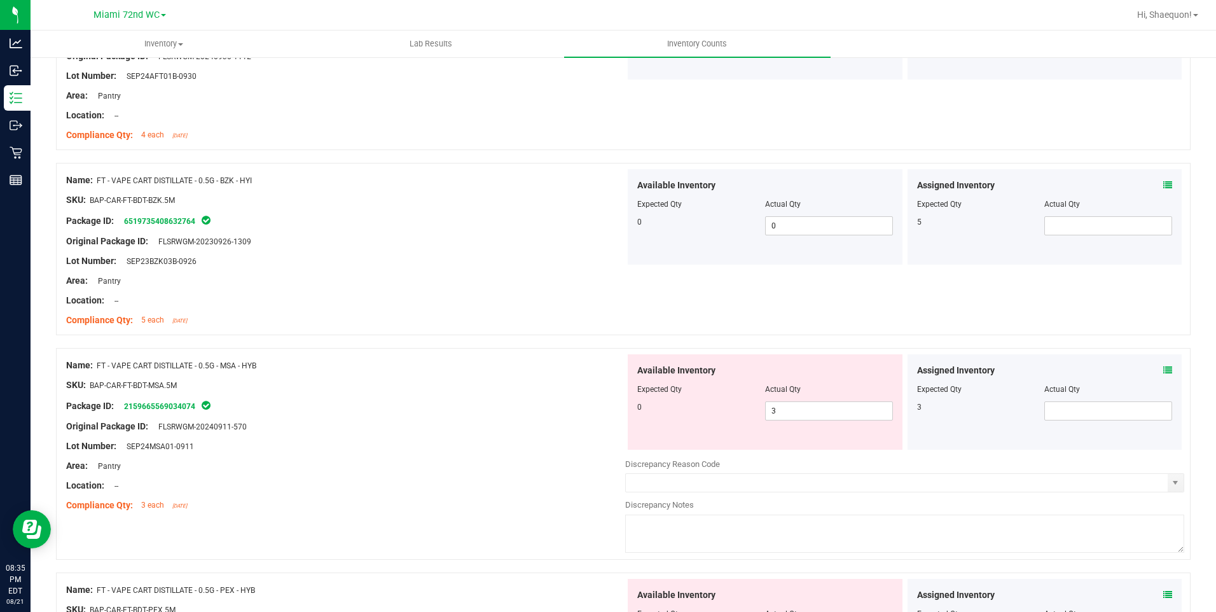
scroll to position [2098, 0]
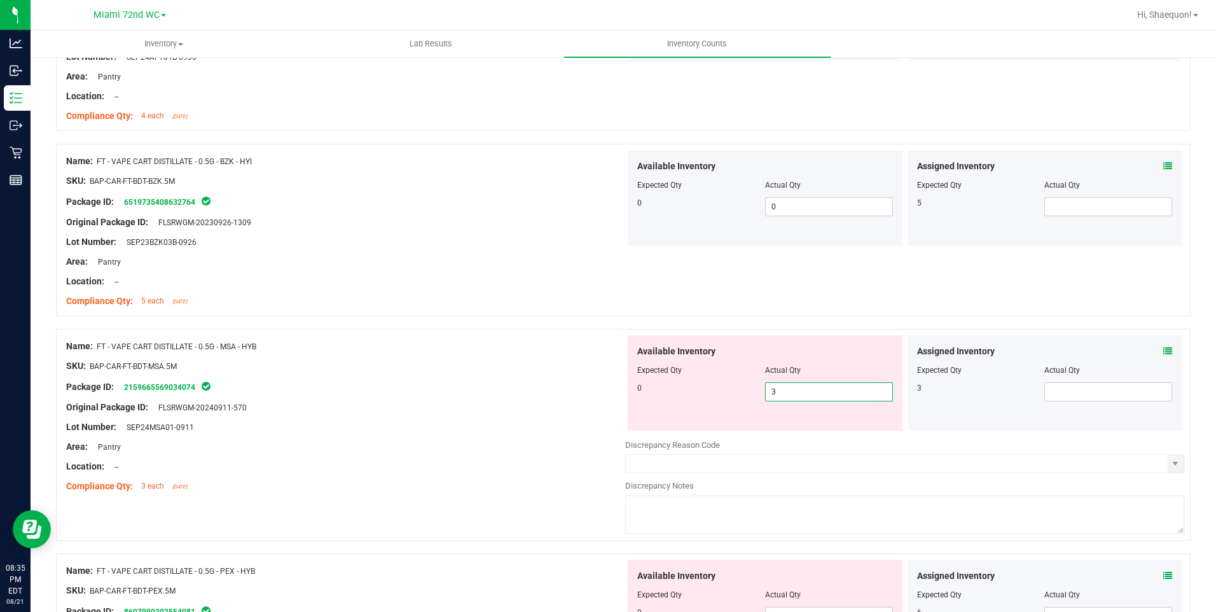
click at [807, 390] on span "3 3" at bounding box center [829, 391] width 128 height 19
type input "0"
click at [545, 422] on div "Lot Number: SEP24MSA01-0911" at bounding box center [345, 426] width 559 height 13
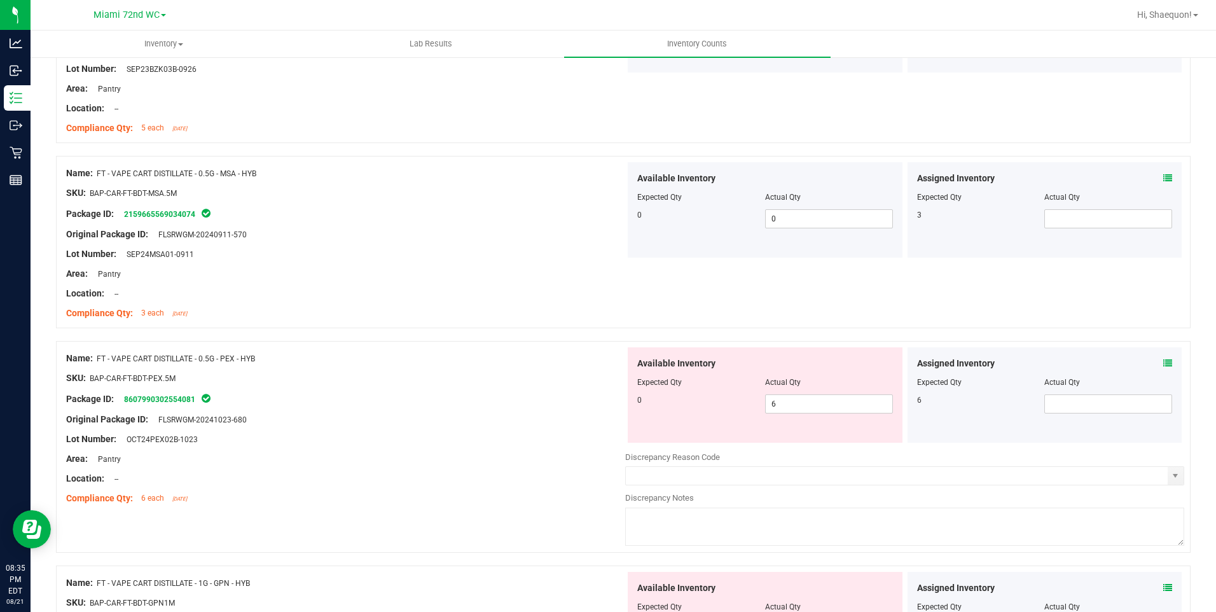
scroll to position [2289, 0]
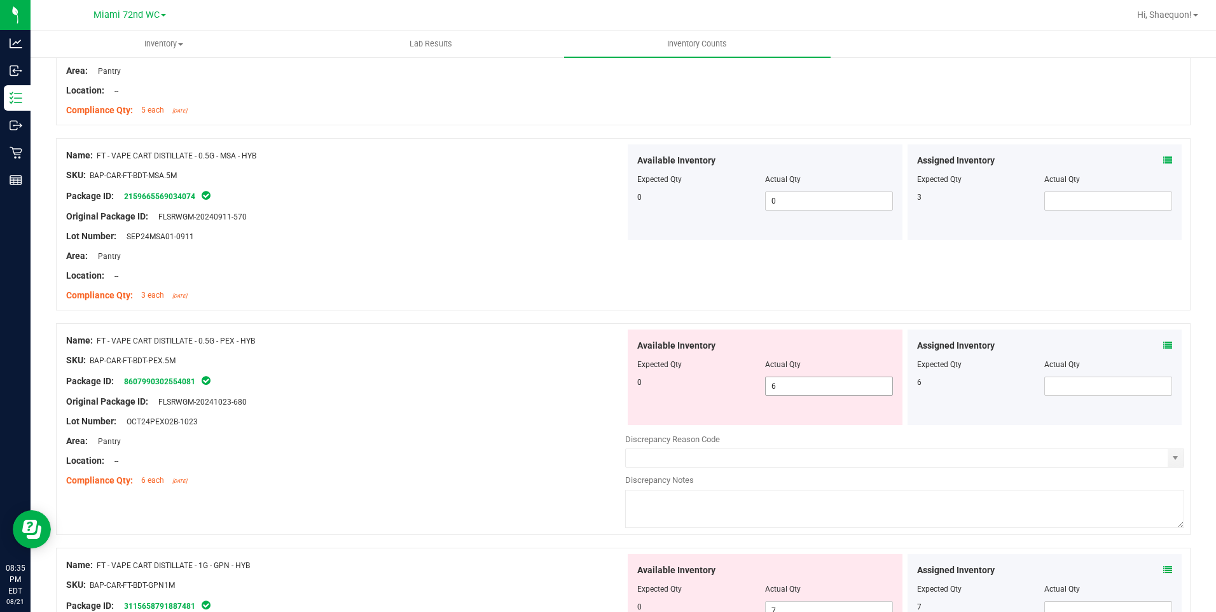
click at [826, 388] on span "6 6" at bounding box center [829, 385] width 128 height 19
type input "0"
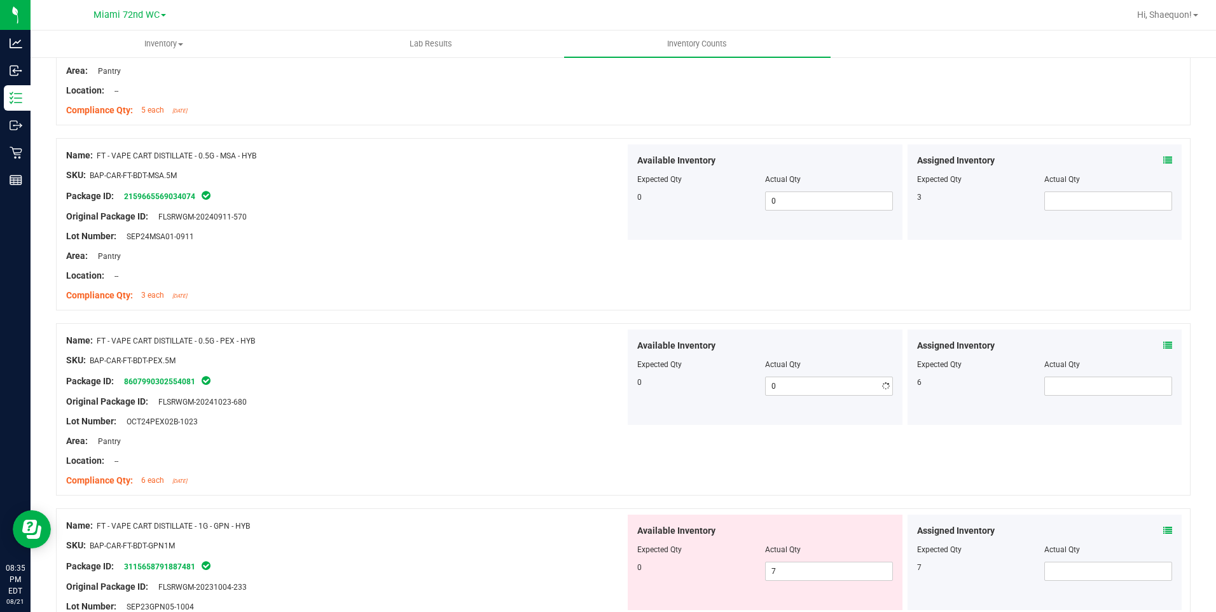
click at [493, 421] on div "Lot Number: OCT24PEX02B-1023" at bounding box center [345, 421] width 559 height 13
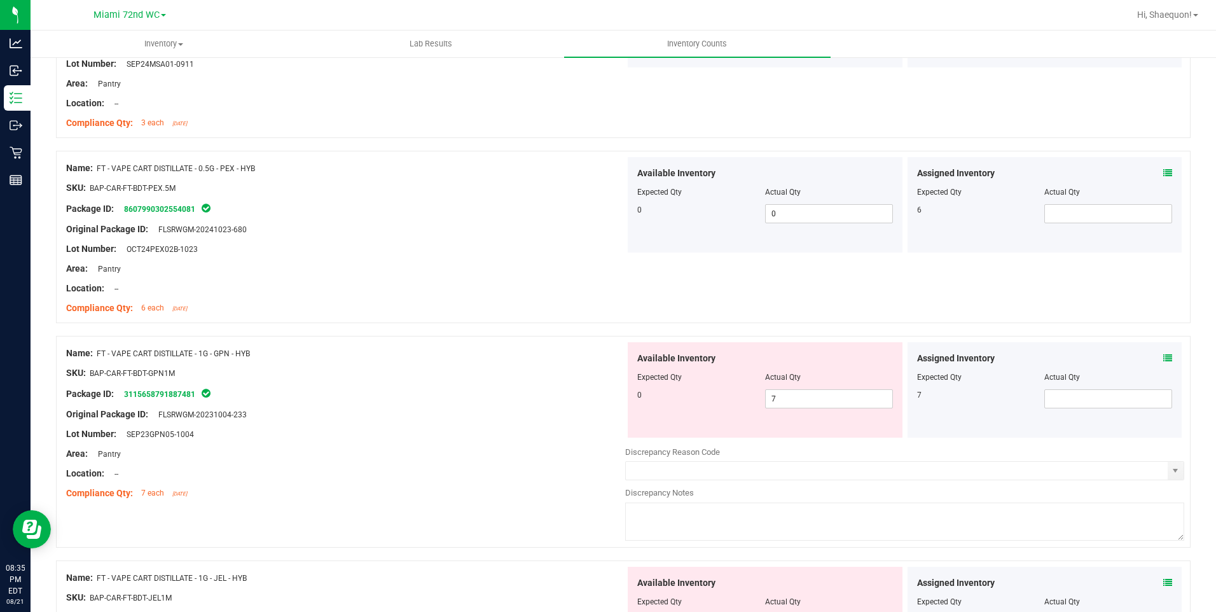
scroll to position [2480, 0]
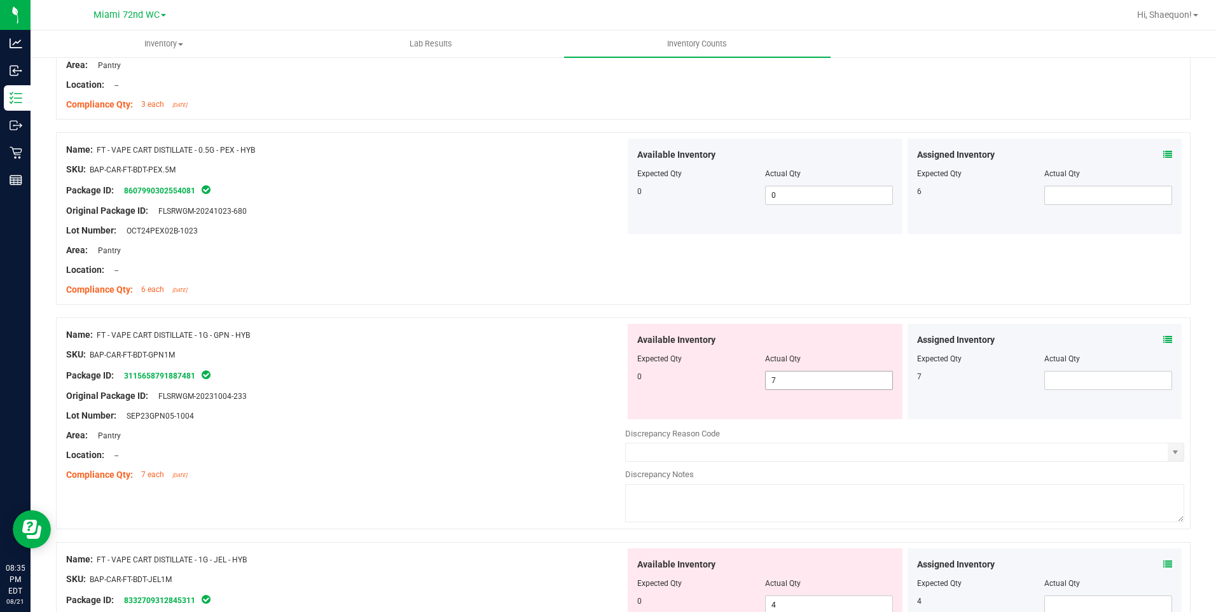
click at [832, 378] on span "7 7" at bounding box center [829, 380] width 128 height 19
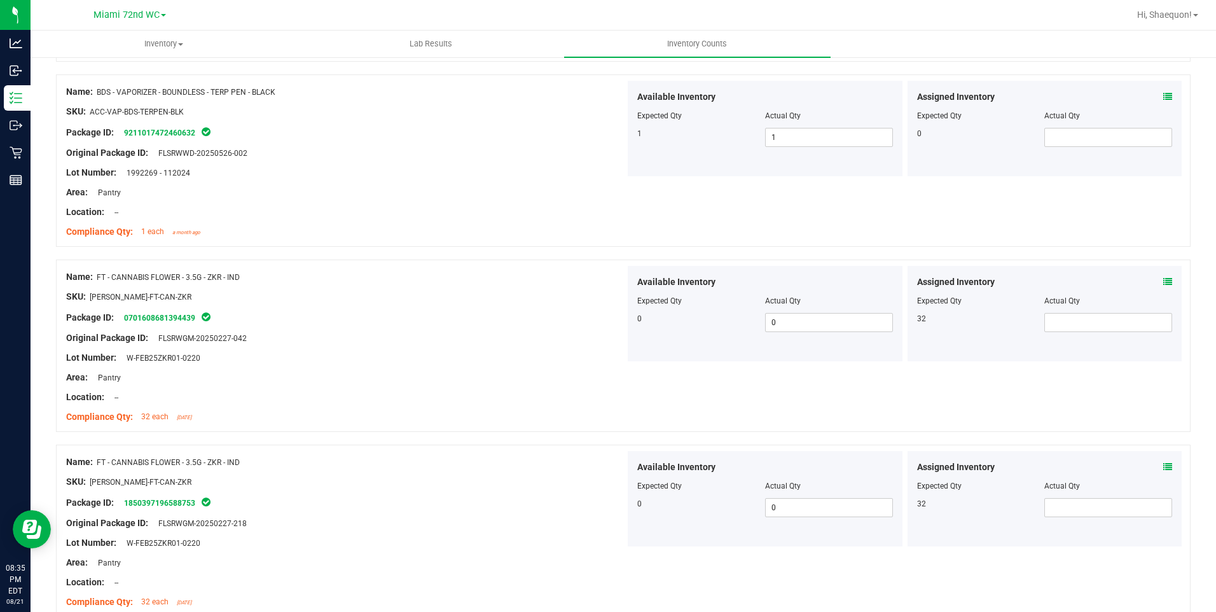
scroll to position [318, 0]
click at [1080, 320] on span at bounding box center [1108, 321] width 128 height 19
type input "32"
click at [939, 392] on div "Name: FT - CANNABIS FLOWER - 3.5G - ZKR - IND SKU: [PERSON_NAME]-FT-CAN-ZKR Pac…" at bounding box center [623, 345] width 1134 height 172
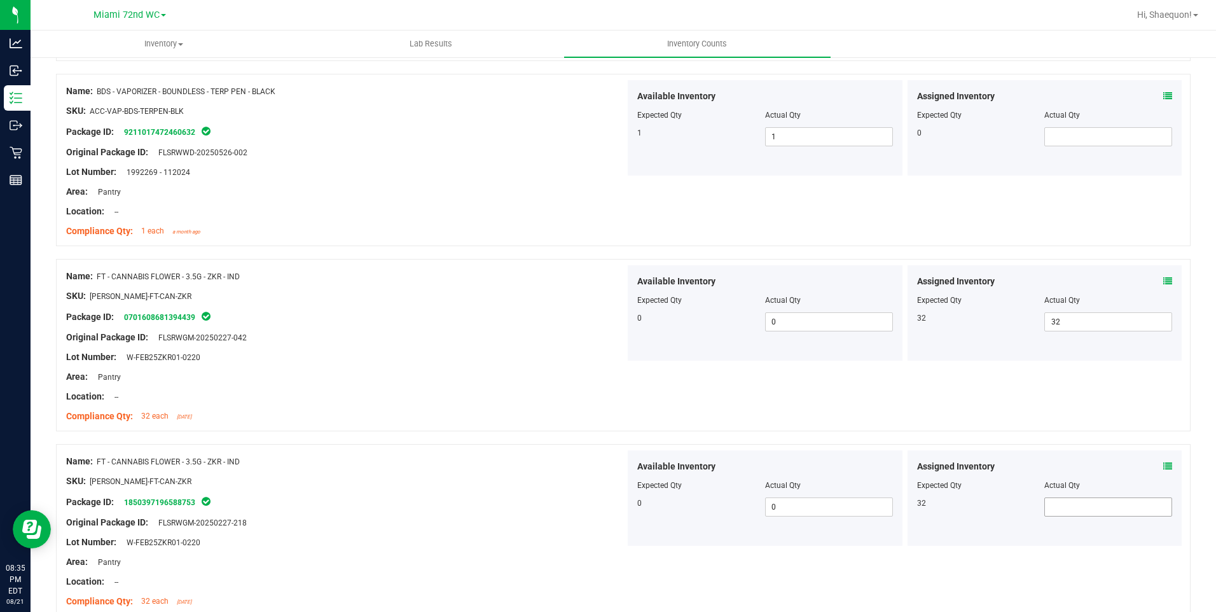
click at [1080, 511] on span at bounding box center [1108, 506] width 128 height 19
type input "32"
click at [1049, 399] on div "Name: FT - CANNABIS FLOWER - 3.5G - ZKR - IND SKU: [PERSON_NAME]-FT-CAN-ZKR Pac…" at bounding box center [623, 345] width 1134 height 172
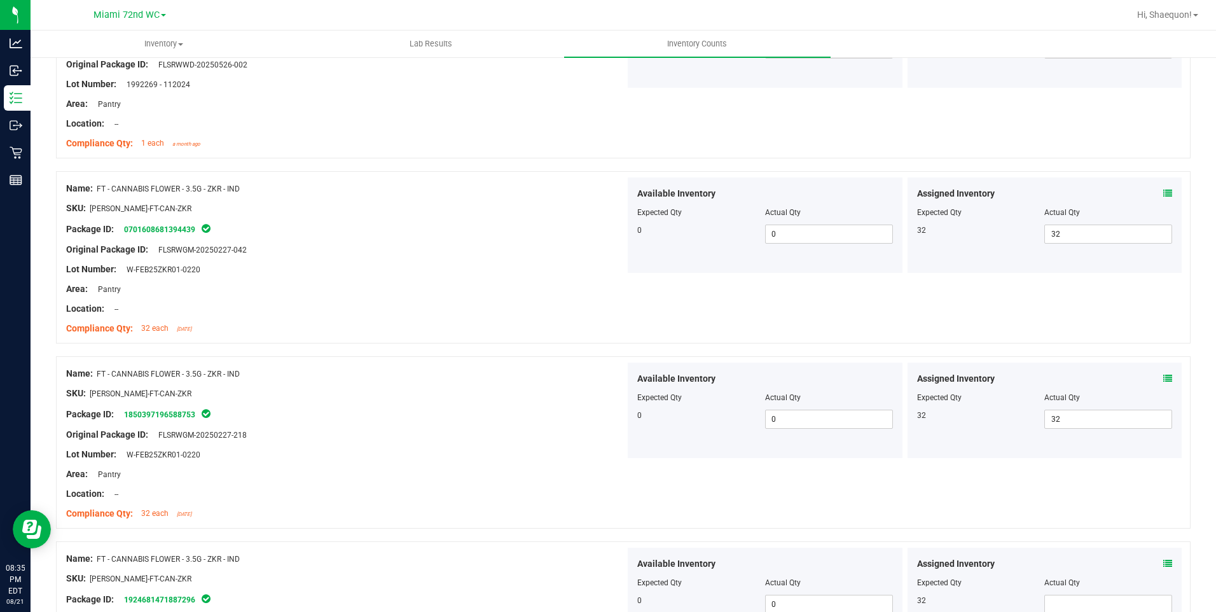
scroll to position [445, 0]
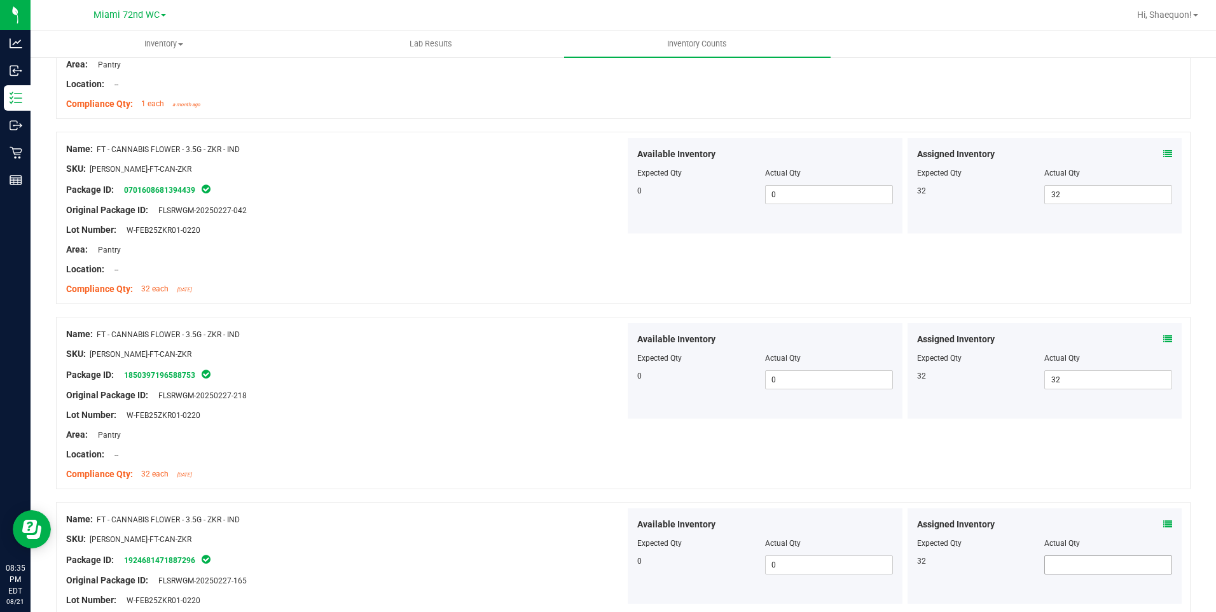
click at [1084, 560] on span at bounding box center [1108, 564] width 128 height 19
type input "32"
click at [1032, 474] on div "Name: FT - CANNABIS FLOWER - 3.5G - ZKR - IND SKU: [PERSON_NAME]-FT-CAN-ZKR Pac…" at bounding box center [623, 403] width 1134 height 172
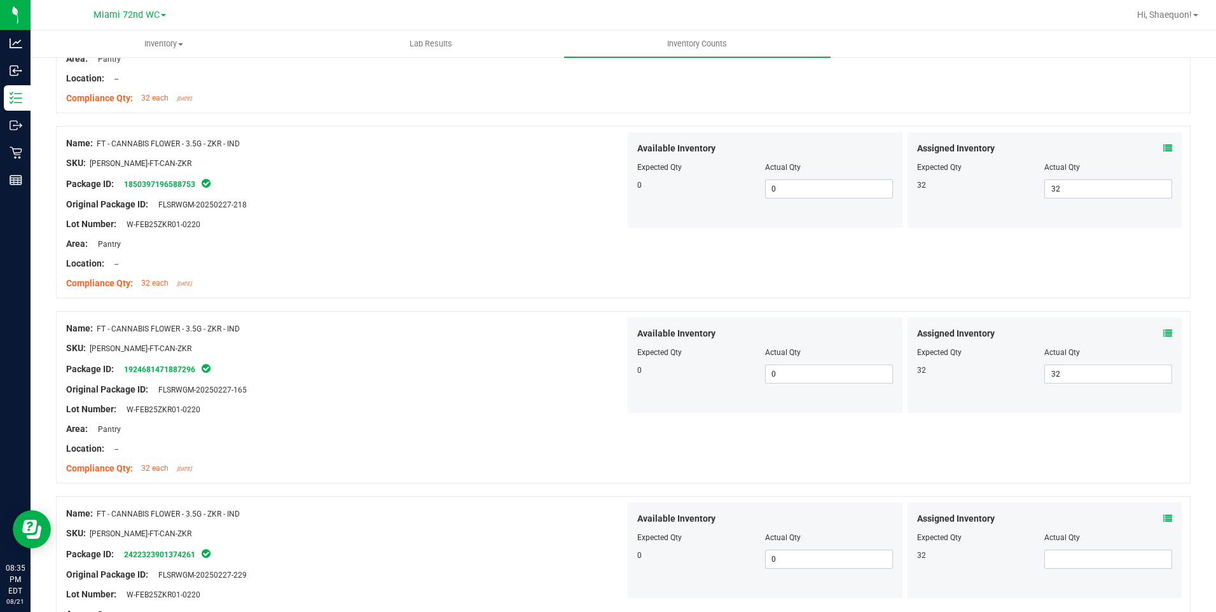
scroll to position [763, 0]
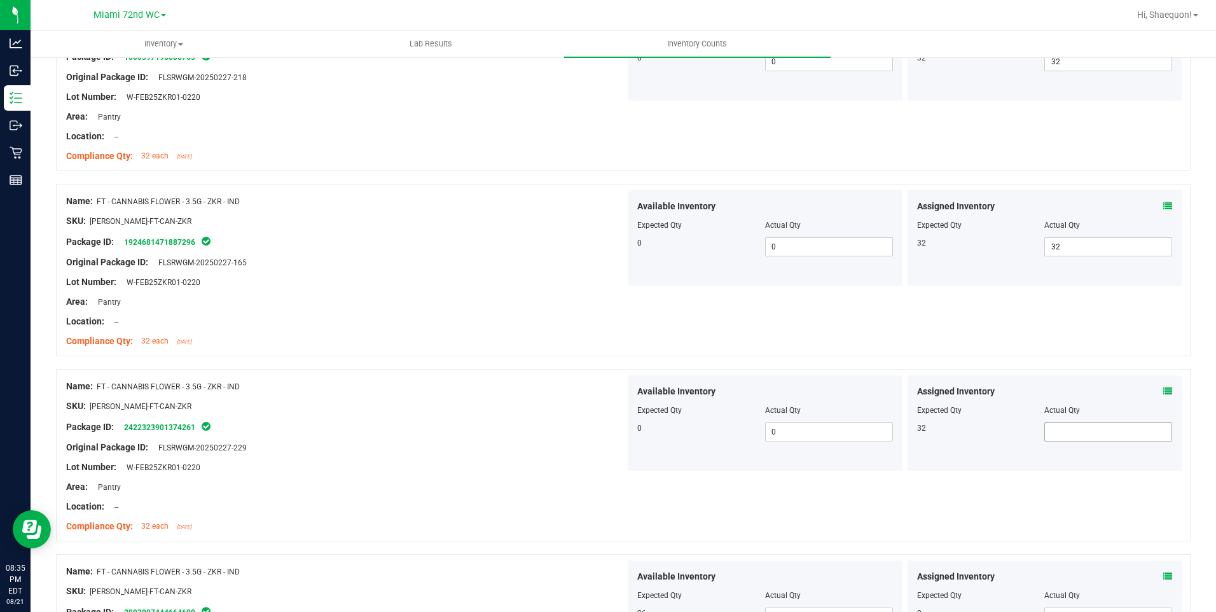
click at [1106, 428] on span at bounding box center [1108, 431] width 128 height 19
type input "32"
click at [1075, 500] on div "Name: FT - CANNABIS FLOWER - 3.5G - ZKR - IND SKU: [PERSON_NAME]-FT-CAN-ZKR Pac…" at bounding box center [623, 455] width 1134 height 172
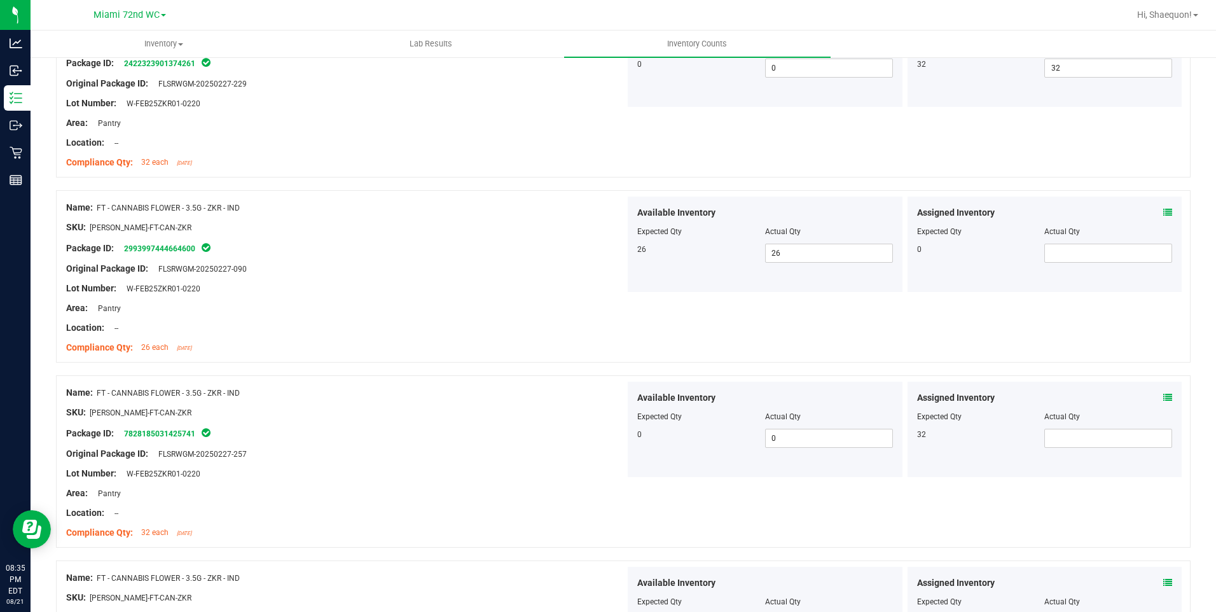
scroll to position [1144, 0]
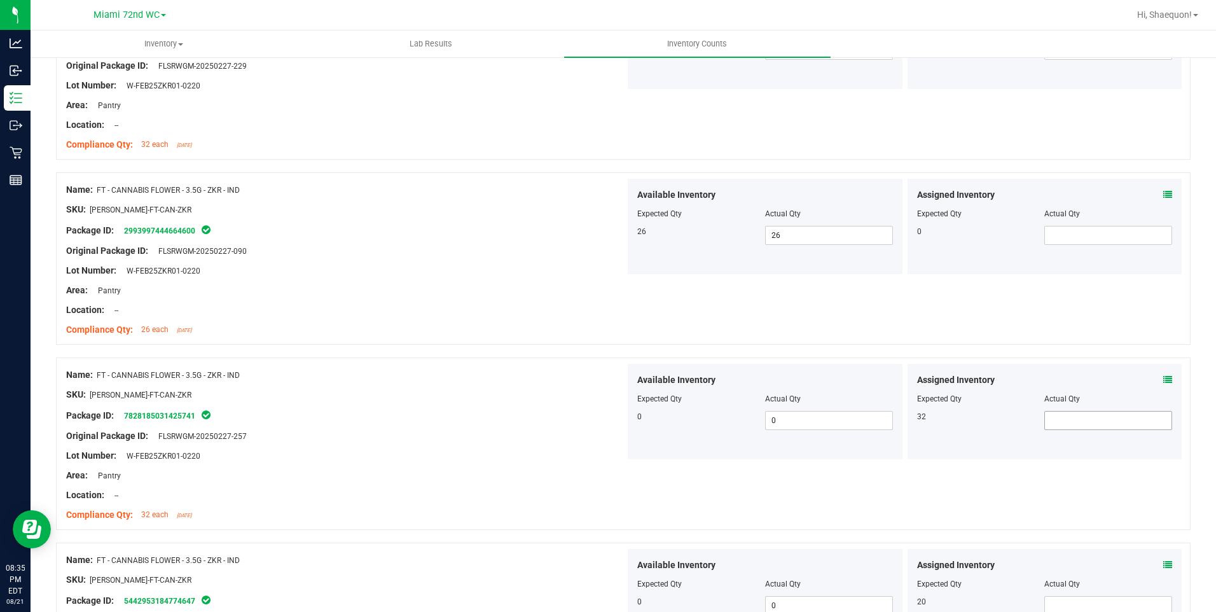
click at [1071, 420] on span at bounding box center [1108, 420] width 128 height 19
type input "32"
click at [999, 490] on div "Name: FT - CANNABIS FLOWER - 3.5G - ZKR - IND SKU: [PERSON_NAME]-FT-CAN-ZKR Pac…" at bounding box center [623, 443] width 1134 height 172
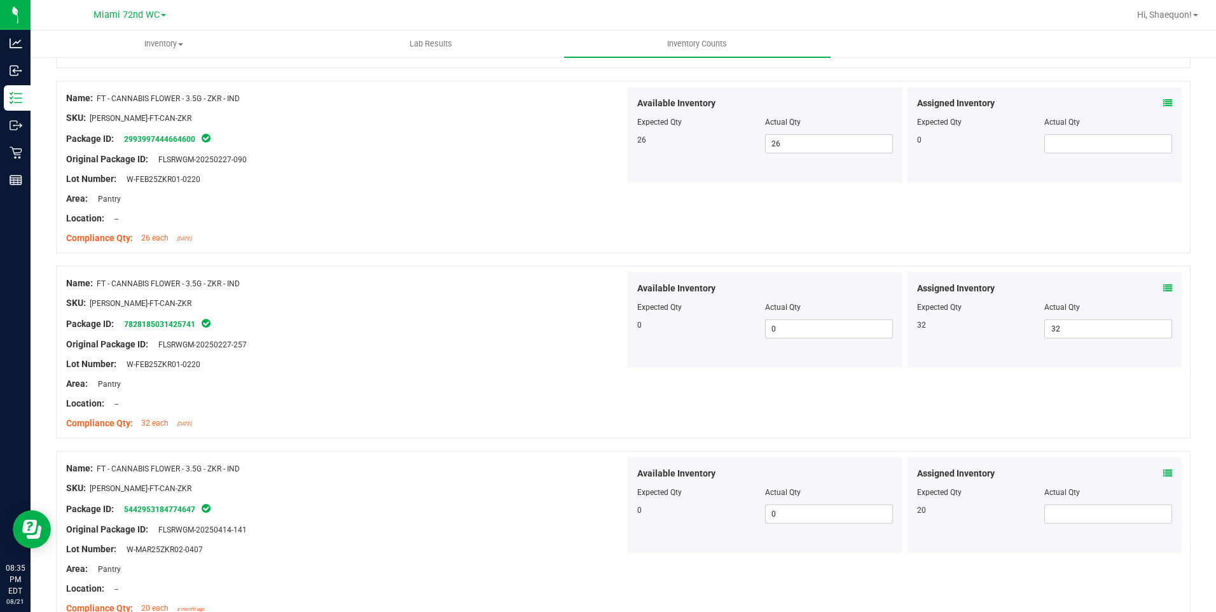
scroll to position [1335, 0]
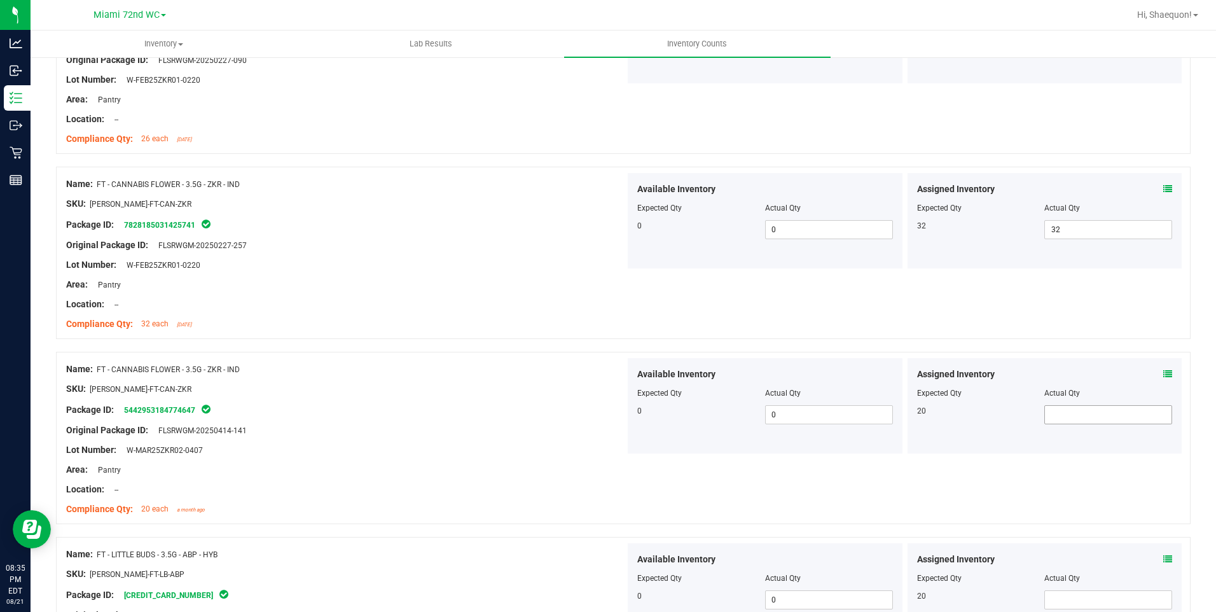
click at [1063, 414] on span at bounding box center [1108, 414] width 128 height 19
type input "20"
click at [1103, 544] on div "Assigned Inventory Expected Qty Actual Qty 20" at bounding box center [1044, 590] width 275 height 95
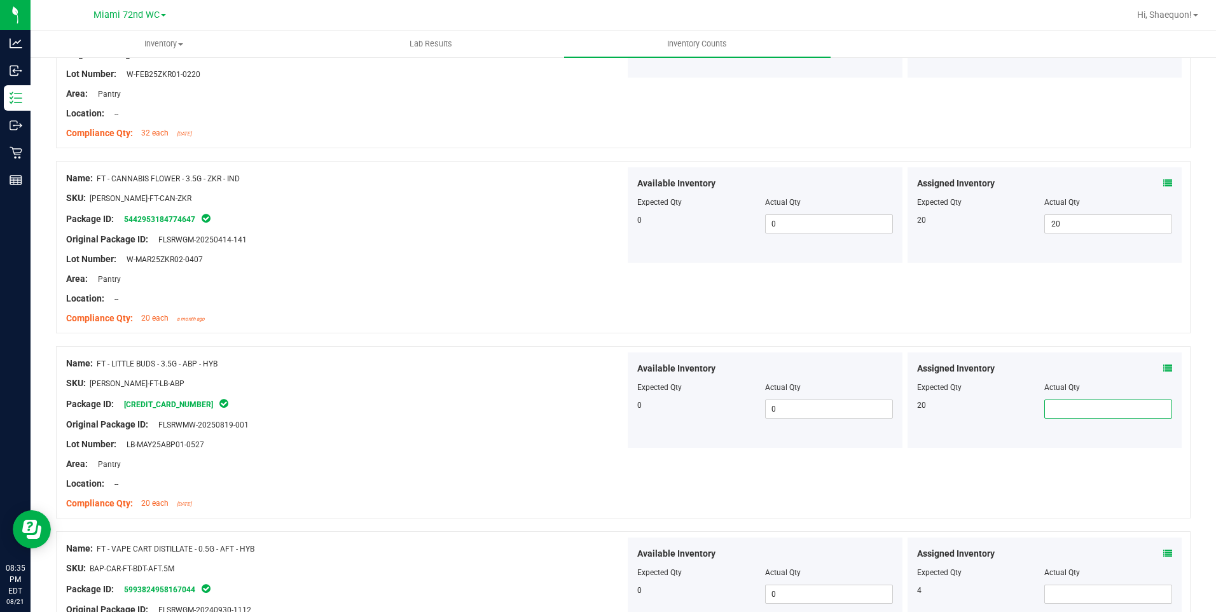
click at [1071, 409] on span at bounding box center [1108, 408] width 128 height 19
type input "20"
click at [995, 487] on div "Name: FT - LITTLE BUDS - 3.5G - ABP - HYB SKU: [PERSON_NAME]-FT-LB-ABP Package …" at bounding box center [623, 432] width 1134 height 172
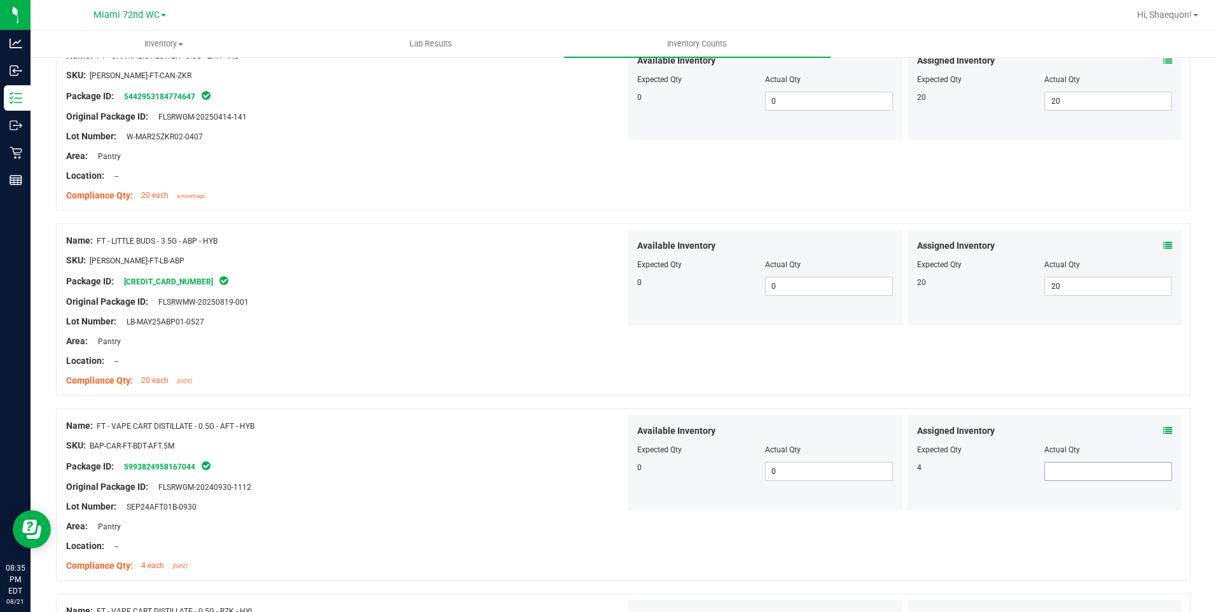
scroll to position [1653, 0]
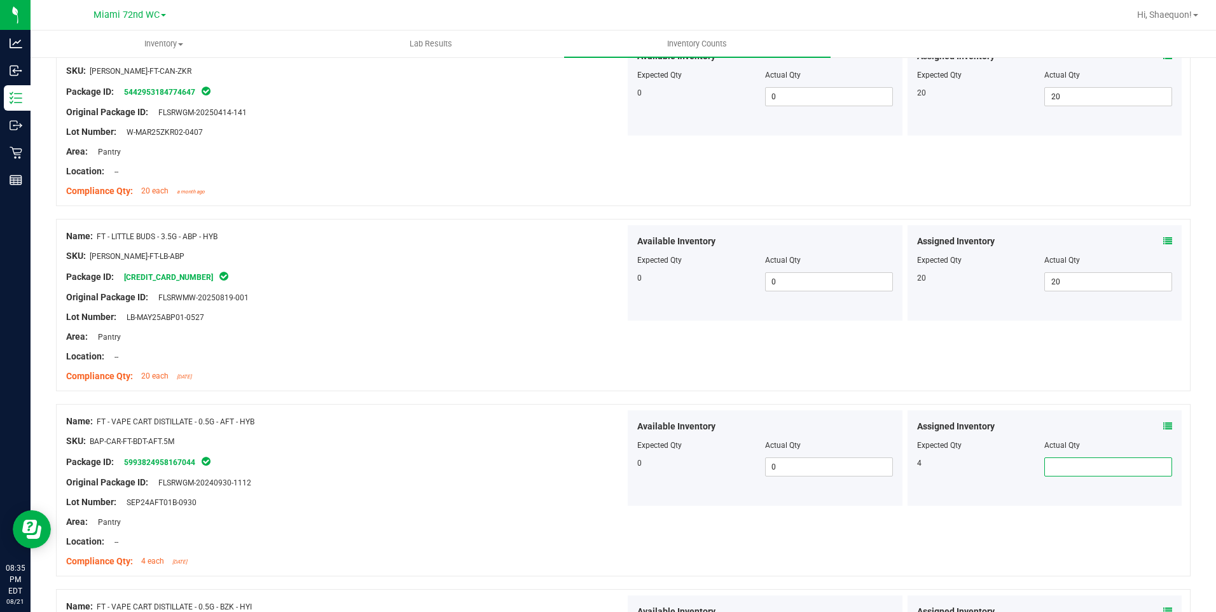
click at [1095, 466] on span at bounding box center [1108, 466] width 128 height 19
type input "4"
click at [1100, 519] on div "Name: FT - VAPE CART DISTILLATE - 0.5G - AFT - HYB SKU: BAP-CAR-FT-BDT-AFT.5M P…" at bounding box center [623, 490] width 1134 height 172
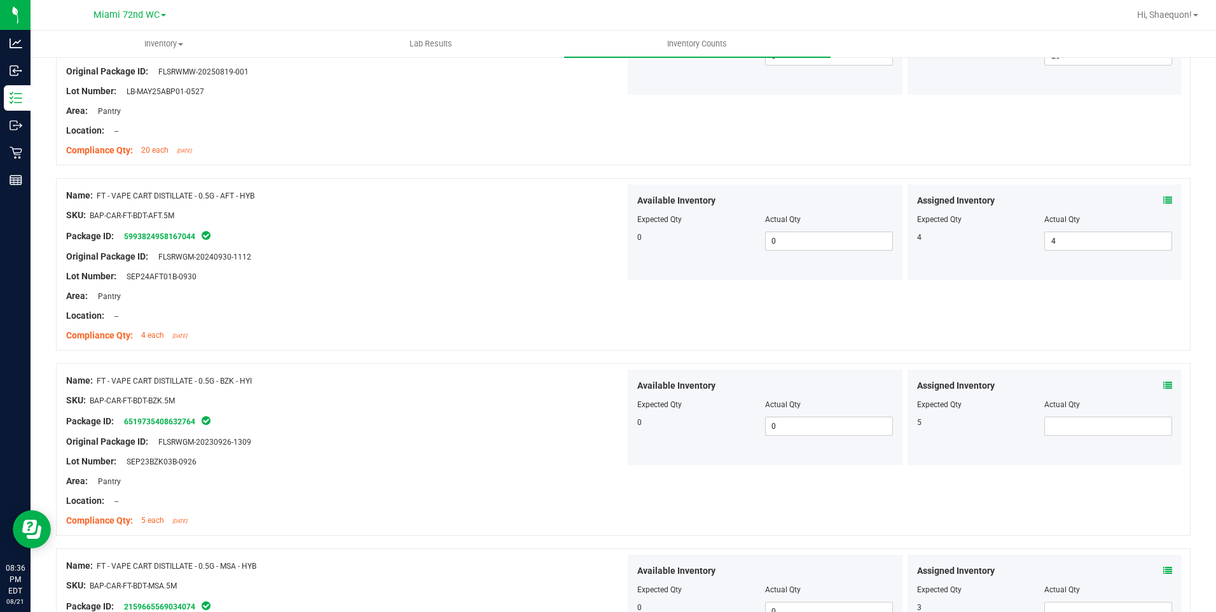
scroll to position [1907, 0]
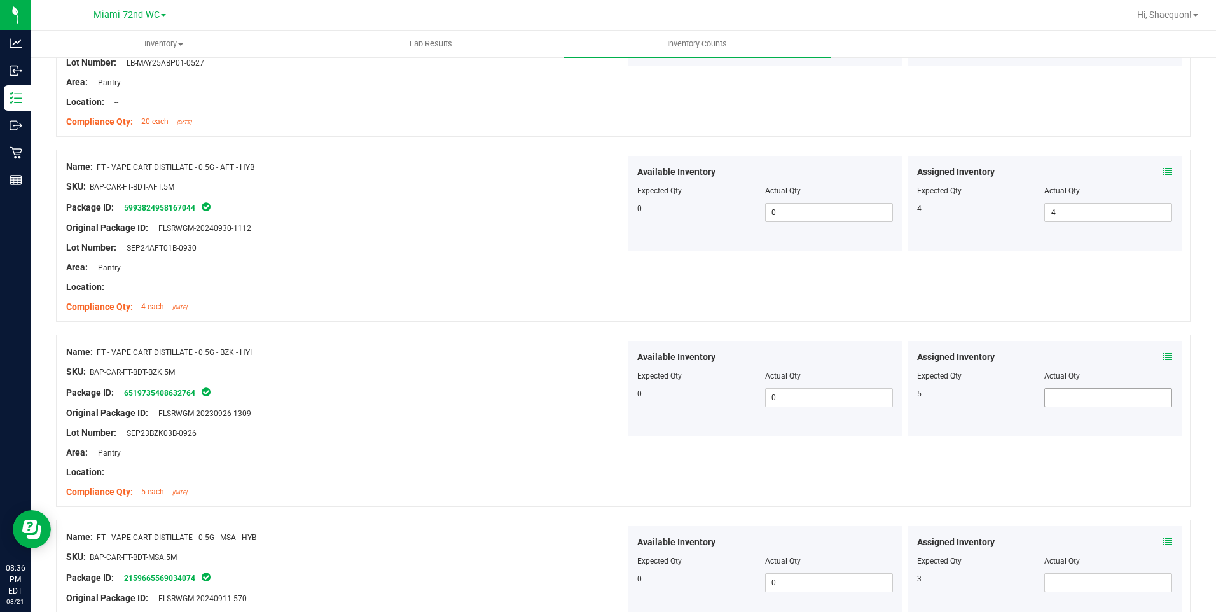
click at [1075, 393] on span at bounding box center [1108, 397] width 128 height 19
type input "5"
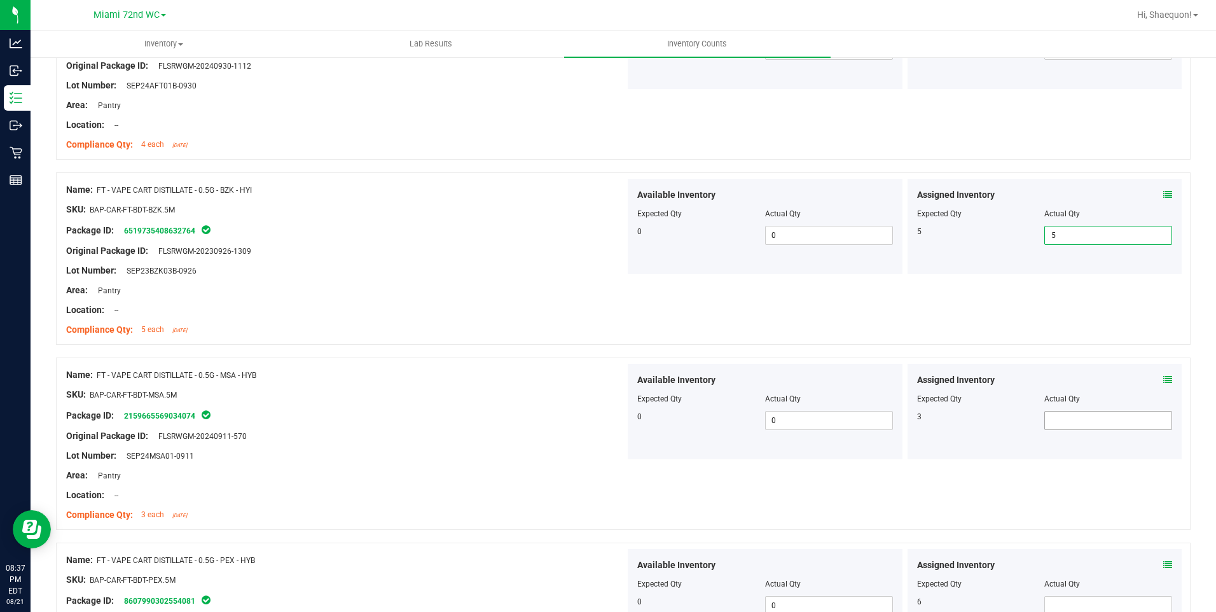
scroll to position [2098, 0]
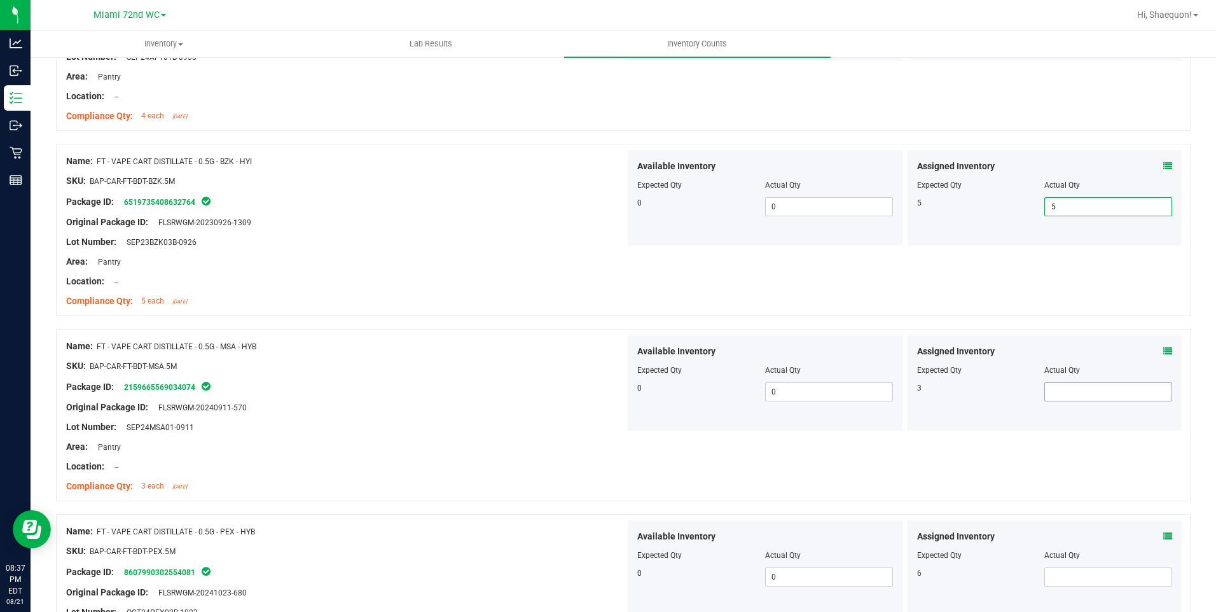
type input "5"
click at [1090, 393] on span at bounding box center [1108, 391] width 128 height 19
type input "3"
click at [1089, 451] on div "Name: FT - VAPE CART DISTILLATE - 0.5G - MSA - HYB SKU: BAP-CAR-FT-BDT-MSA.5M P…" at bounding box center [623, 415] width 1134 height 172
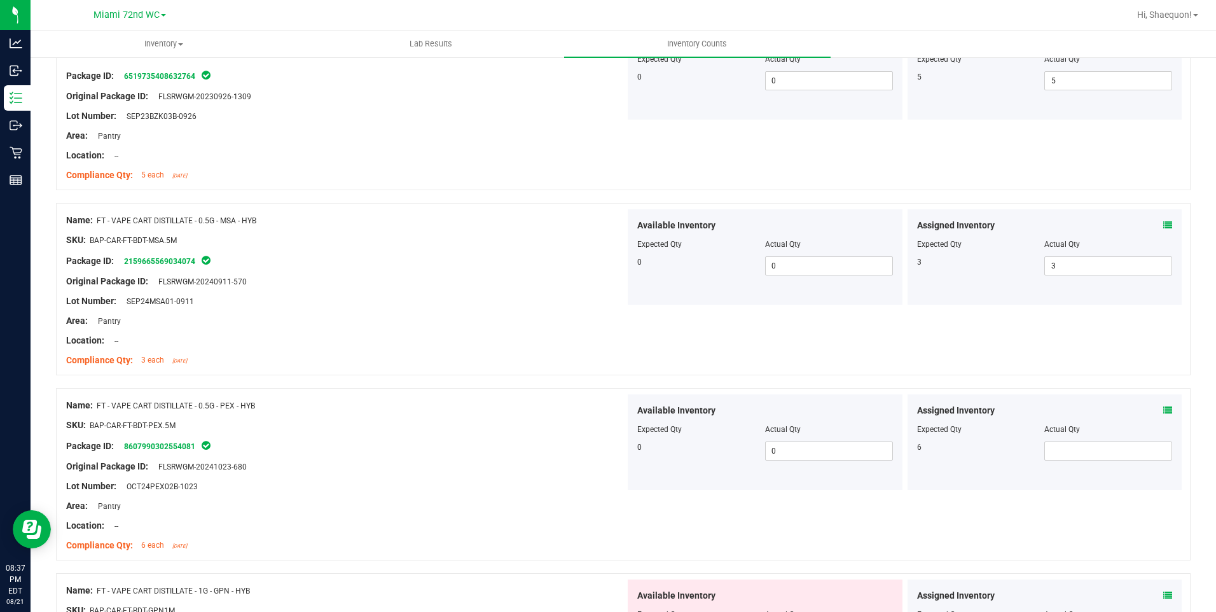
scroll to position [2225, 0]
click at [1087, 454] on span at bounding box center [1108, 449] width 128 height 19
type input "6"
click at [1068, 540] on div "Name: FT - VAPE CART DISTILLATE - 0.5G - PEX - HYB SKU: BAP-CAR-FT-BDT-PEX.5M P…" at bounding box center [623, 473] width 1134 height 172
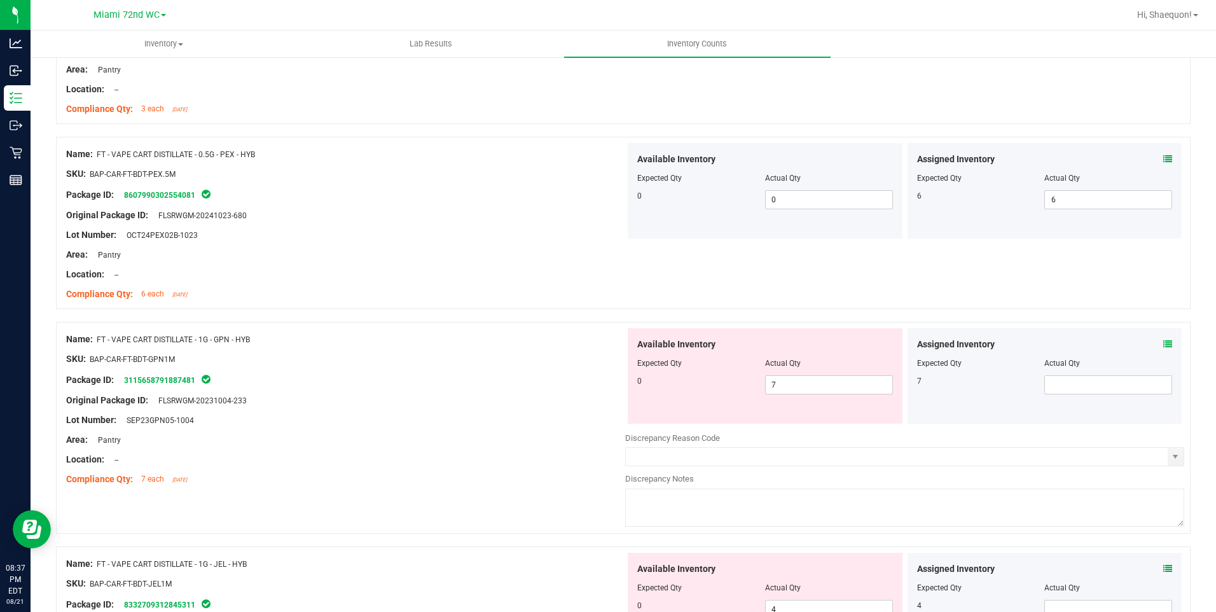
scroll to position [2480, 0]
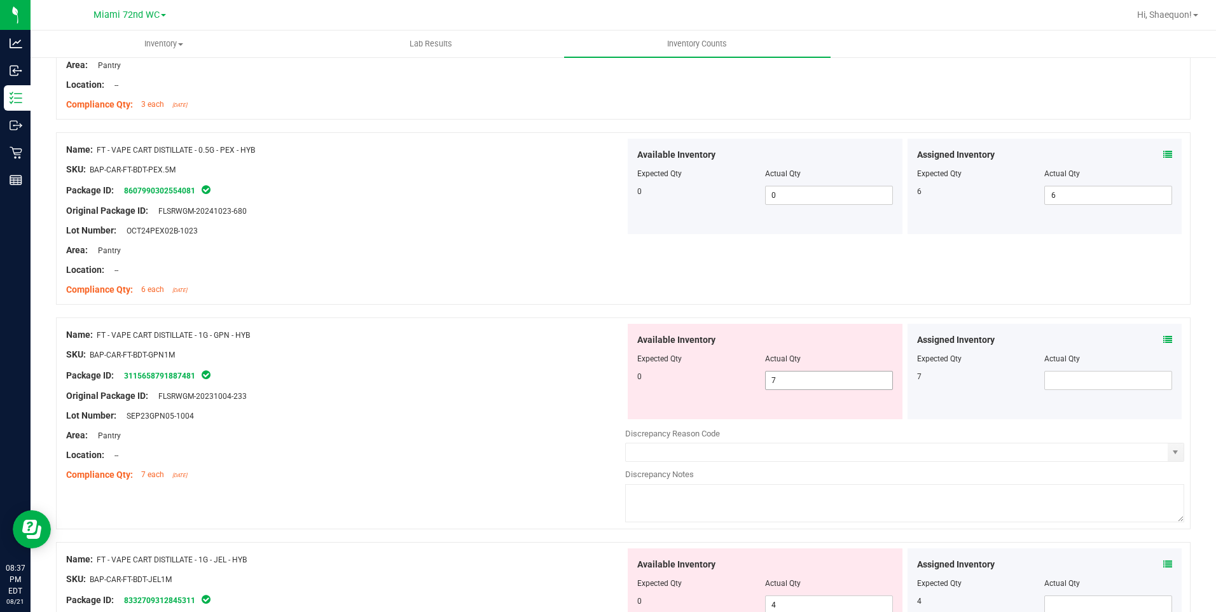
click at [785, 373] on span "7 7" at bounding box center [829, 380] width 128 height 19
type input "0"
click at [1138, 378] on span at bounding box center [1108, 380] width 128 height 19
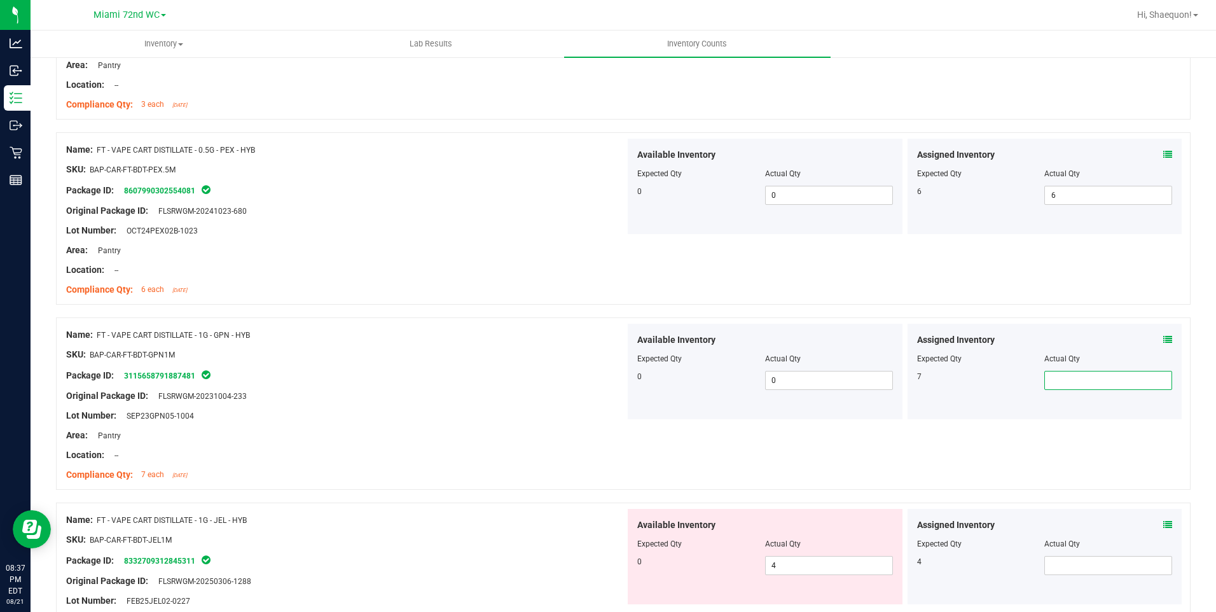
type input "7"
click at [866, 462] on div "Name: FT - VAPE CART DISTILLATE - 1G - GPN - HYB SKU: BAP-CAR-FT-BDT-GPN1M Pack…" at bounding box center [623, 403] width 1134 height 172
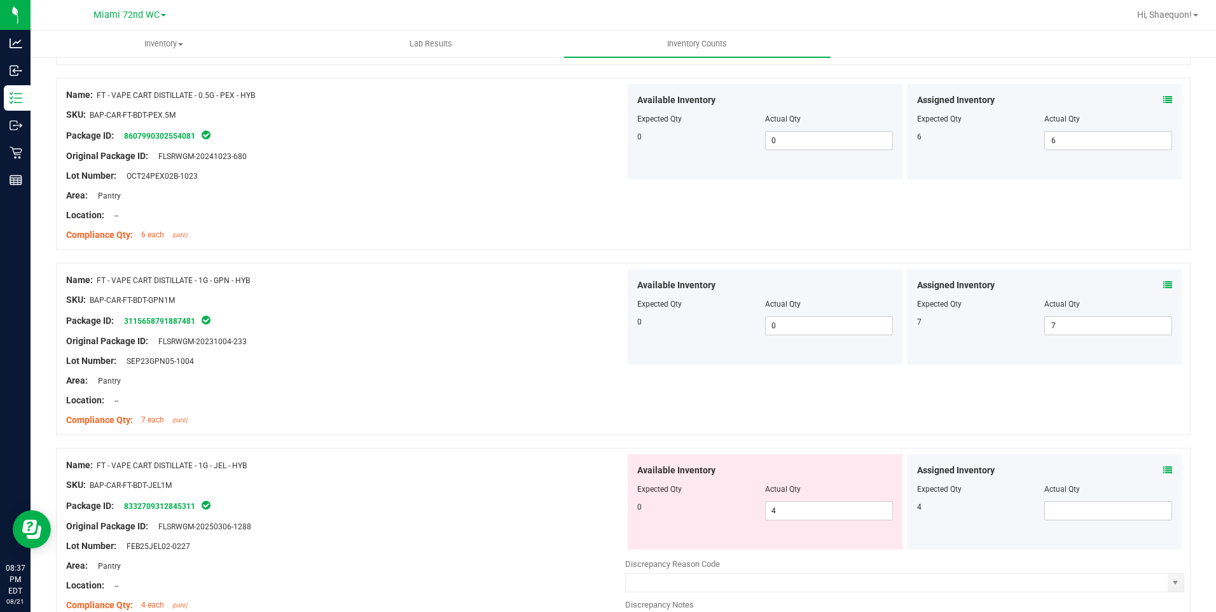
scroll to position [2607, 0]
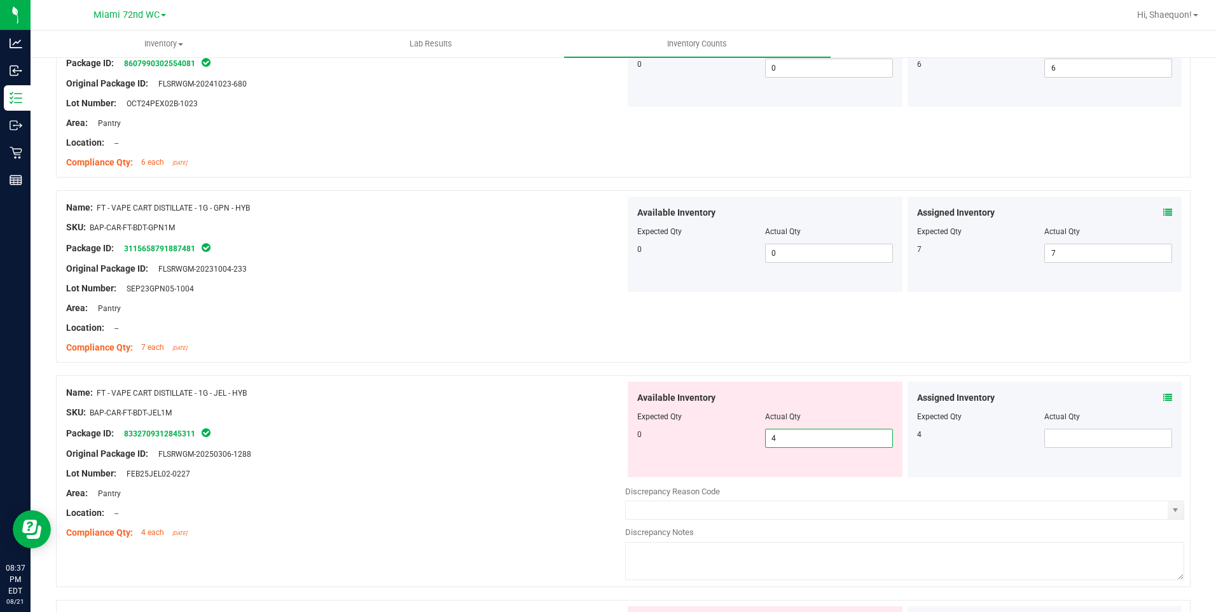
click at [802, 442] on span "4 4" at bounding box center [829, 438] width 128 height 19
type input "0"
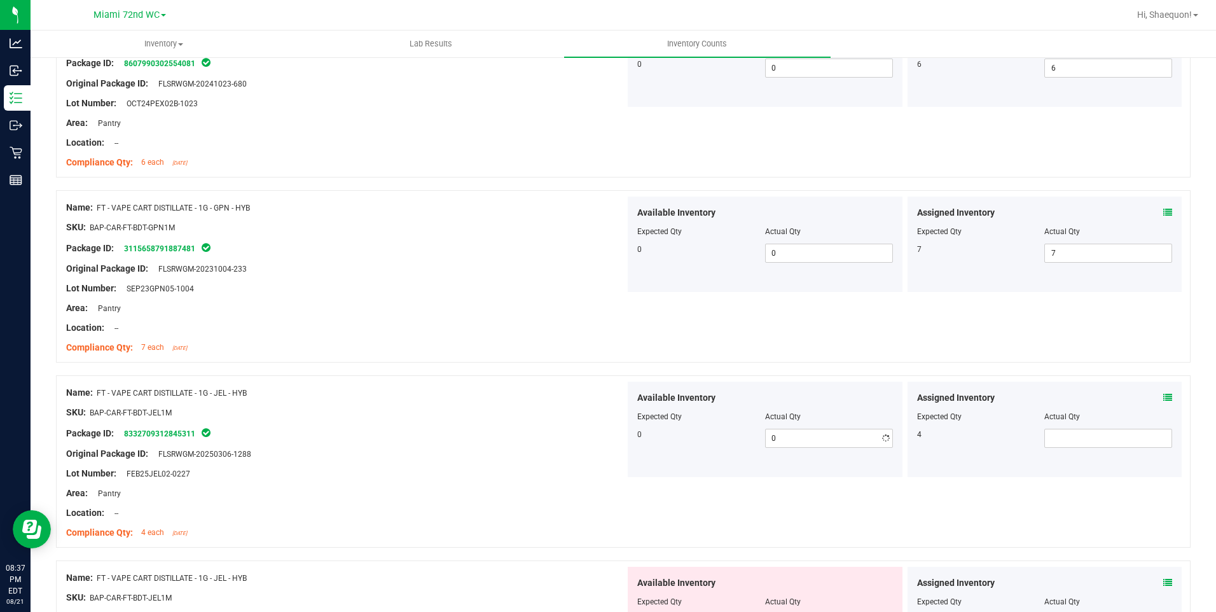
click at [1101, 425] on div at bounding box center [1045, 425] width 256 height 6
click at [1078, 444] on span at bounding box center [1108, 438] width 128 height 19
type input "4"
click at [932, 525] on div "Name: FT - VAPE CART DISTILLATE - 1G - JEL - HYB SKU: BAP-CAR-FT-BDT-JEL1M Pack…" at bounding box center [623, 461] width 1134 height 172
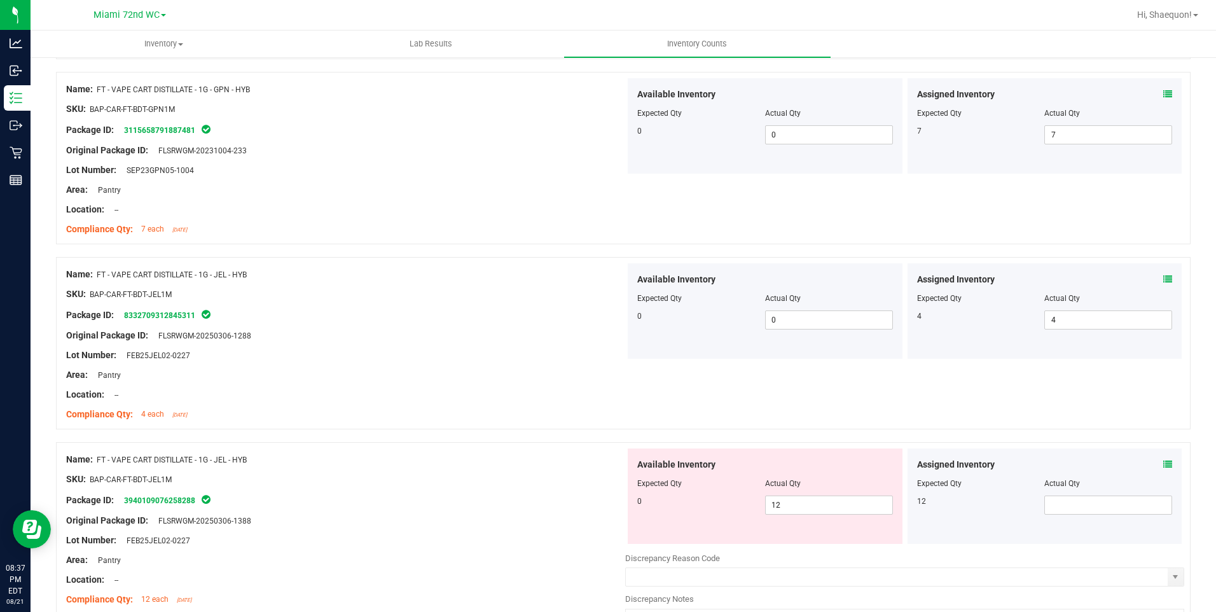
scroll to position [2861, 0]
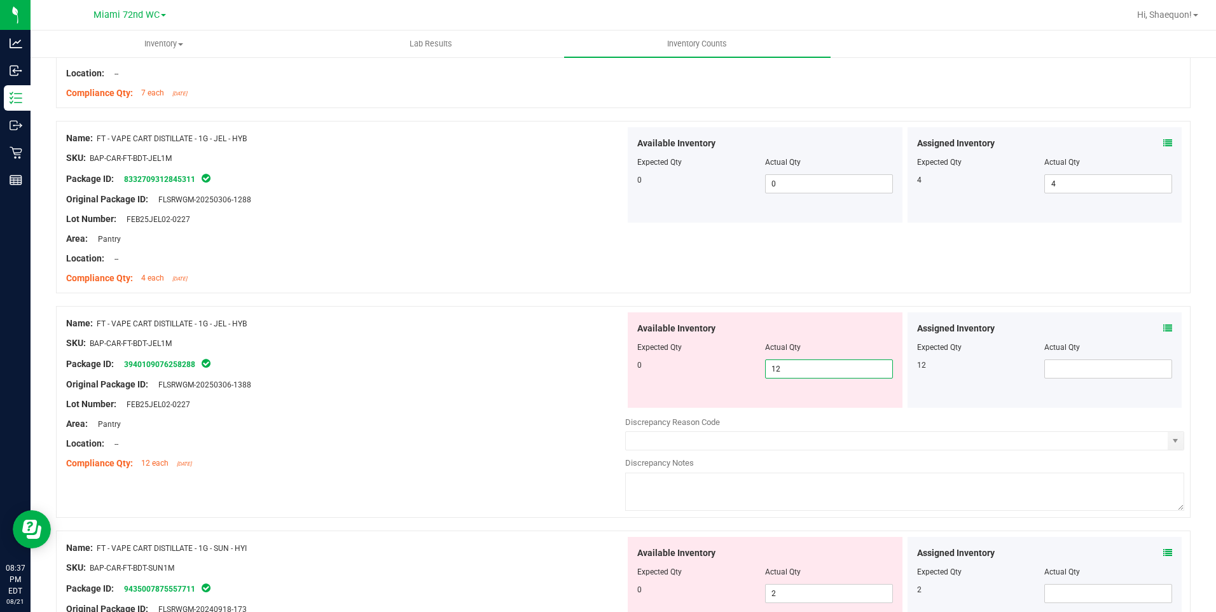
click at [816, 369] on span "12 12" at bounding box center [829, 368] width 128 height 19
type input "1"
type input "0"
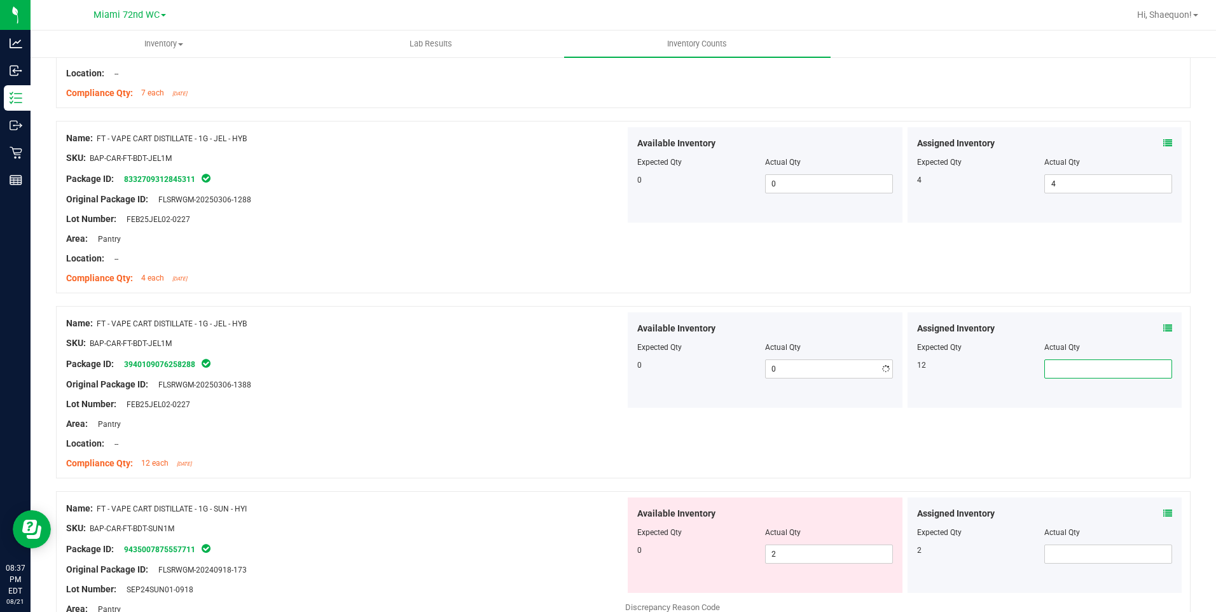
click at [1100, 366] on span at bounding box center [1108, 368] width 128 height 19
type input "12"
click at [961, 439] on div "Name: FT - VAPE CART DISTILLATE - 1G - JEL - HYB SKU: BAP-CAR-FT-BDT-JEL1M Pack…" at bounding box center [623, 392] width 1134 height 172
click at [817, 554] on span "2 2" at bounding box center [829, 553] width 128 height 19
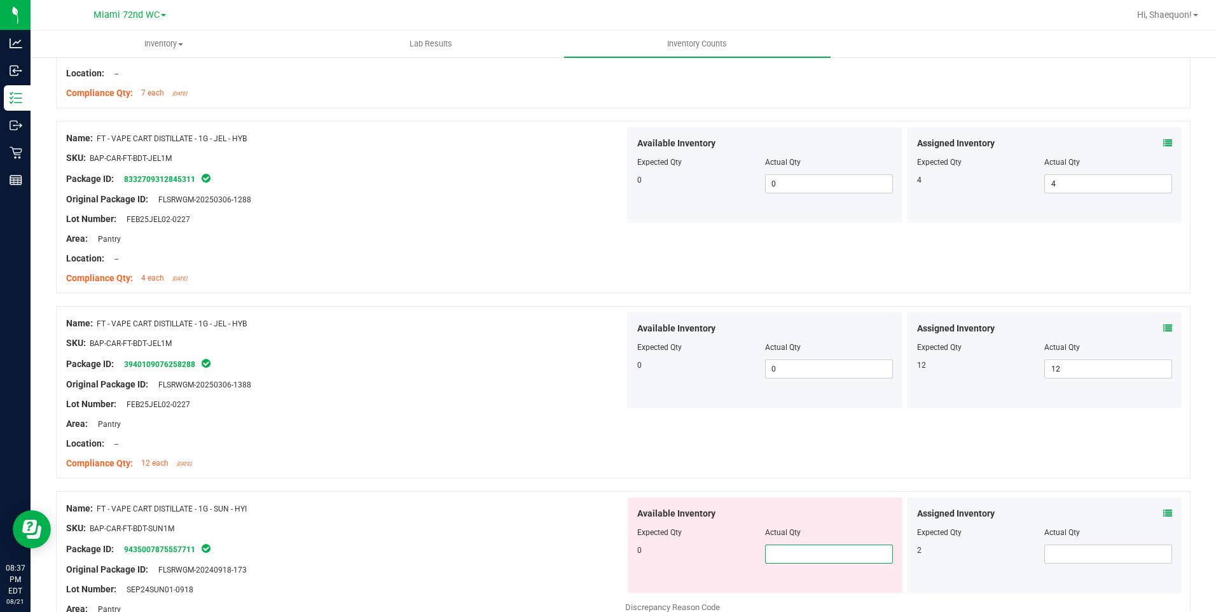
type input "0"
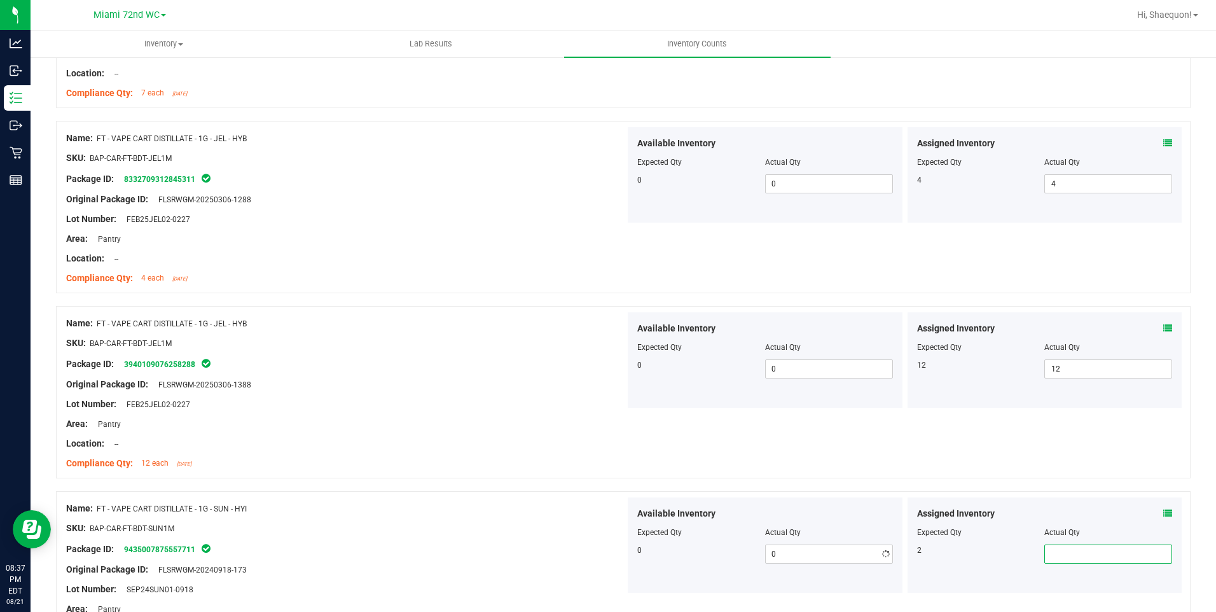
click at [1061, 550] on span at bounding box center [1108, 553] width 128 height 19
type input "2"
click at [840, 462] on div "Name: FT - VAPE CART DISTILLATE - 1G - JEL - HYB SKU: BAP-CAR-FT-BDT-JEL1M Pack…" at bounding box center [623, 392] width 1134 height 172
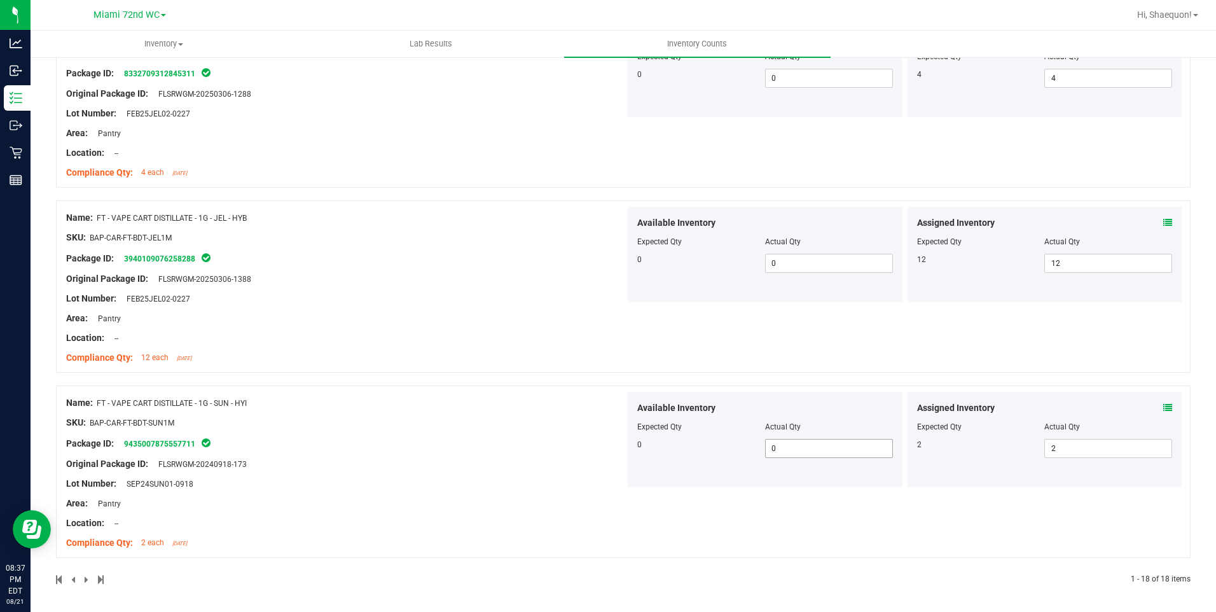
scroll to position [2969, 0]
click at [1068, 554] on div "Name: FT - VAPE CART DISTILLATE - 1G - SUN - HYI SKU: BAP-CAR-FT-BDT-SUN1M Pack…" at bounding box center [623, 469] width 1134 height 172
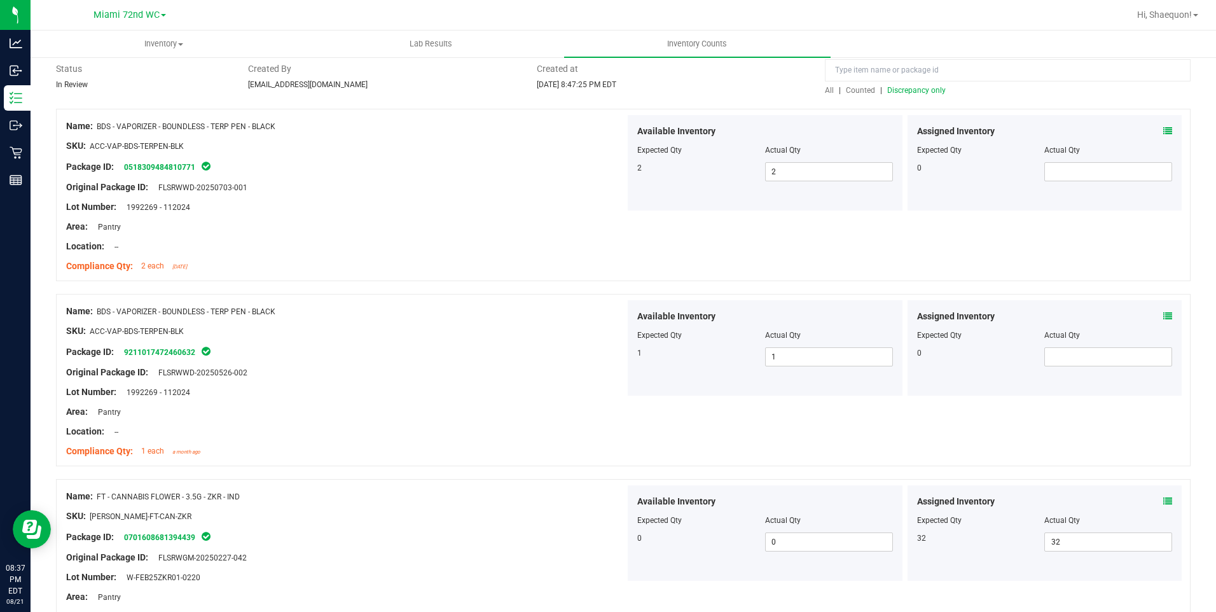
scroll to position [0, 0]
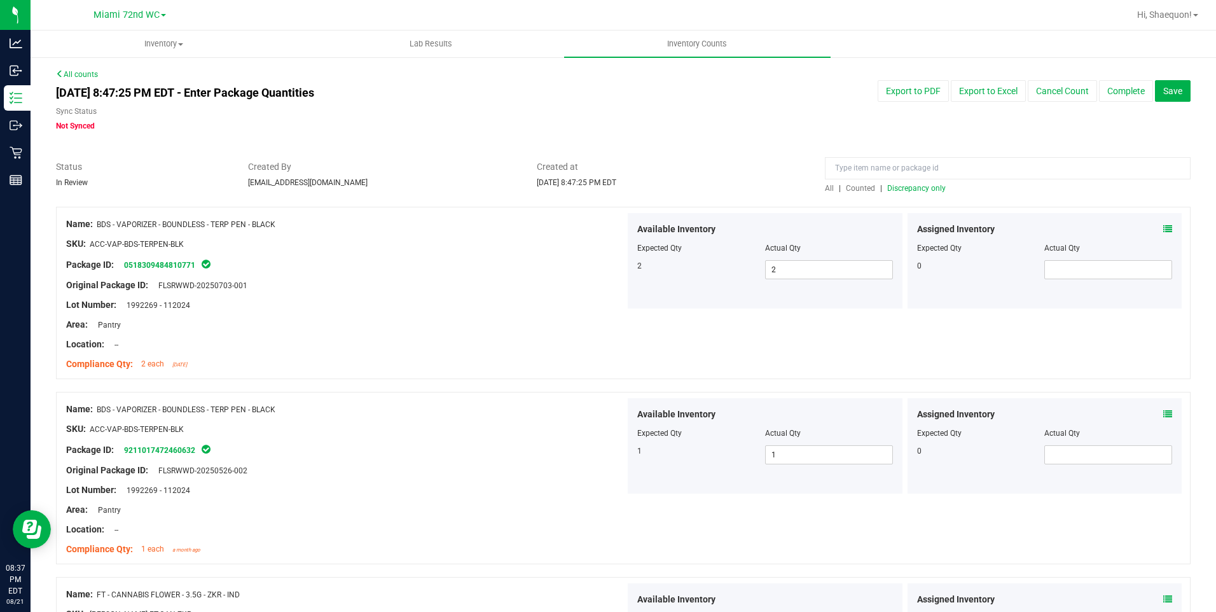
click at [914, 188] on span "Discrepancy only" at bounding box center [916, 188] width 58 height 9
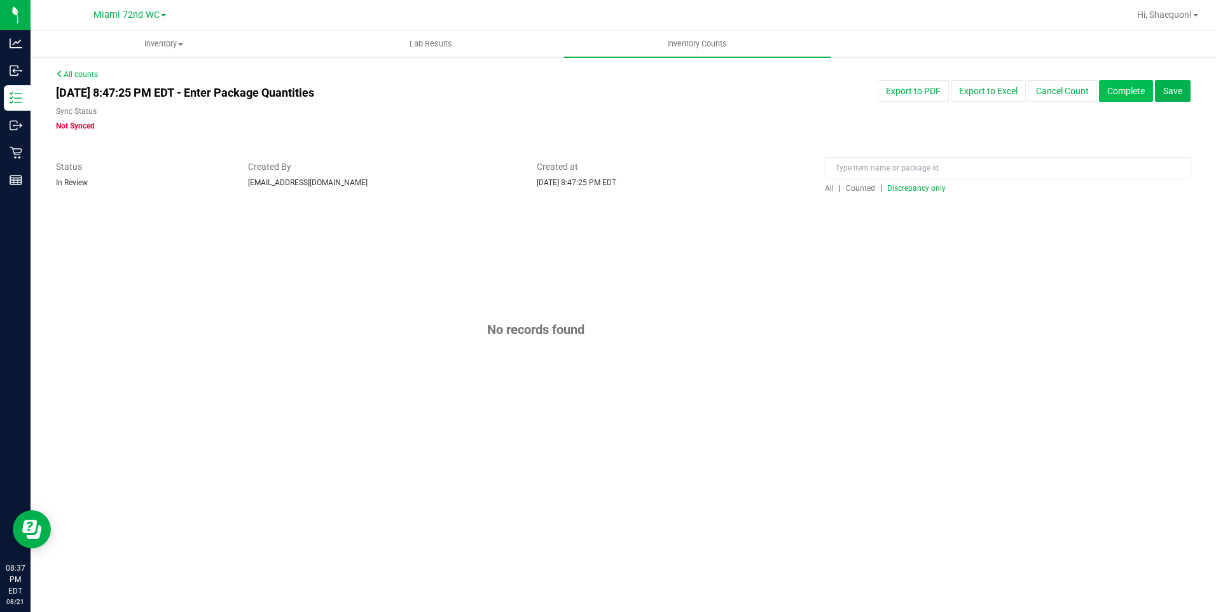
click at [1127, 97] on button "Complete" at bounding box center [1126, 91] width 54 height 22
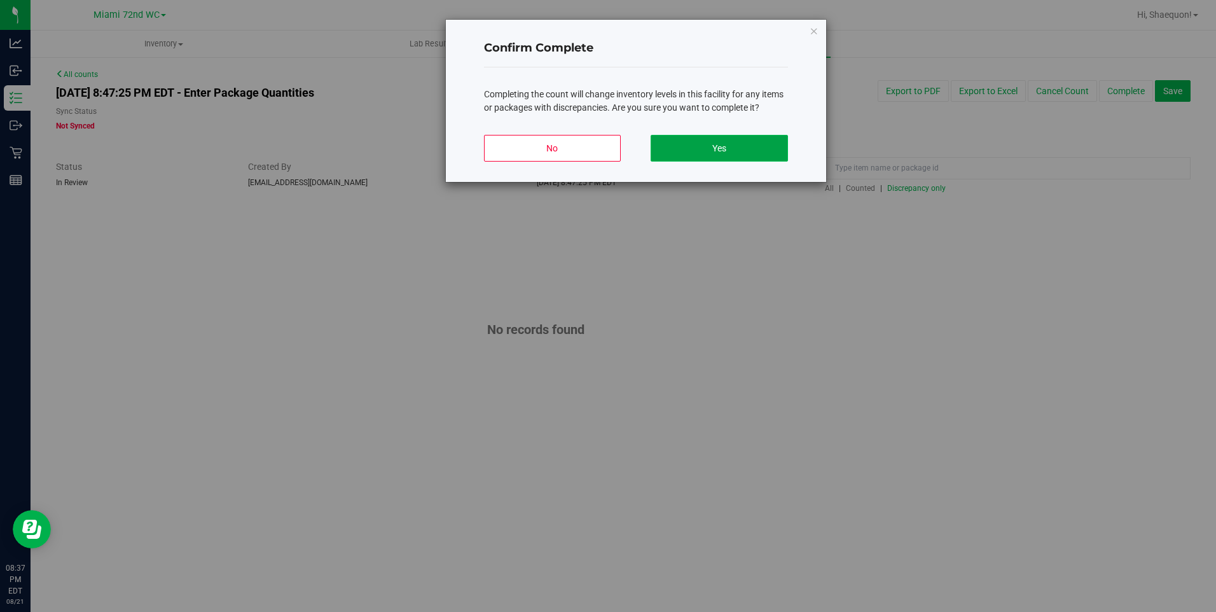
click at [773, 147] on button "Yes" at bounding box center [718, 148] width 137 height 27
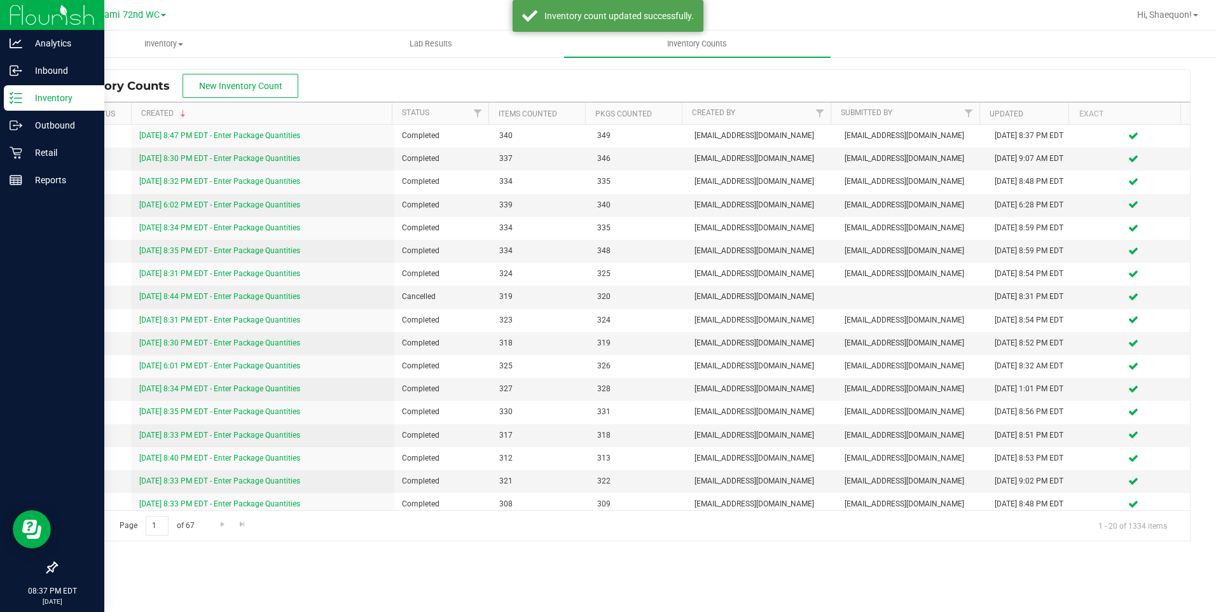
click at [28, 101] on p "Inventory" at bounding box center [60, 97] width 76 height 15
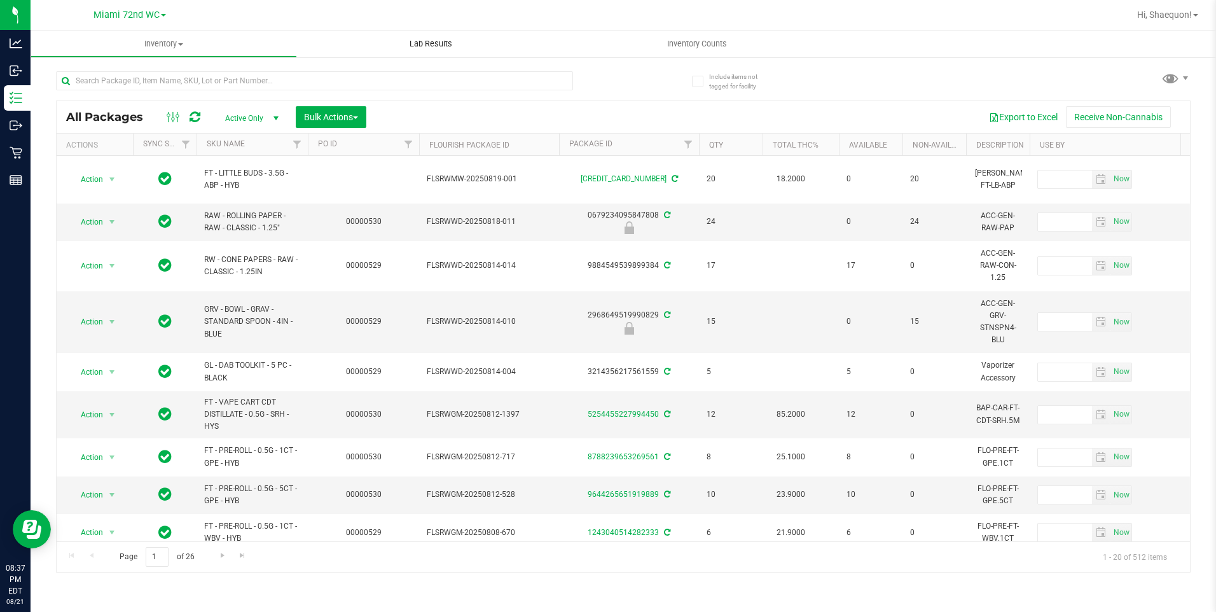
click at [450, 45] on span "Lab Results" at bounding box center [430, 43] width 77 height 11
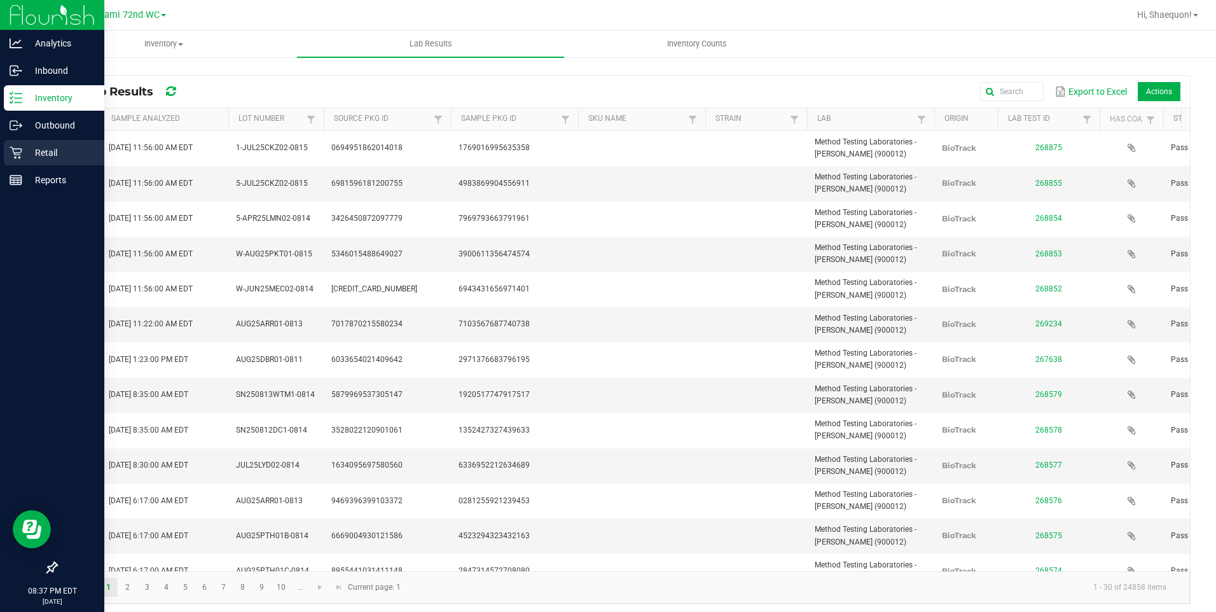
click at [24, 153] on p "Retail" at bounding box center [60, 152] width 76 height 15
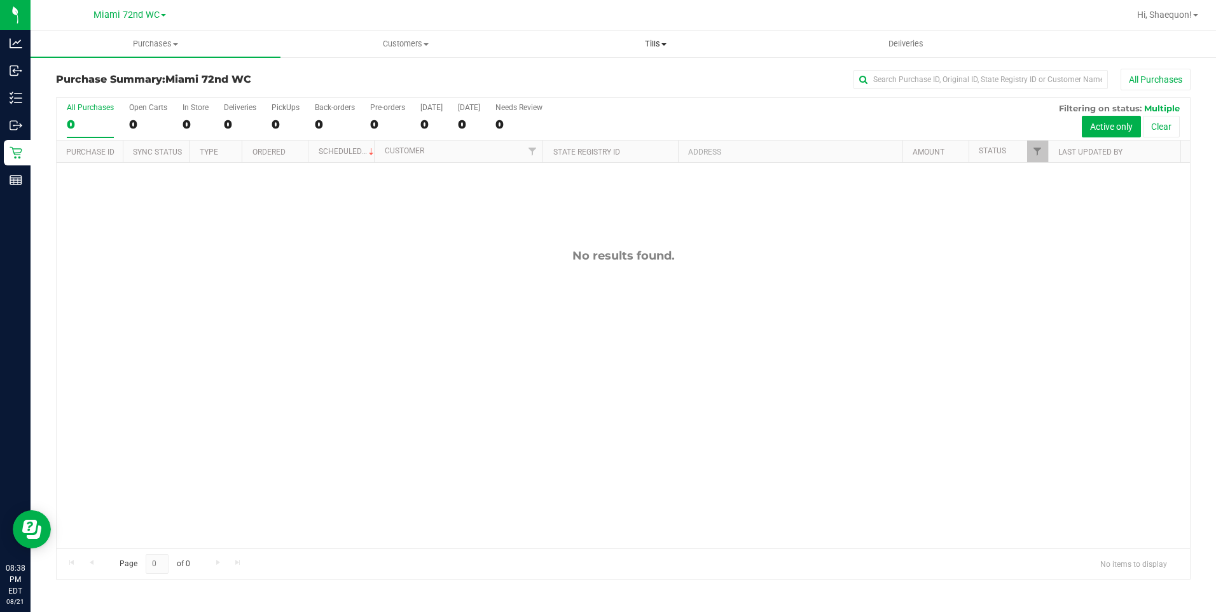
click at [659, 38] on span "Tills" at bounding box center [656, 43] width 249 height 11
click at [615, 79] on li "Manage tills" at bounding box center [656, 76] width 250 height 15
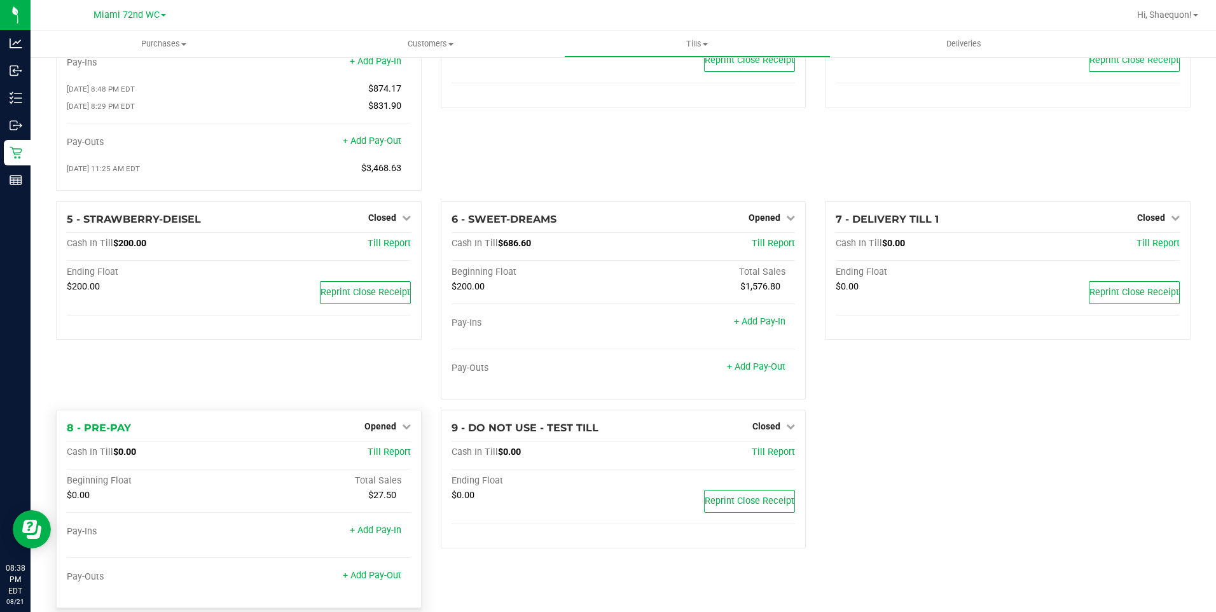
scroll to position [122, 0]
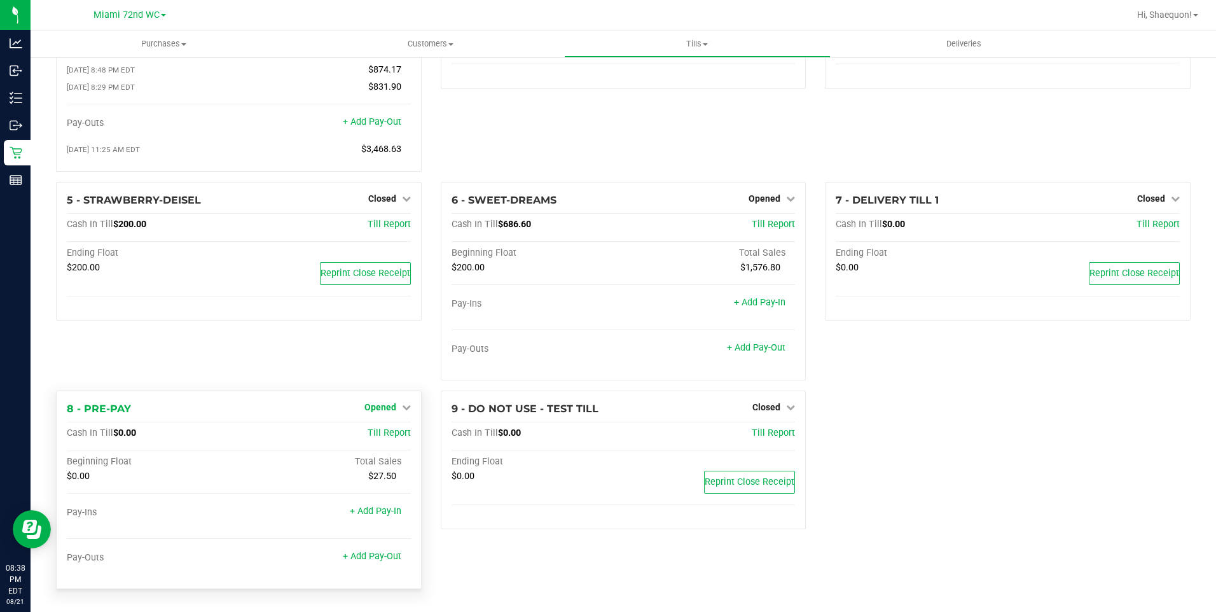
click at [402, 406] on icon at bounding box center [406, 406] width 9 height 9
click at [390, 432] on link "Close Till" at bounding box center [381, 433] width 34 height 10
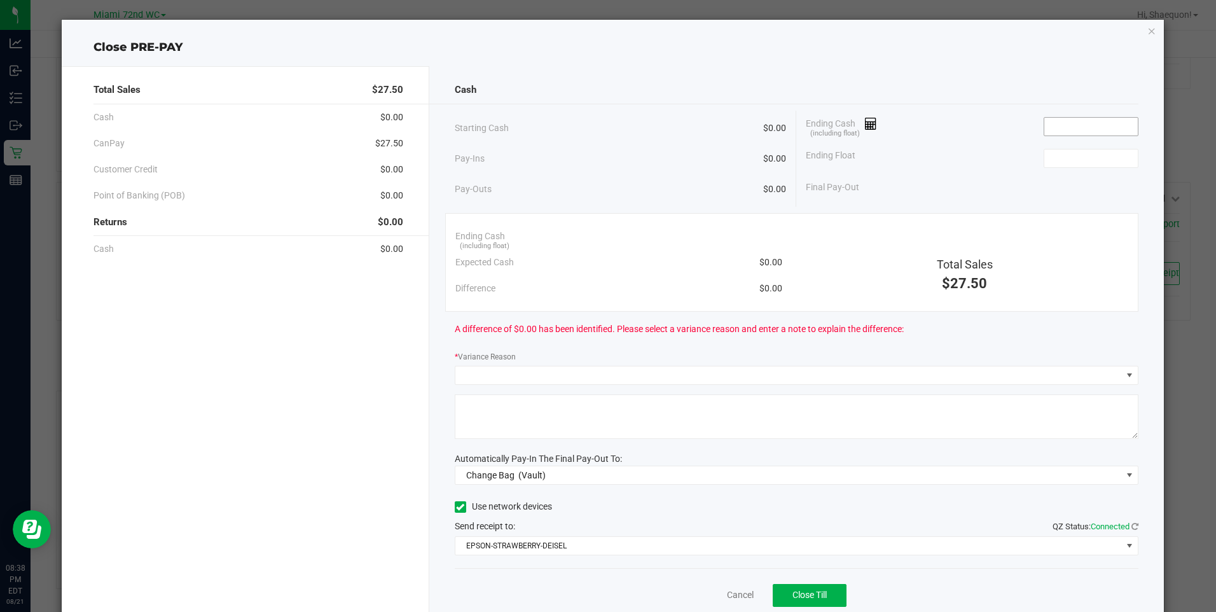
click at [1065, 129] on input at bounding box center [1090, 127] width 93 height 18
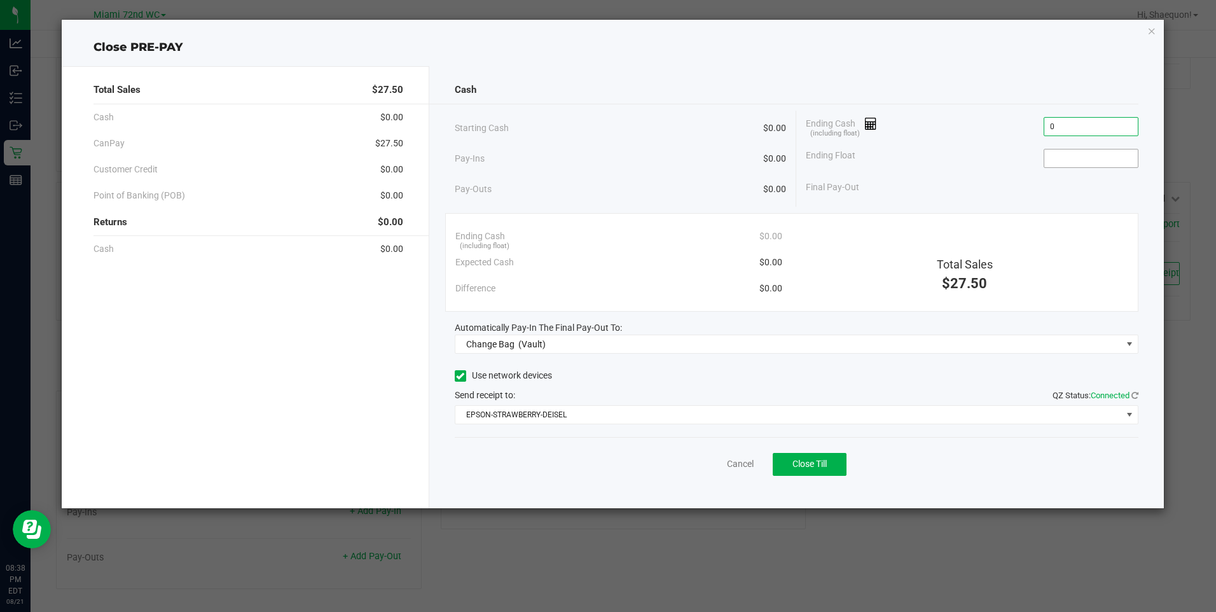
type input "$0.00"
click at [1087, 155] on input at bounding box center [1090, 158] width 93 height 18
type input "$0.00"
click at [1019, 326] on div "Automatically Pay-In The Final Pay-Out To:" at bounding box center [796, 327] width 683 height 13
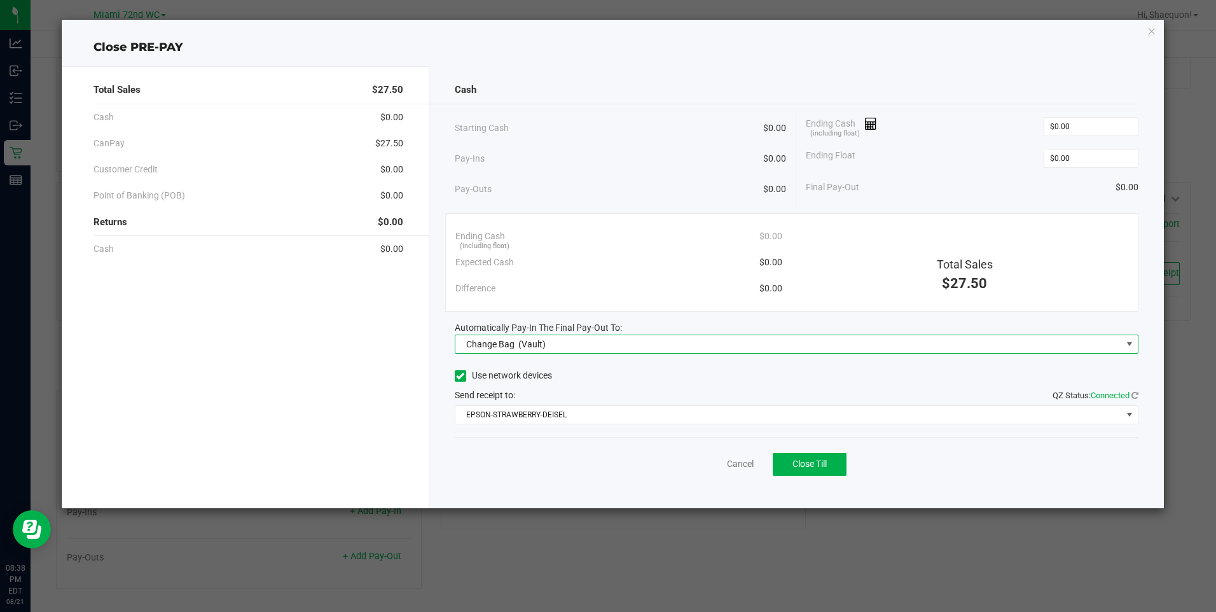
click at [1127, 343] on span at bounding box center [1129, 344] width 10 height 10
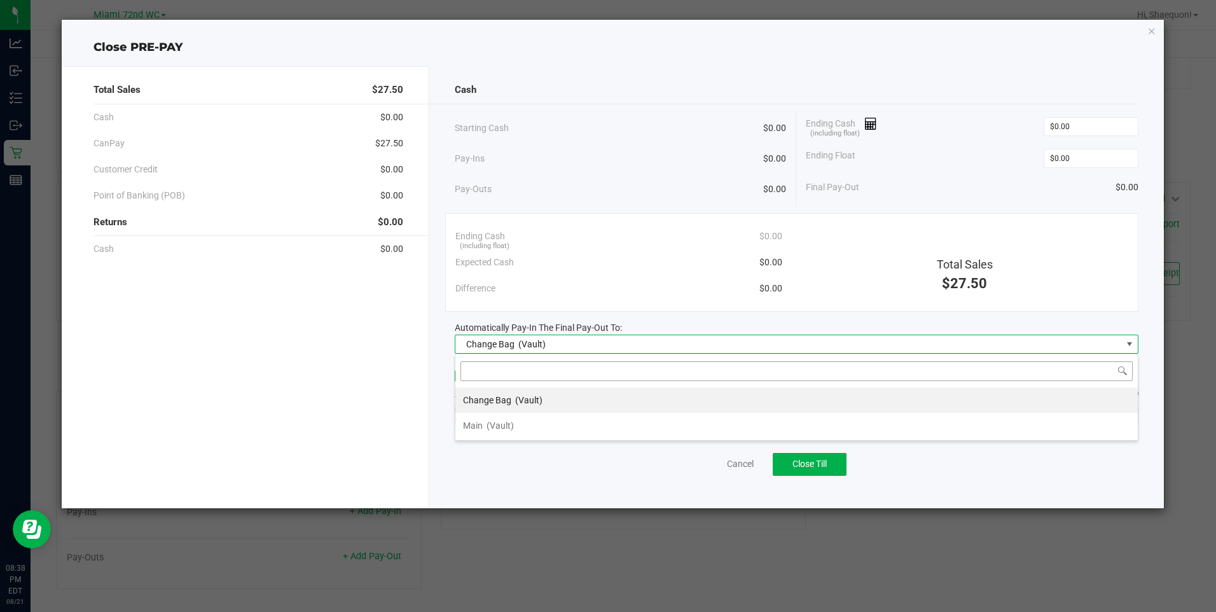
scroll to position [19, 683]
click at [949, 422] on li "Main (Vault)" at bounding box center [796, 425] width 682 height 25
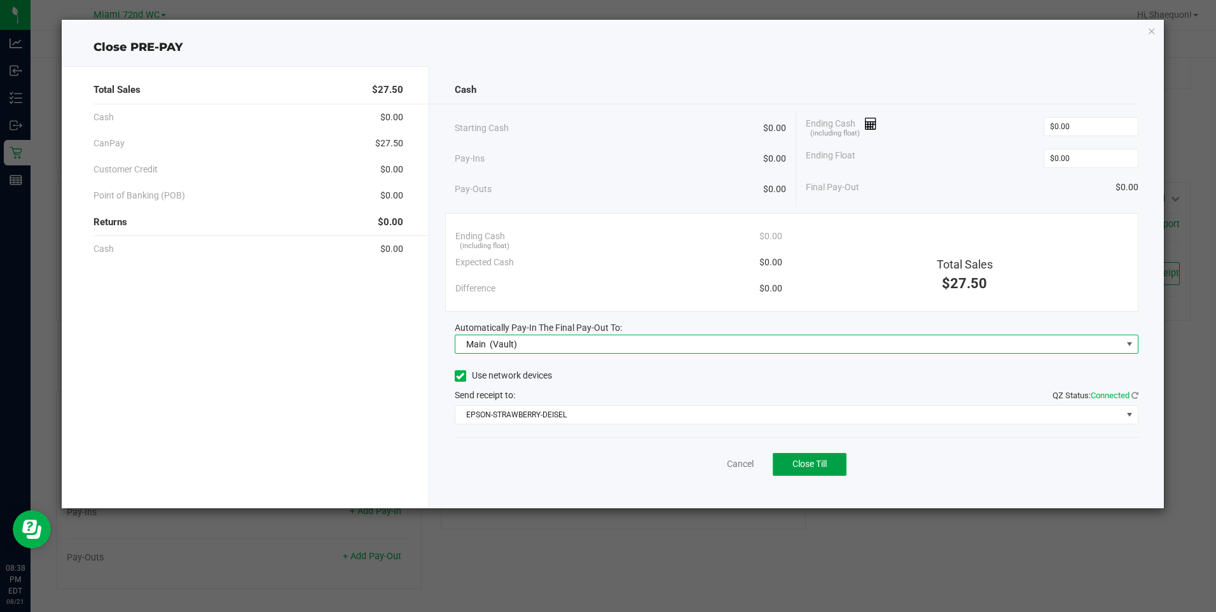
click at [828, 462] on button "Close Till" at bounding box center [810, 464] width 74 height 23
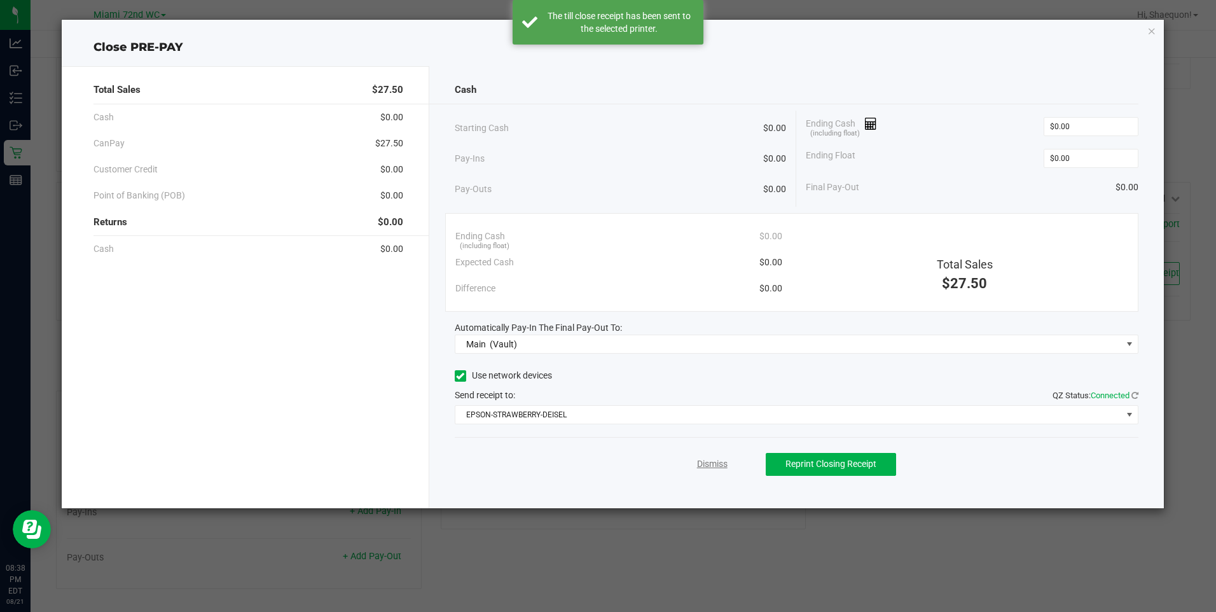
click at [710, 465] on link "Dismiss" at bounding box center [712, 463] width 31 height 13
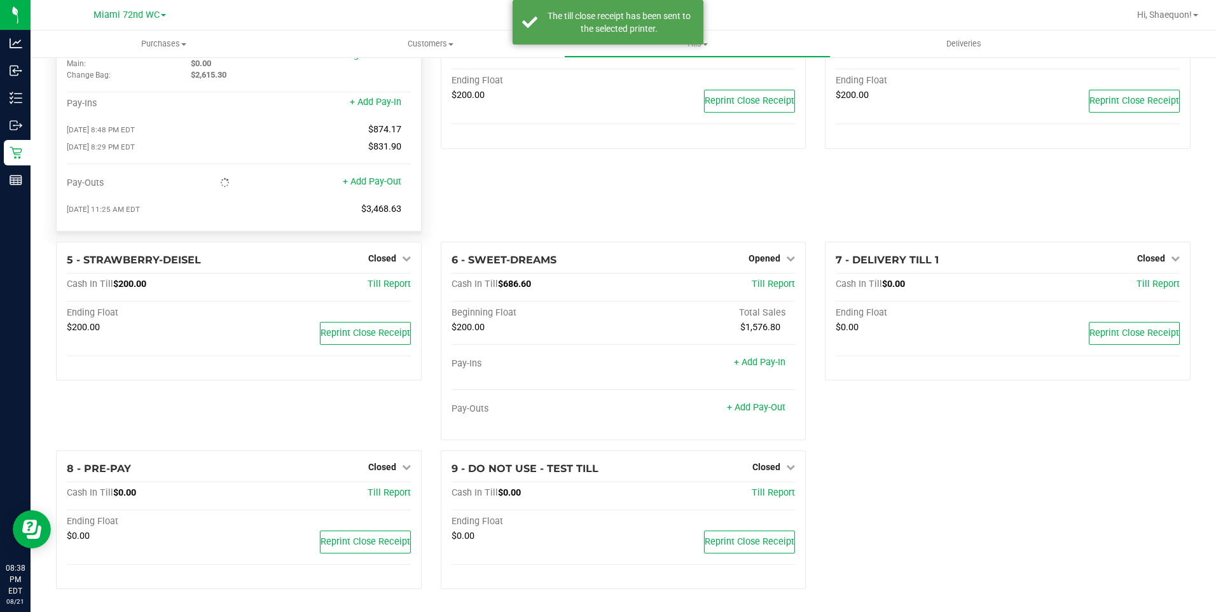
scroll to position [0, 0]
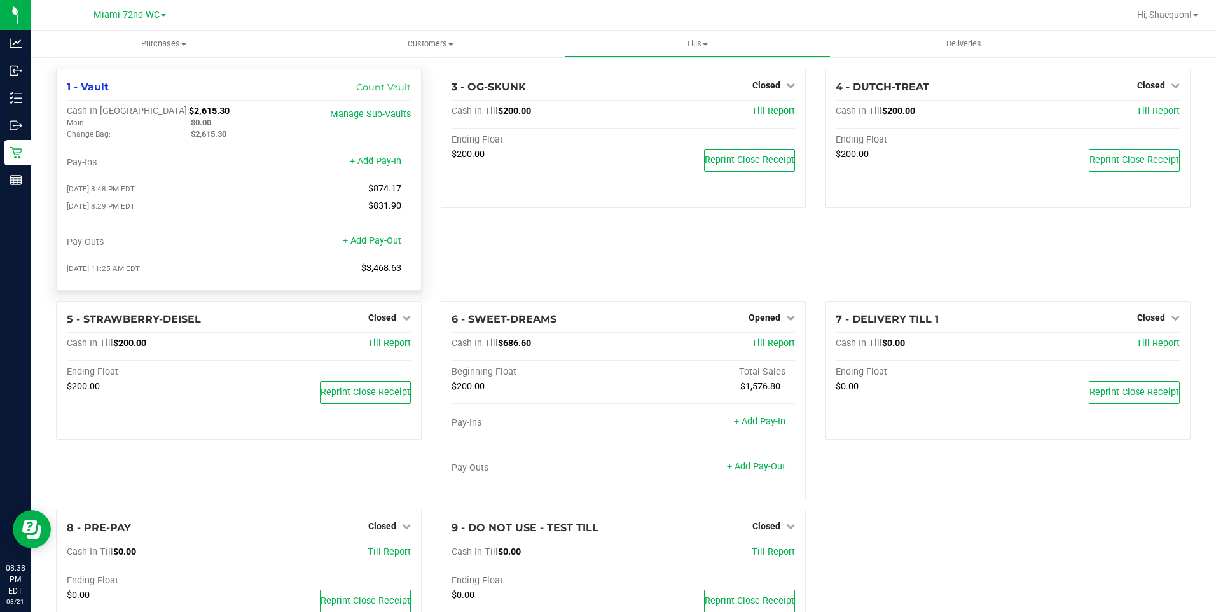
click at [390, 163] on link "+ Add Pay-In" at bounding box center [376, 161] width 52 height 11
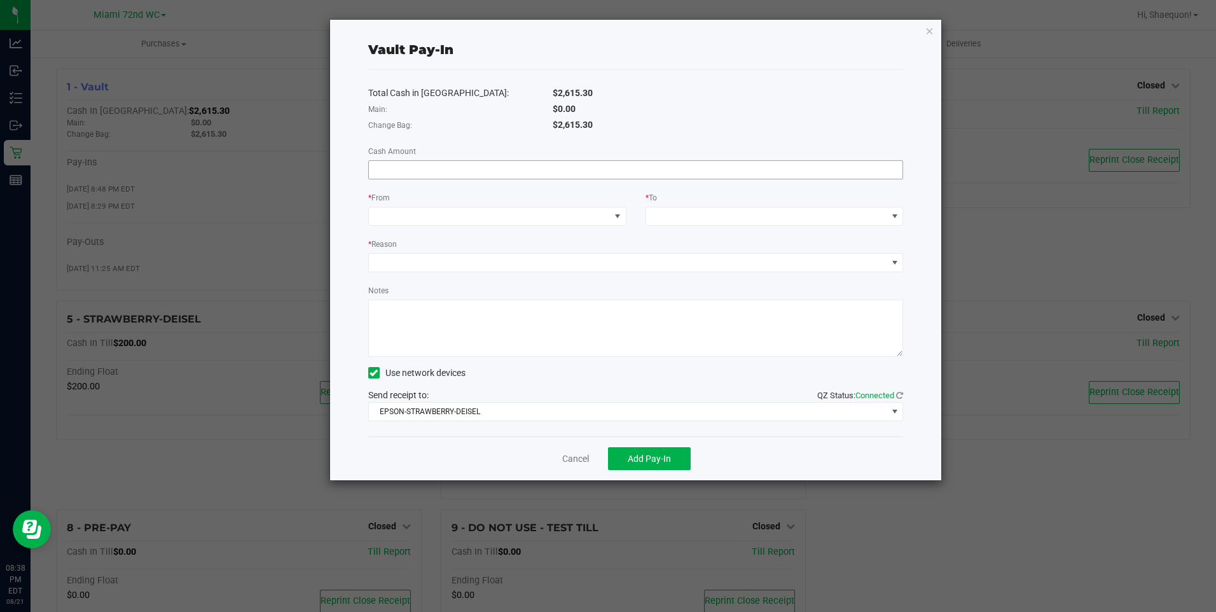
click at [491, 172] on input at bounding box center [636, 170] width 534 height 18
type input "$615.30"
click at [623, 213] on span at bounding box center [617, 216] width 16 height 18
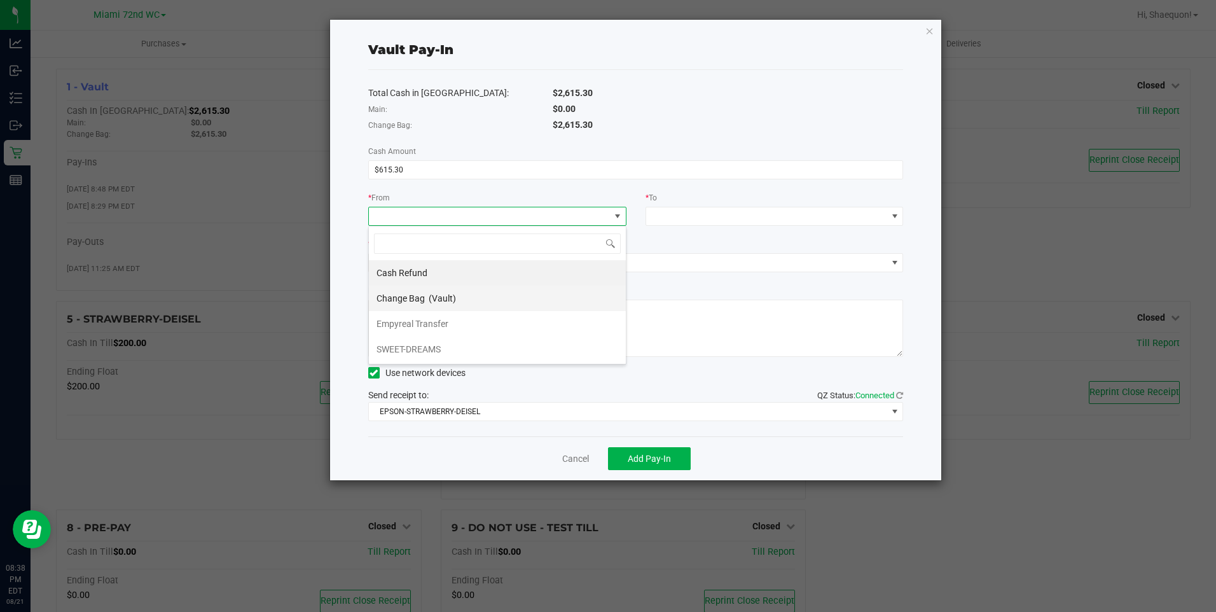
click at [535, 301] on li "Change Bag (Vault)" at bounding box center [497, 297] width 257 height 25
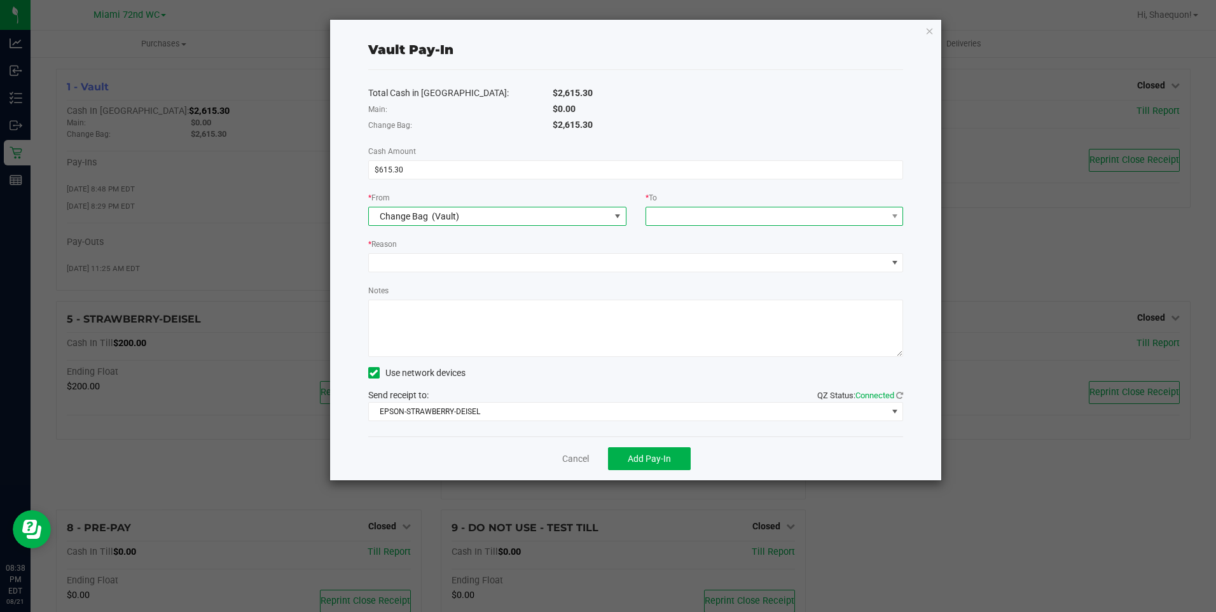
click at [886, 216] on span at bounding box center [766, 216] width 241 height 18
click at [801, 270] on li "Main (Vault)" at bounding box center [774, 272] width 257 height 25
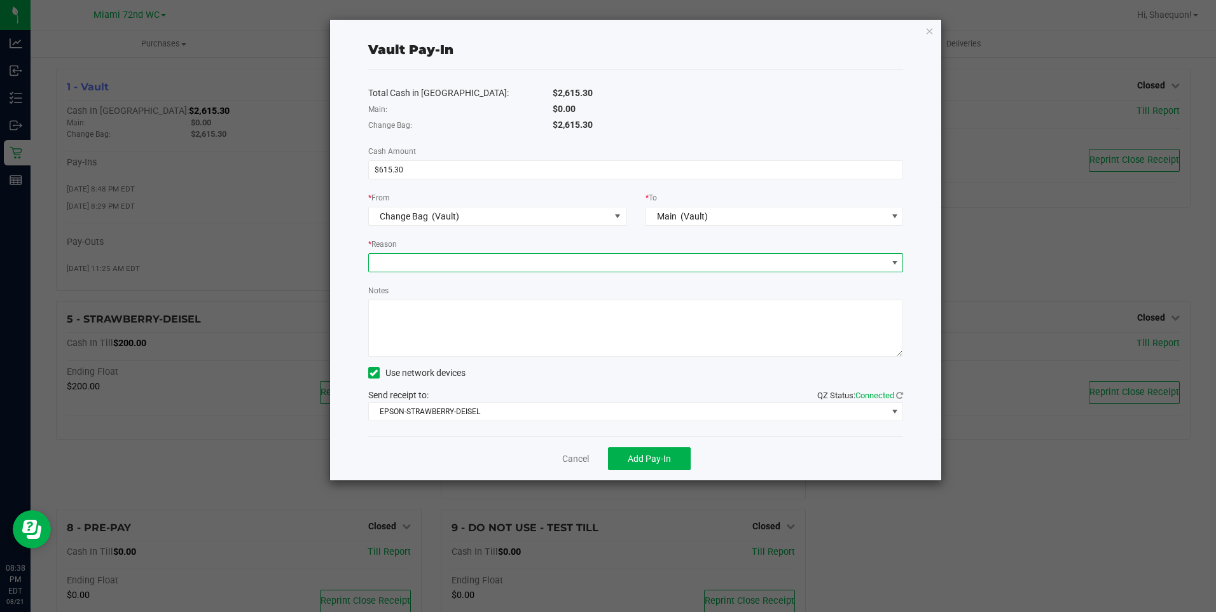
click at [870, 261] on span at bounding box center [628, 263] width 518 height 18
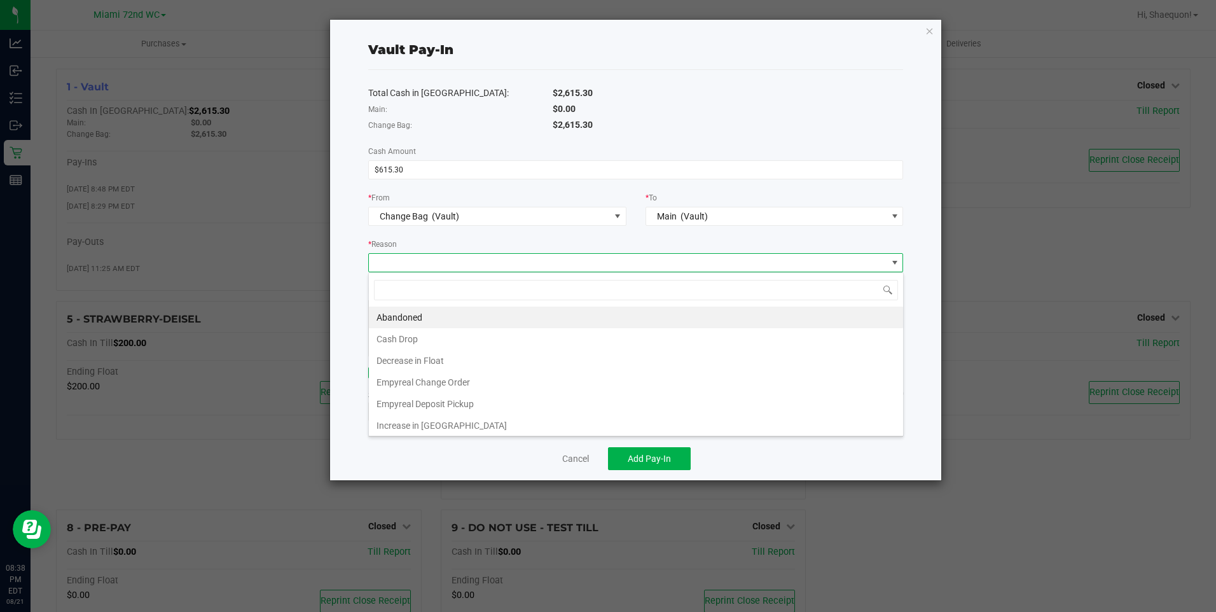
scroll to position [19, 535]
click at [567, 350] on li "Decrease in Float" at bounding box center [636, 361] width 534 height 22
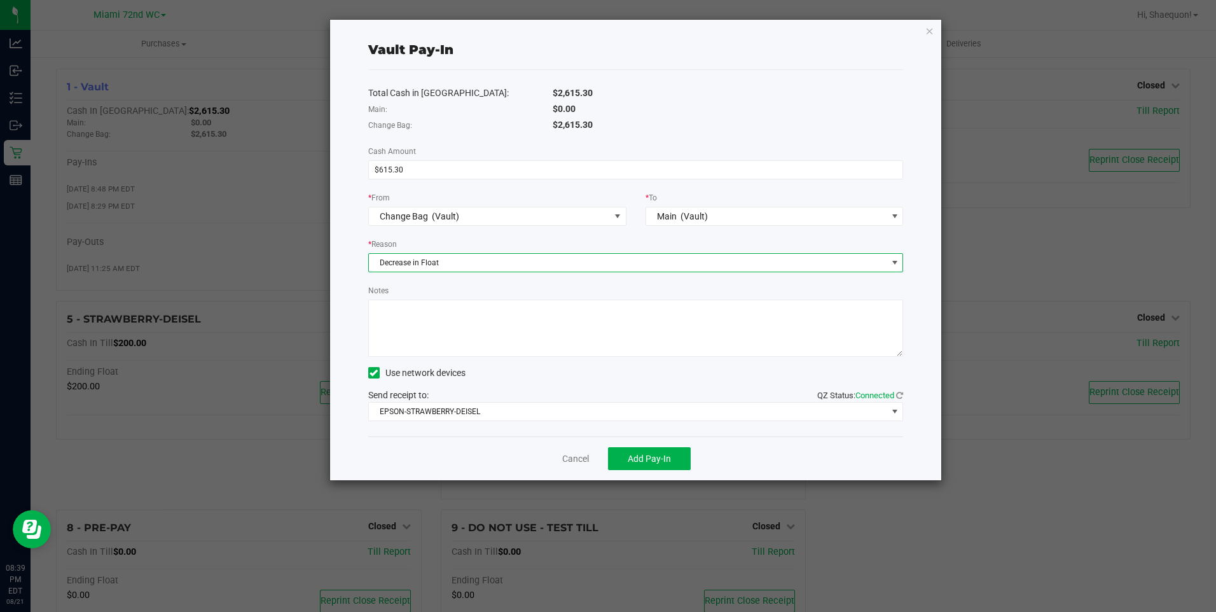
click at [565, 324] on textarea "Notes" at bounding box center [635, 327] width 535 height 57
type textarea "wrong vault"
click at [654, 460] on span "Add Pay-In" at bounding box center [649, 458] width 43 height 10
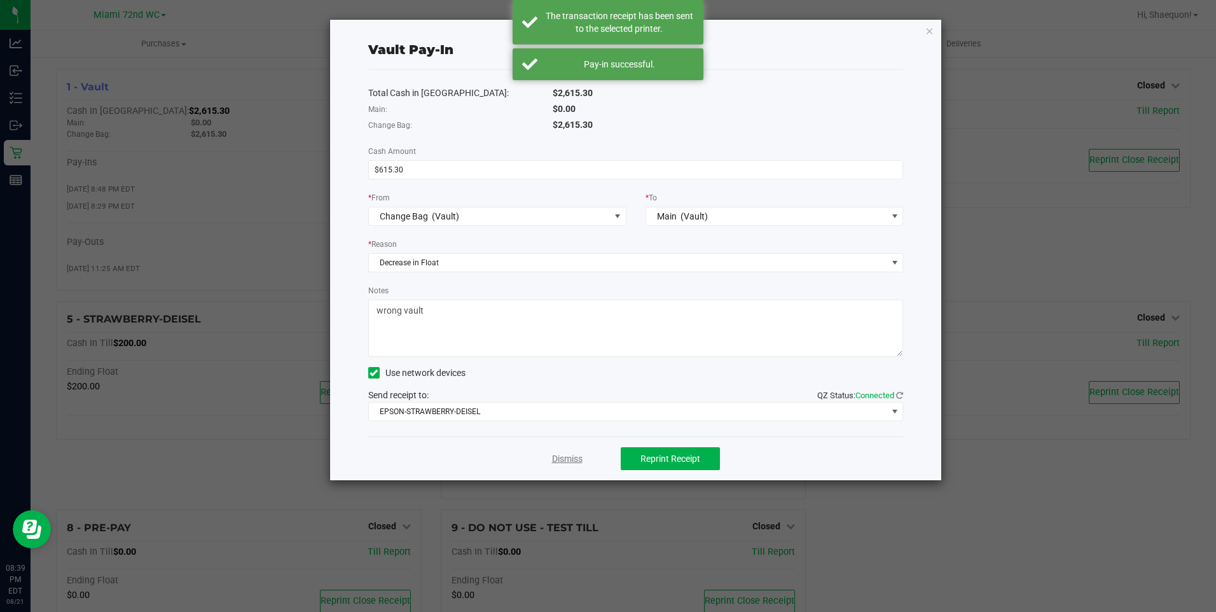
click at [575, 455] on link "Dismiss" at bounding box center [567, 458] width 31 height 13
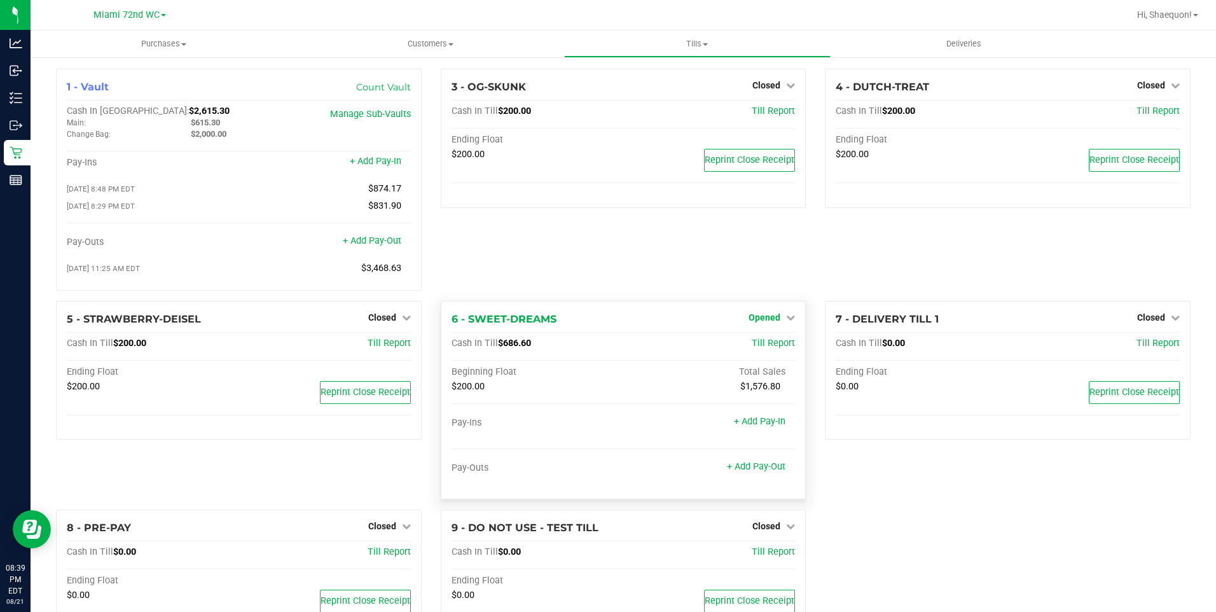
click at [771, 322] on span "Opened" at bounding box center [764, 317] width 32 height 10
click at [760, 345] on link "Close Till" at bounding box center [766, 343] width 34 height 10
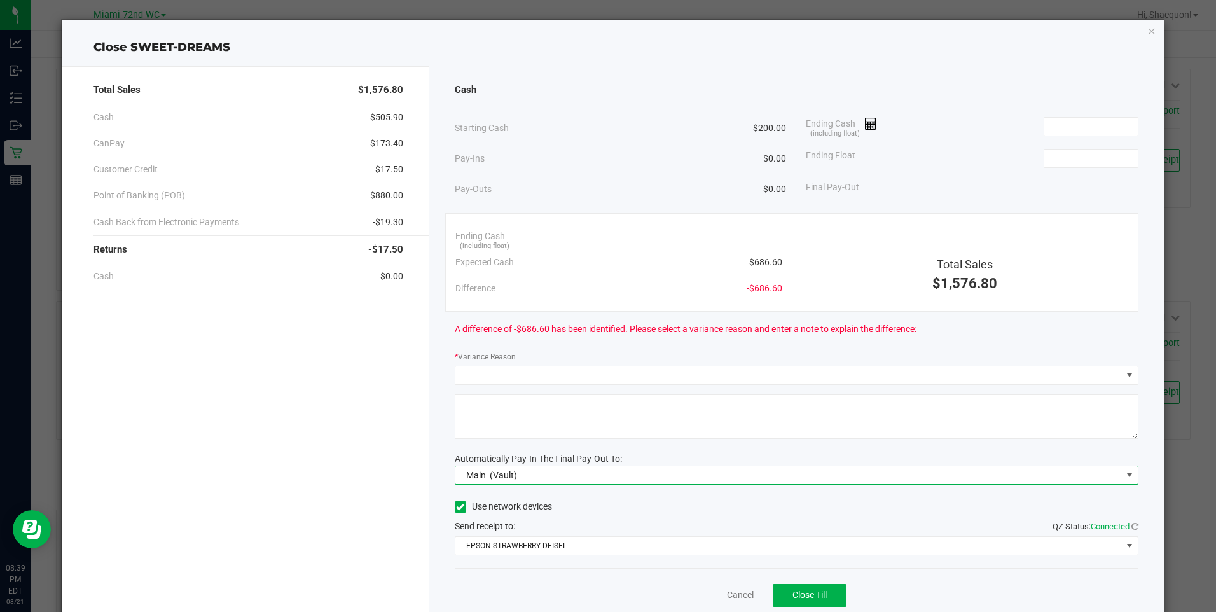
click at [1124, 477] on span at bounding box center [1129, 475] width 10 height 10
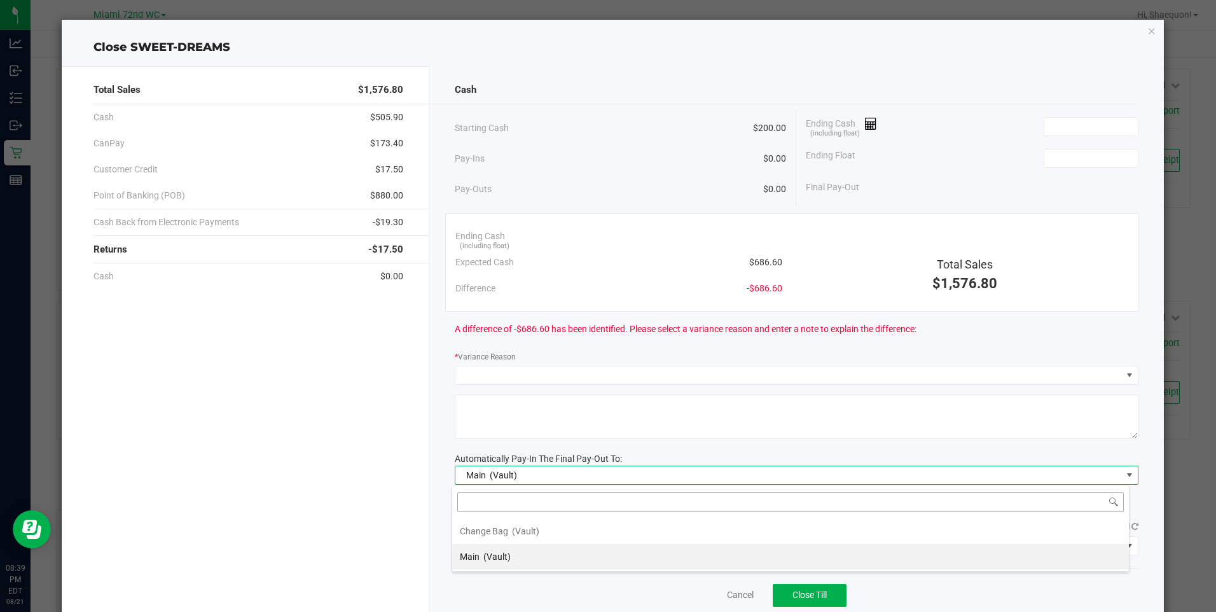
scroll to position [19, 678]
click at [859, 526] on li "Change Bag (Vault)" at bounding box center [790, 530] width 677 height 25
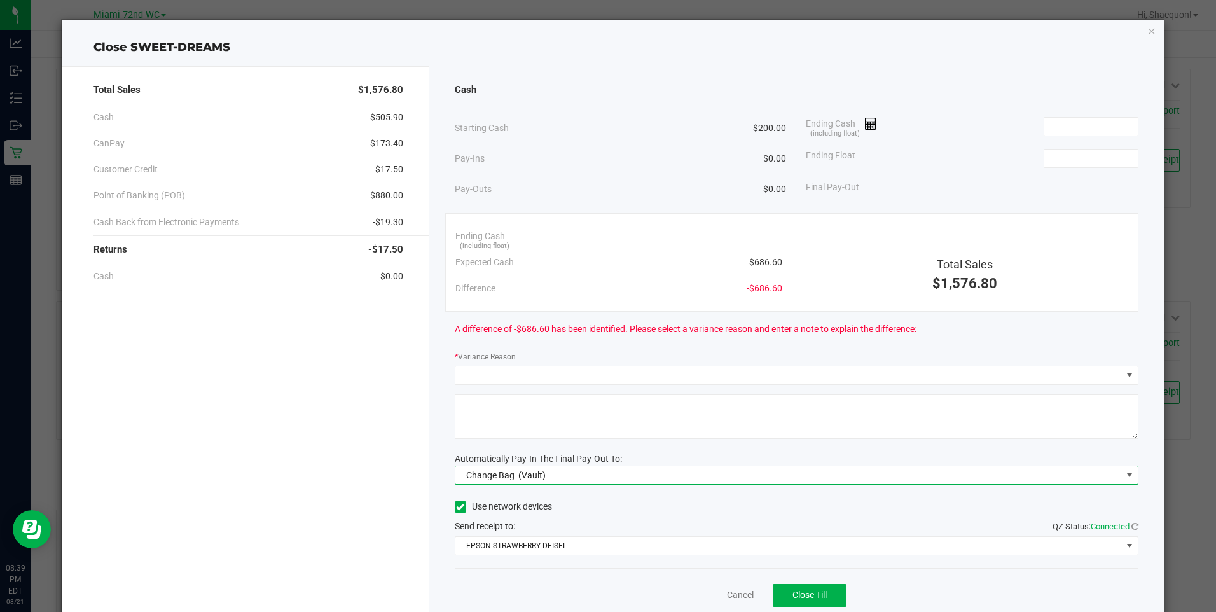
click at [1124, 479] on span at bounding box center [1129, 475] width 10 height 10
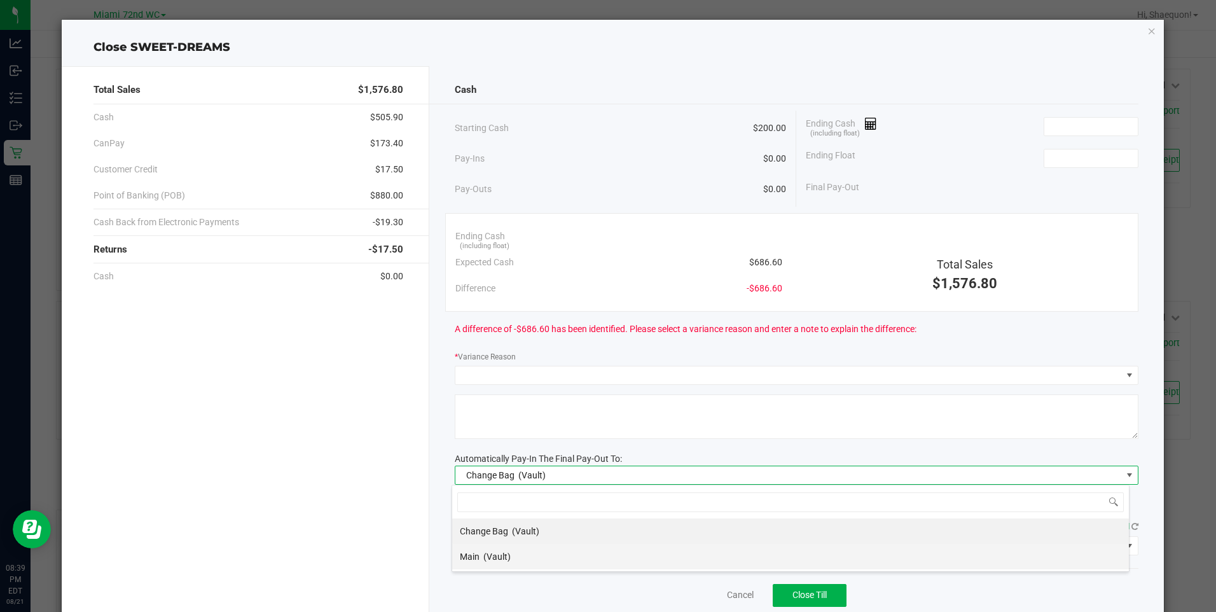
click at [967, 557] on li "Main (Vault)" at bounding box center [790, 556] width 677 height 25
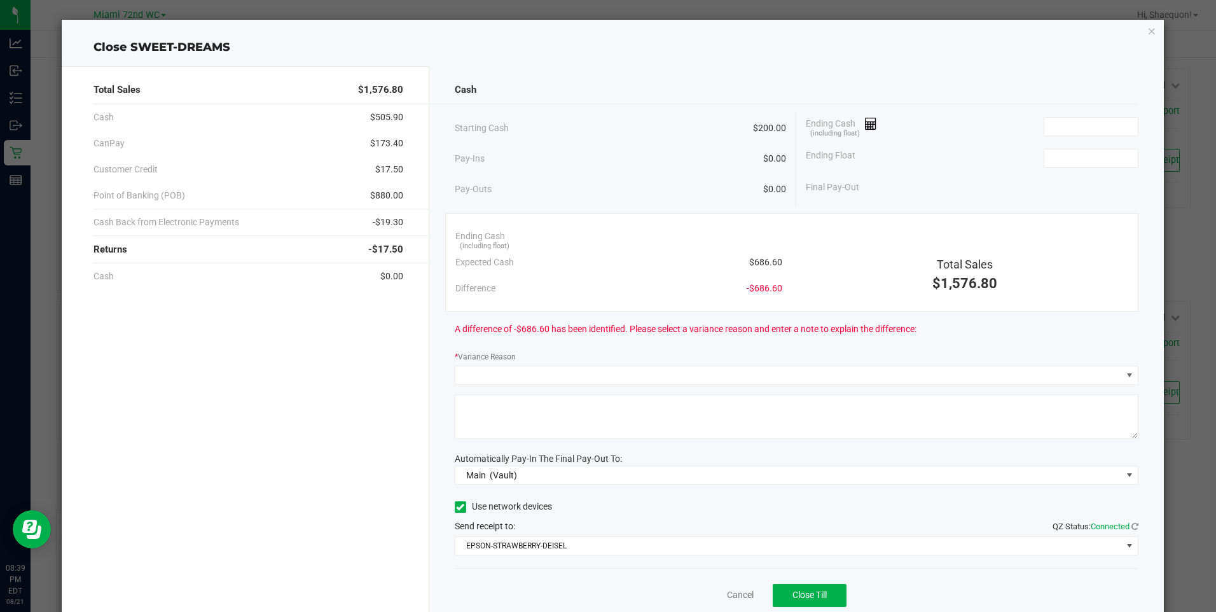
click at [935, 455] on div "Automatically Pay-In The Final Pay-Out To:" at bounding box center [796, 458] width 683 height 13
click at [1082, 131] on input at bounding box center [1090, 127] width 93 height 18
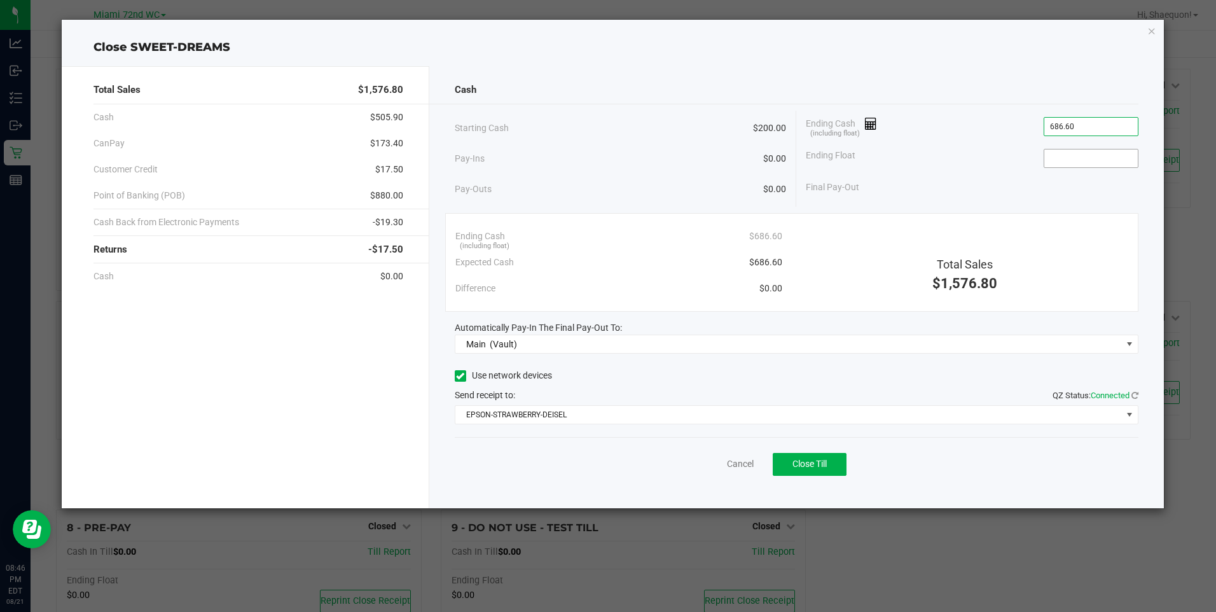
type input "$686.60"
click at [1090, 149] on input at bounding box center [1090, 158] width 93 height 18
type input "$200.00"
click at [1007, 190] on div "Final Pay-Out $486.60" at bounding box center [972, 187] width 332 height 26
click at [813, 465] on span "Close Till" at bounding box center [809, 463] width 34 height 10
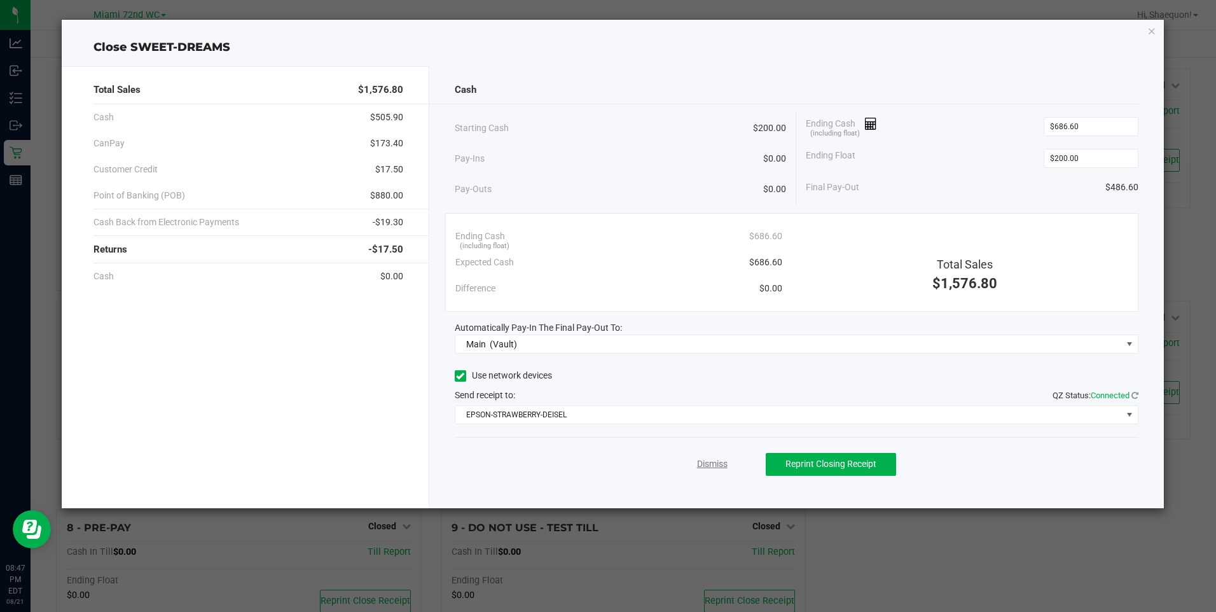
click at [718, 464] on link "Dismiss" at bounding box center [712, 463] width 31 height 13
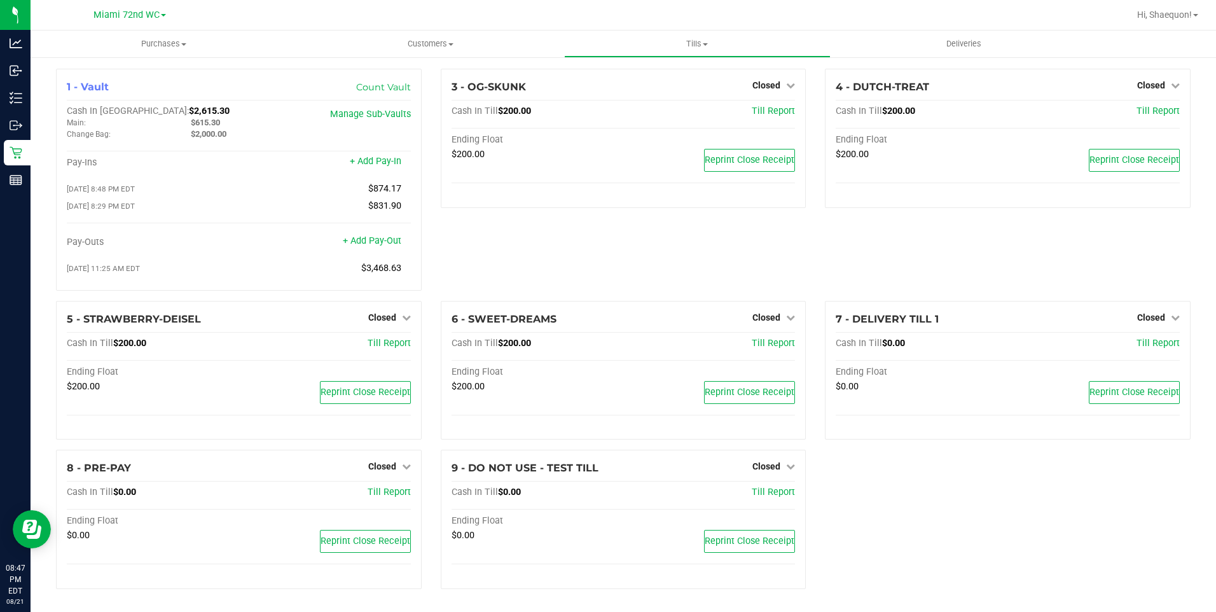
click at [928, 500] on div "1 - Vault Count Vault Cash In Vault: $2,615.30 Main: $615.30 Change Bag: $2,000…" at bounding box center [622, 334] width 1153 height 530
click at [630, 251] on div "3 - OG-SKUNK Closed Open Till Cash In Till $200.00 Till Report Ending Float $20…" at bounding box center [623, 185] width 385 height 232
click at [1196, 15] on span at bounding box center [1195, 15] width 5 height 3
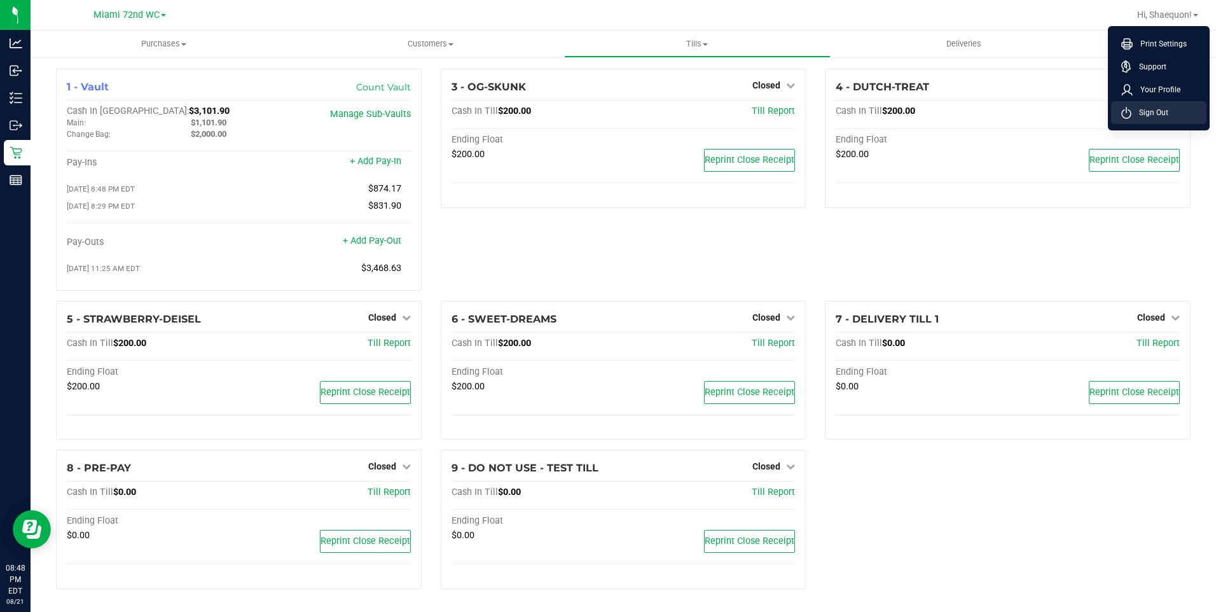
click at [1171, 111] on li "Sign Out" at bounding box center [1158, 112] width 95 height 23
